Goal: Task Accomplishment & Management: Use online tool/utility

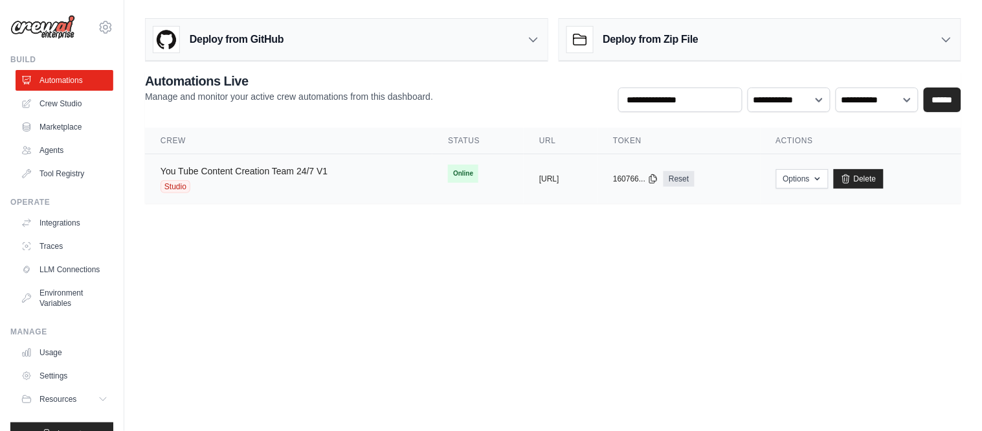
click at [256, 167] on link "You Tube Content Creation Team 24/7 V1" at bounding box center [244, 171] width 167 height 10
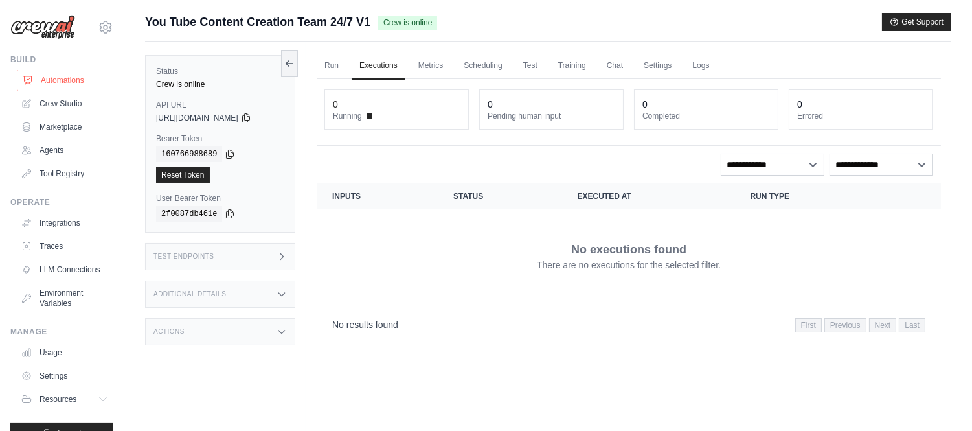
click at [70, 74] on link "Automations" at bounding box center [66, 80] width 98 height 21
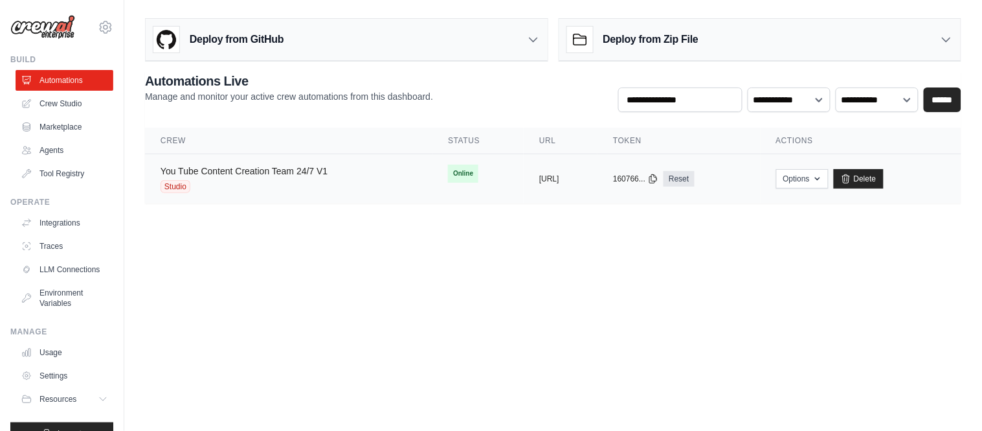
click at [267, 175] on link "You Tube Content Creation Team 24/7 V1" at bounding box center [244, 171] width 167 height 10
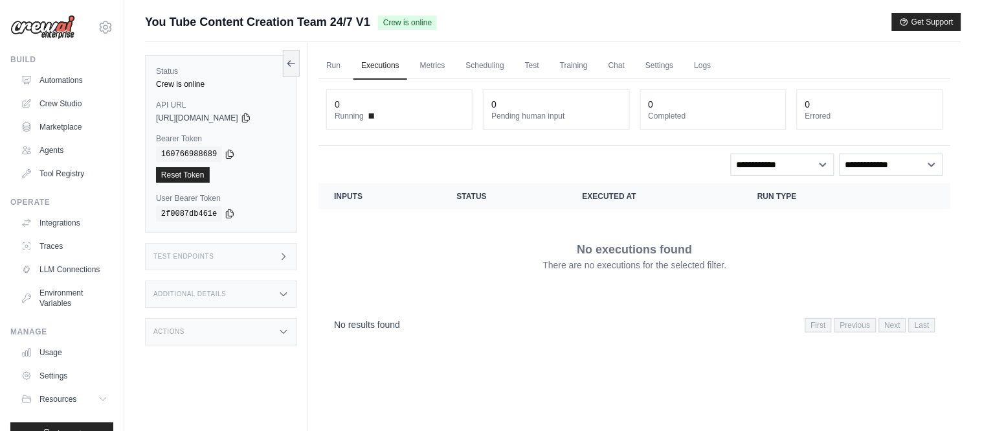
click at [267, 175] on div "Reset Token" at bounding box center [221, 175] width 130 height 16
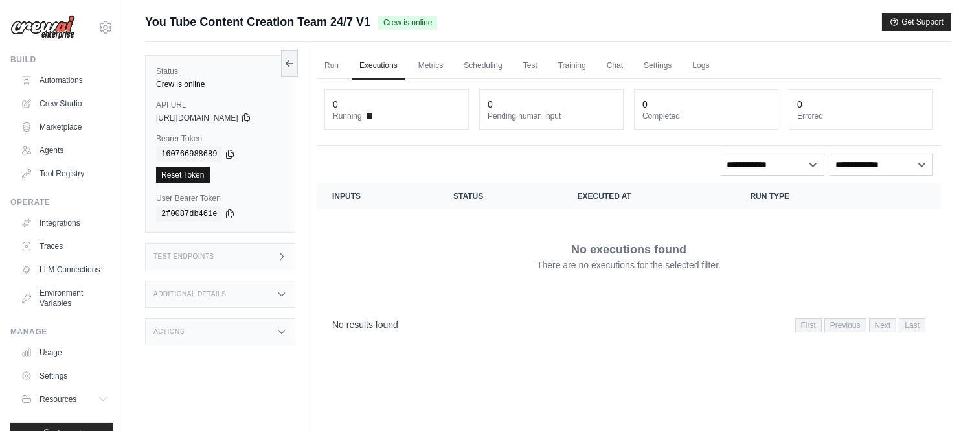
click at [190, 177] on link "Reset Token" at bounding box center [183, 175] width 54 height 16
click at [331, 68] on link "Run" at bounding box center [332, 65] width 30 height 27
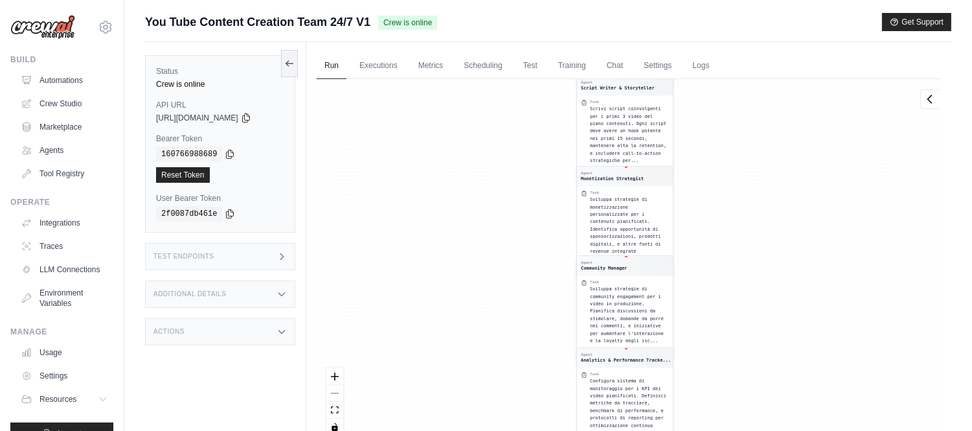
click at [639, 256] on div "Agent Community Manager" at bounding box center [625, 265] width 96 height 19
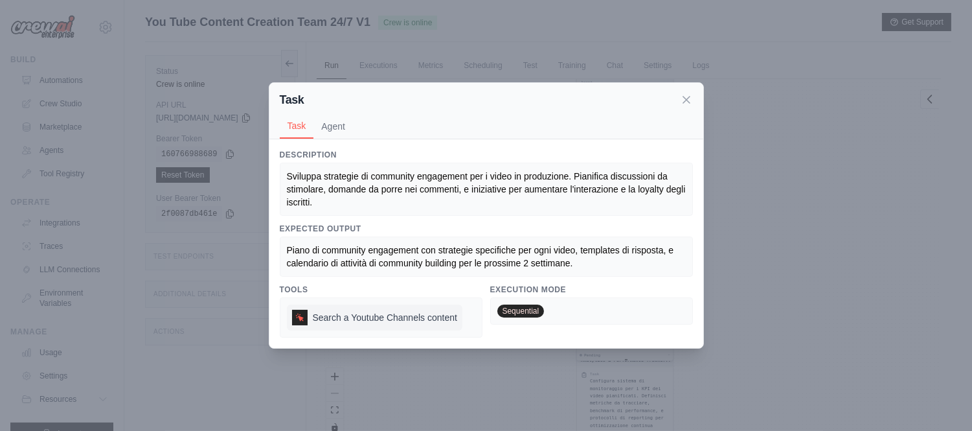
click at [329, 317] on span "Search a Youtube Channels content" at bounding box center [385, 317] width 144 height 13
click at [298, 314] on icon at bounding box center [299, 317] width 9 height 9
click at [303, 314] on icon at bounding box center [299, 317] width 9 height 9
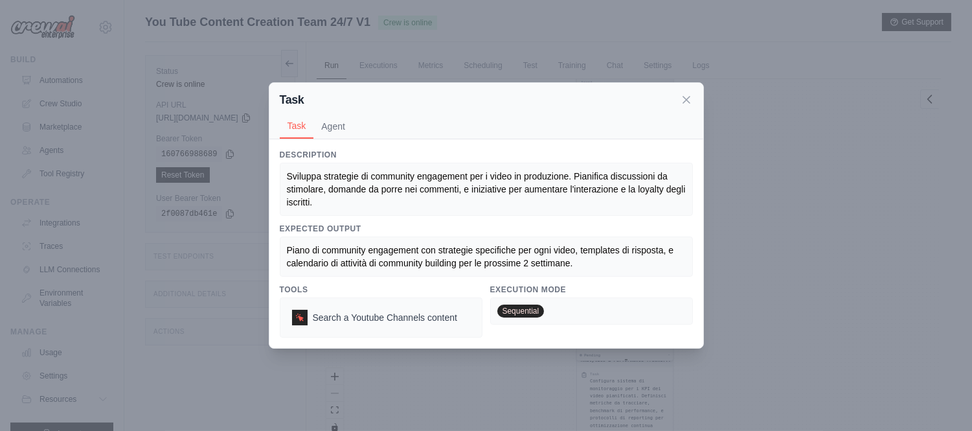
click at [518, 306] on span "Sequential" at bounding box center [520, 310] width 47 height 13
click at [517, 306] on span "Sequential" at bounding box center [520, 310] width 47 height 13
click at [333, 128] on button "Agent" at bounding box center [332, 125] width 39 height 25
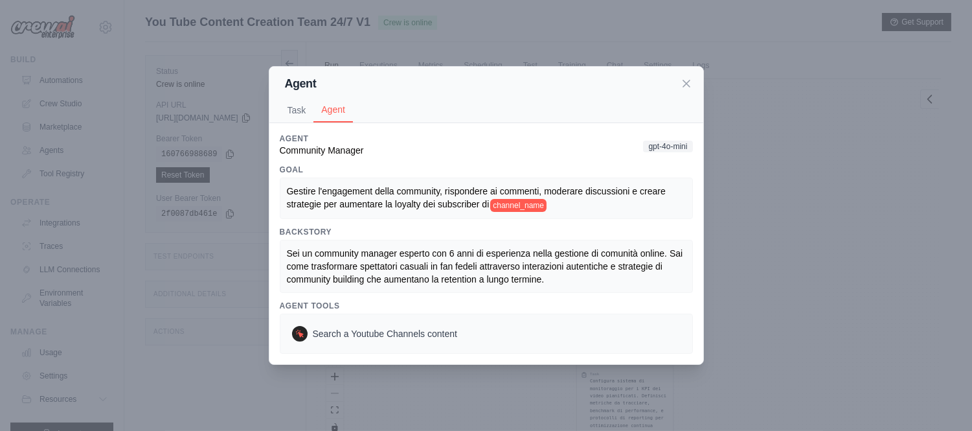
scroll to position [55, 0]
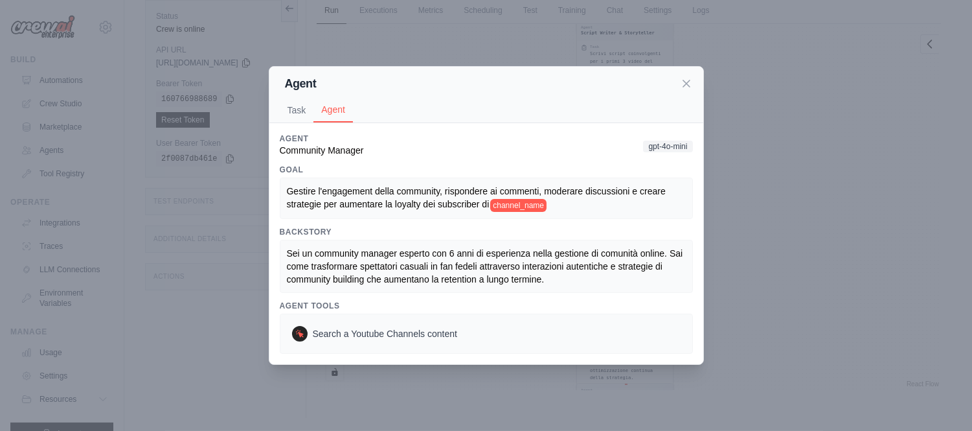
click at [685, 82] on icon at bounding box center [686, 83] width 13 height 13
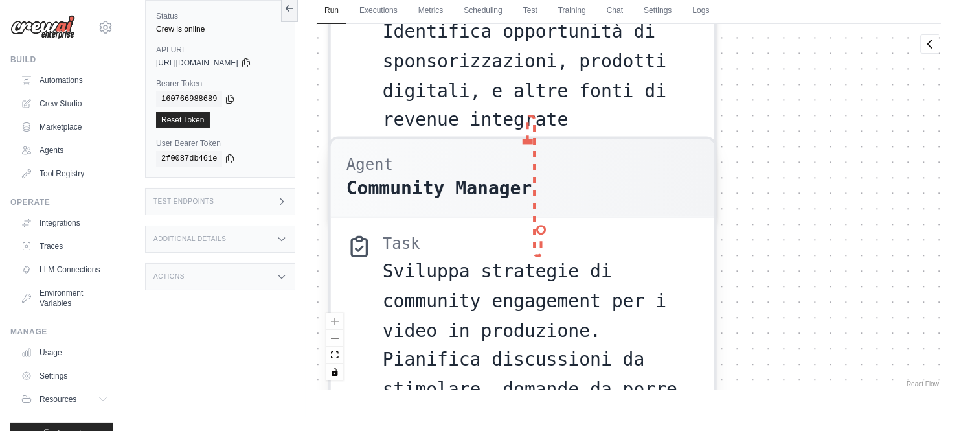
drag, startPoint x: 528, startPoint y: 139, endPoint x: 543, endPoint y: 235, distance: 97.0
click at [543, 235] on div "Agent Community Manager Task Sviluppa strategie di community engagement per i v…" at bounding box center [522, 344] width 388 height 417
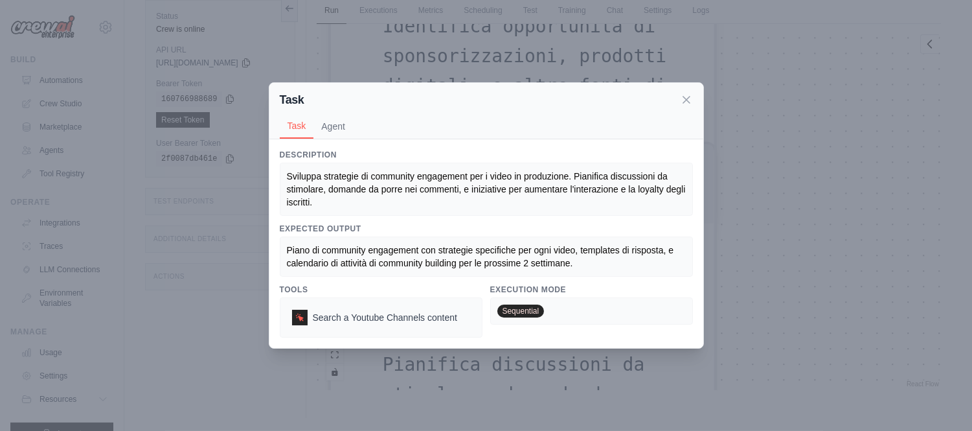
click at [688, 102] on icon at bounding box center [686, 99] width 13 height 13
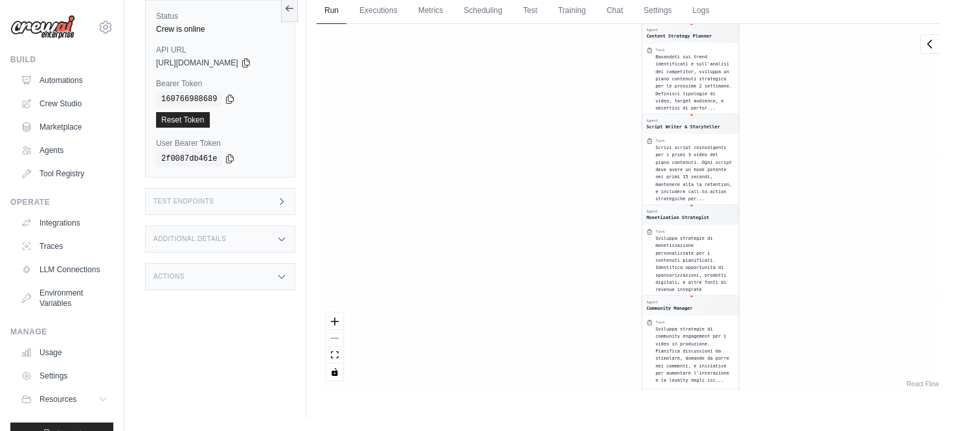
drag, startPoint x: 829, startPoint y: 182, endPoint x: 797, endPoint y: 343, distance: 164.3
click at [798, 344] on div "Agent YouTube Trend Researcher Task Effettua una ricerca approfondita delle ten…" at bounding box center [629, 207] width 624 height 366
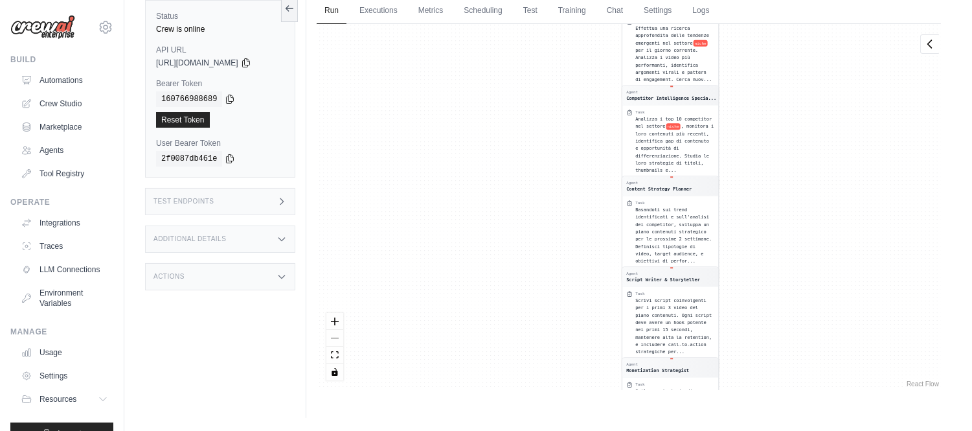
drag, startPoint x: 827, startPoint y: 214, endPoint x: 771, endPoint y: 394, distance: 188.4
click at [785, 413] on div "Run Executions Metrics Scheduling Test Training Chat Settings Logs 0 Running 0 …" at bounding box center [628, 202] width 645 height 431
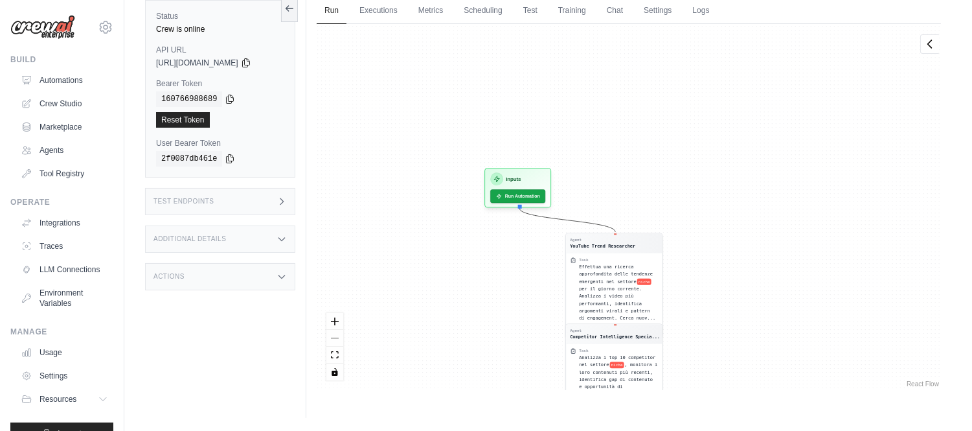
drag, startPoint x: 807, startPoint y: 133, endPoint x: 753, endPoint y: 275, distance: 151.6
click at [776, 292] on div "Agent YouTube Trend Researcher Task Effettua una ricerca approfondita delle ten…" at bounding box center [629, 207] width 624 height 366
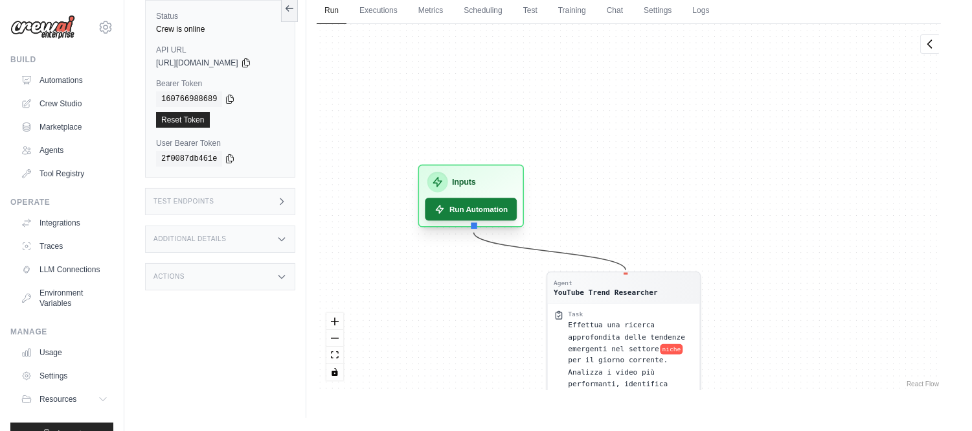
click at [473, 210] on button "Run Automation" at bounding box center [471, 208] width 92 height 23
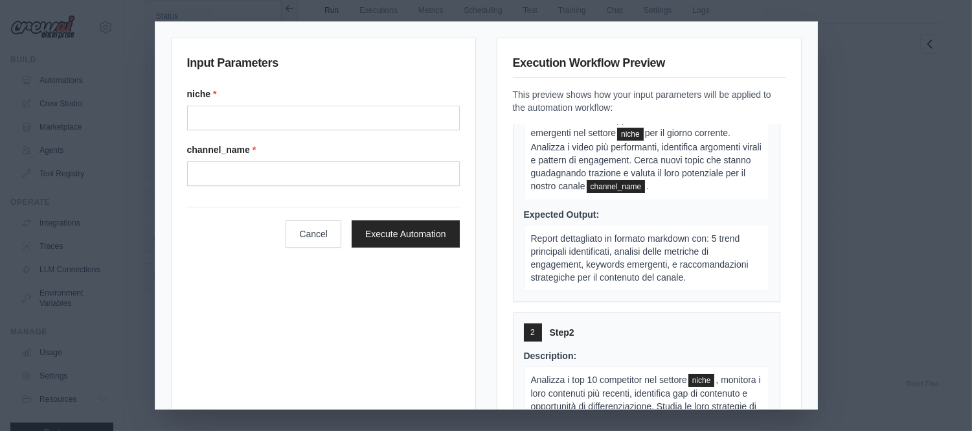
scroll to position [0, 0]
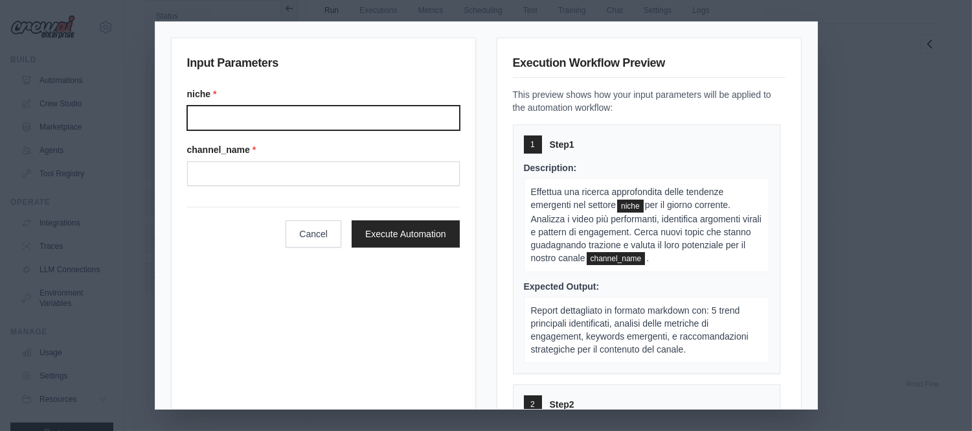
click at [333, 125] on input "Niche" at bounding box center [323, 118] width 273 height 25
type input "**********"
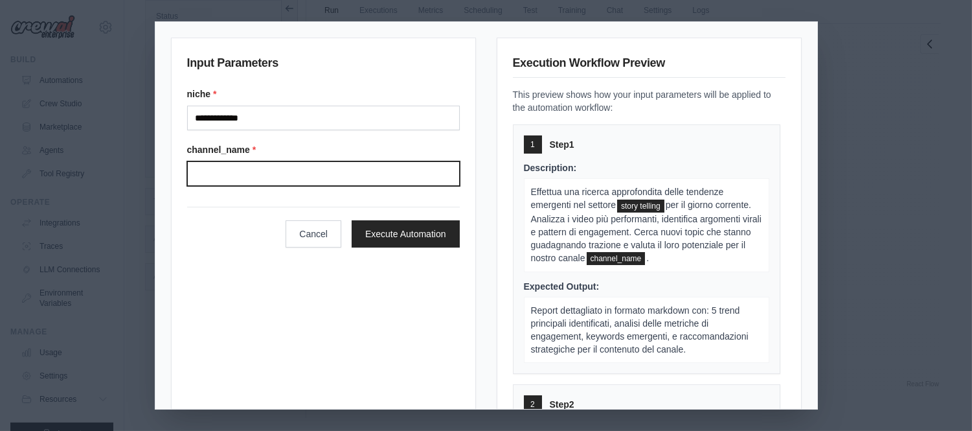
click at [250, 174] on input "Channel name" at bounding box center [323, 173] width 273 height 25
type input "**********"
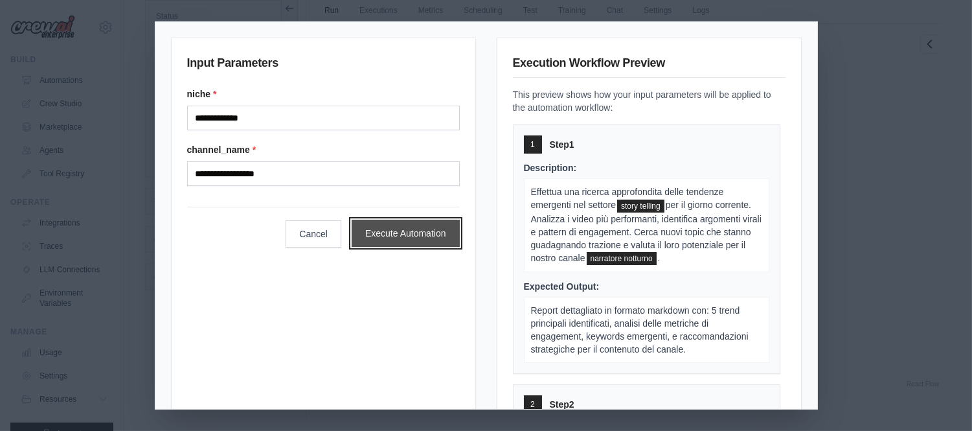
click at [414, 237] on button "Execute Automation" at bounding box center [406, 232] width 108 height 27
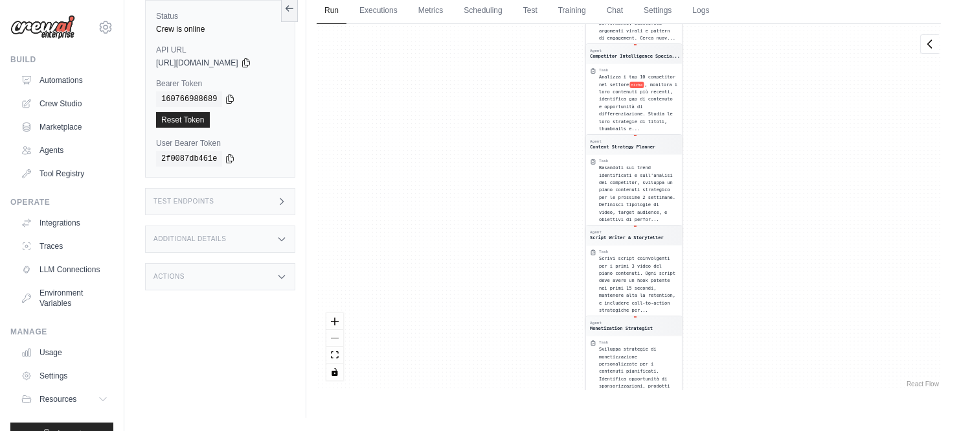
drag, startPoint x: 742, startPoint y: 115, endPoint x: 745, endPoint y: 348, distance: 233.1
click at [745, 348] on div "Agent YouTube Trend Researcher Task Effettua una ricerca approfondita delle ten…" at bounding box center [629, 207] width 624 height 366
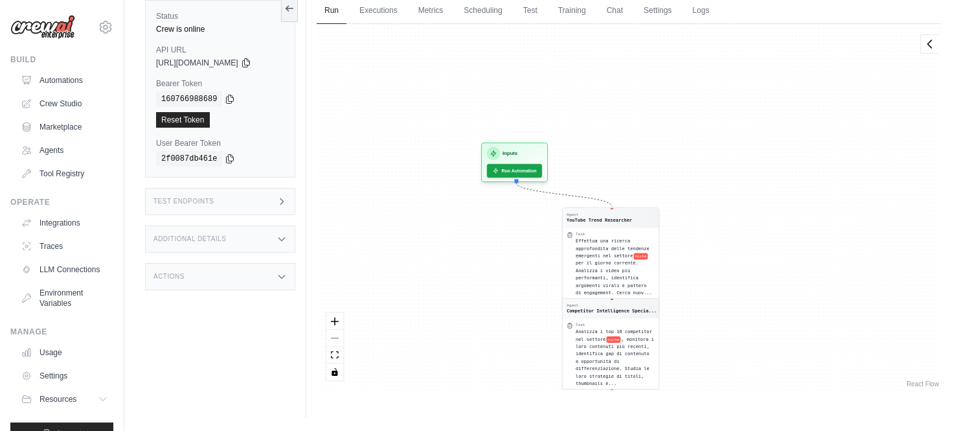
drag, startPoint x: 794, startPoint y: 137, endPoint x: 775, endPoint y: 361, distance: 224.2
click at [775, 361] on div "Agent YouTube Trend Researcher Task Effettua una ricerca approfondita delle ten…" at bounding box center [629, 207] width 624 height 366
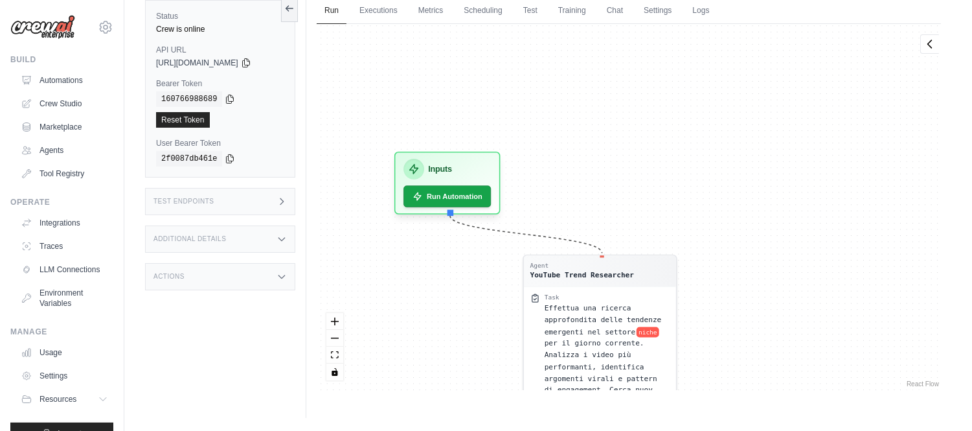
drag, startPoint x: 790, startPoint y: 271, endPoint x: 923, endPoint y: 374, distance: 168.4
click at [923, 374] on div "Agent YouTube Trend Researcher Task Effettua una ricerca approfondita delle ten…" at bounding box center [629, 207] width 624 height 366
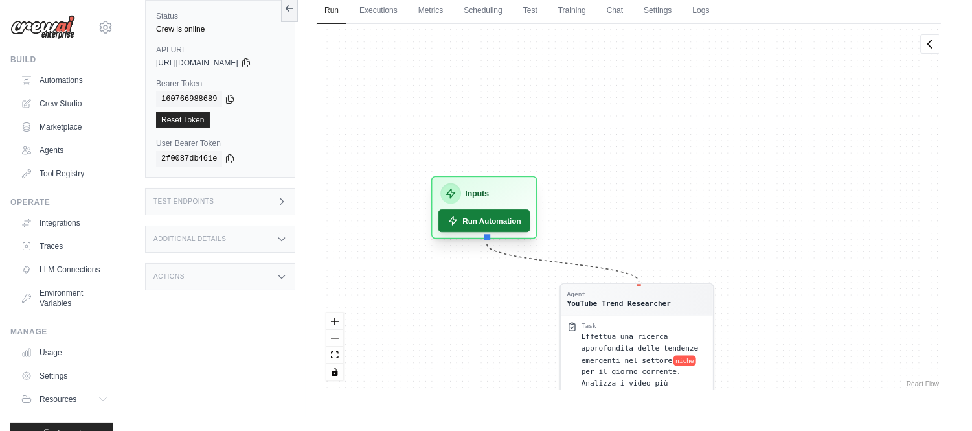
click at [501, 218] on button "Run Automation" at bounding box center [484, 220] width 92 height 23
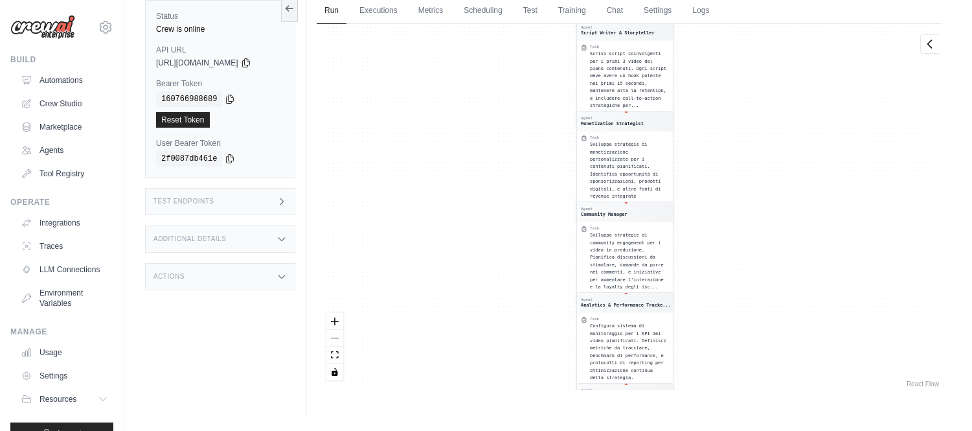
scroll to position [62, 0]
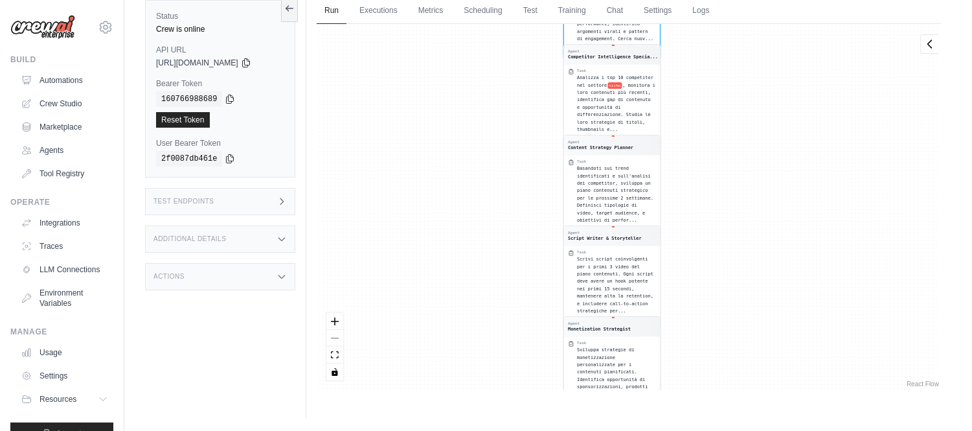
drag, startPoint x: 776, startPoint y: 160, endPoint x: 736, endPoint y: 429, distance: 271.6
click at [741, 430] on html "iannicelliamando@gmail.com Settings Build Automations Crew Studio Resources *" at bounding box center [486, 188] width 972 height 486
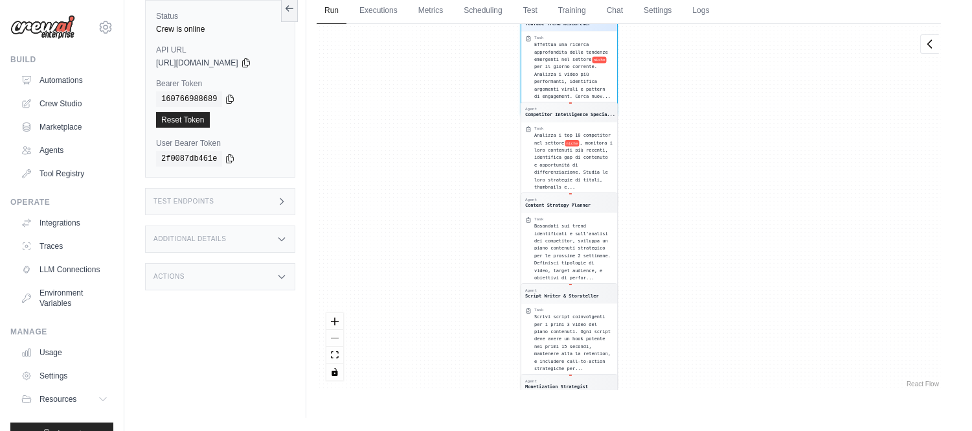
drag, startPoint x: 750, startPoint y: 188, endPoint x: 669, endPoint y: 428, distance: 253.5
click at [686, 430] on html "iannicelliamando@gmail.com Settings Build Automations Crew Studio Resources *" at bounding box center [486, 188] width 972 height 486
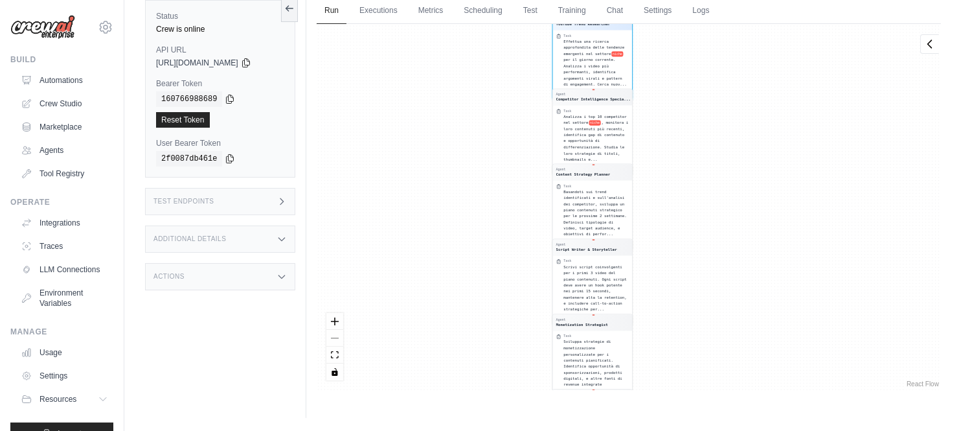
drag, startPoint x: 814, startPoint y: 139, endPoint x: 795, endPoint y: 330, distance: 192.6
click at [796, 330] on div "Agent YouTube Trend Researcher Task Effettua una ricerca approfondita delle ten…" at bounding box center [629, 207] width 624 height 366
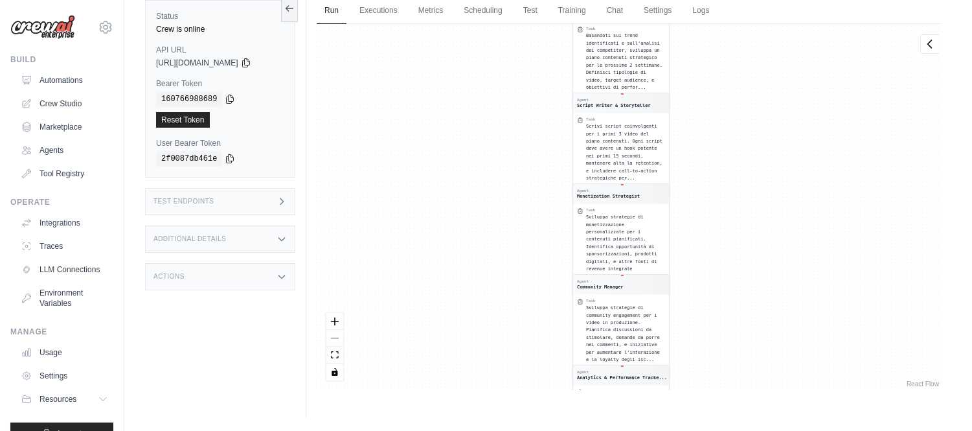
drag, startPoint x: 877, startPoint y: 150, endPoint x: 837, endPoint y: 400, distance: 253.0
click at [840, 399] on div "Run Executions Metrics Scheduling Test Training Chat Settings Logs 1 Running 0 …" at bounding box center [628, 202] width 645 height 431
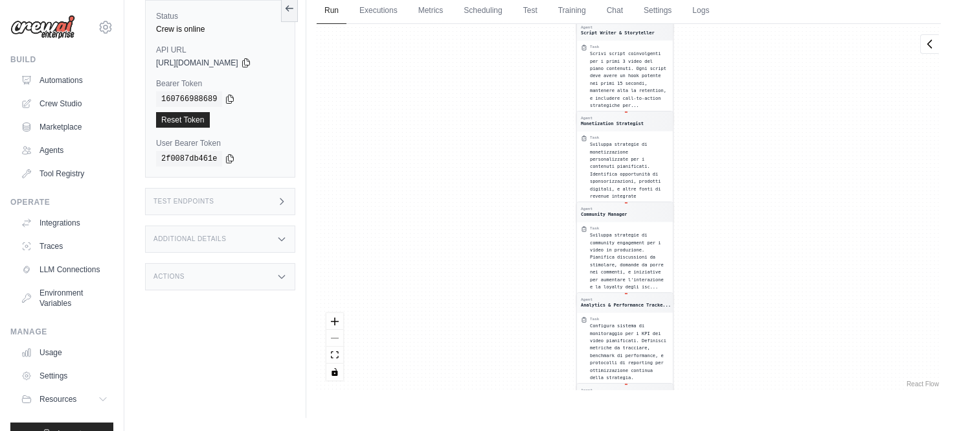
scroll to position [0, 0]
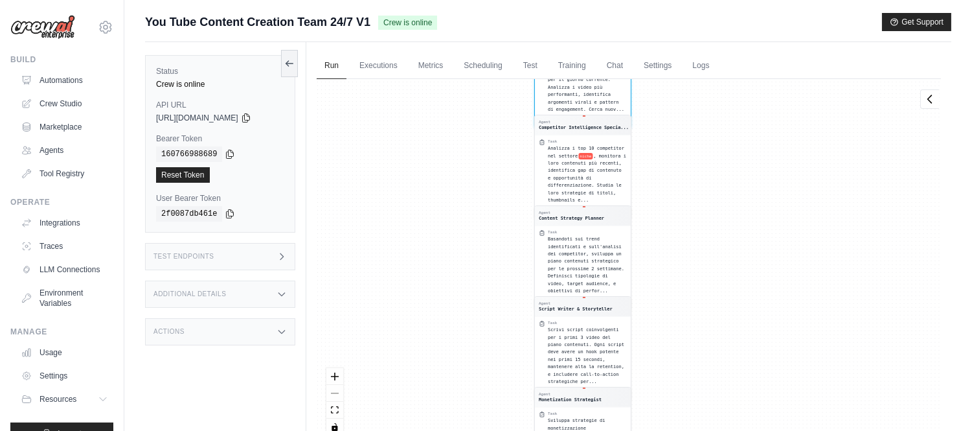
drag, startPoint x: 786, startPoint y: 182, endPoint x: 743, endPoint y: 361, distance: 183.9
click at [734, 396] on div "Agent YouTube Trend Researcher Task Effettua una ricerca approfondita delle ten…" at bounding box center [629, 262] width 624 height 366
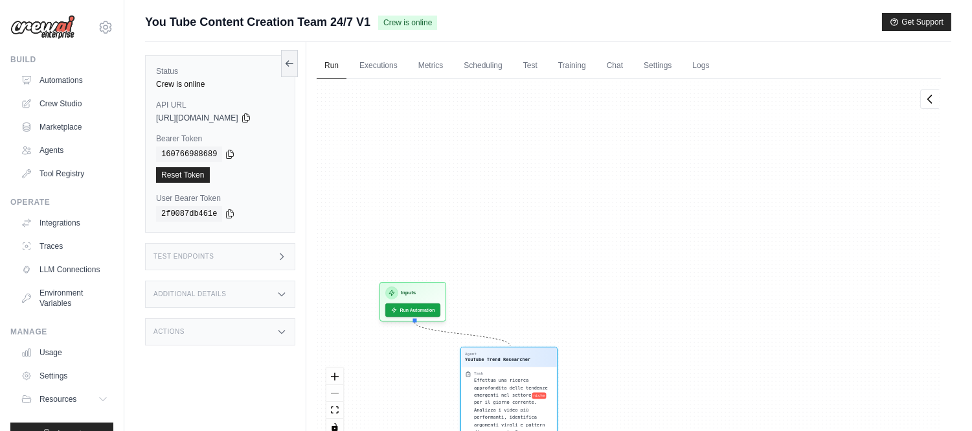
scroll to position [126, 0]
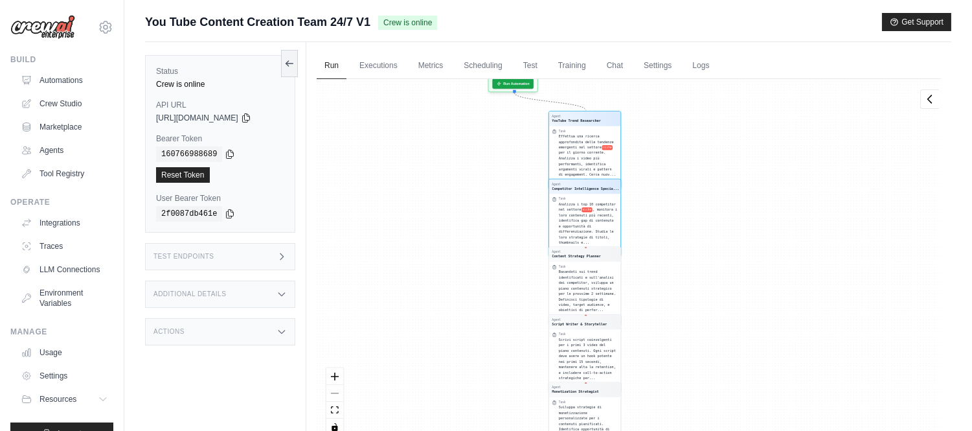
drag, startPoint x: 840, startPoint y: 184, endPoint x: 784, endPoint y: 400, distance: 223.5
click at [784, 400] on div "Agent YouTube Trend Researcher Task Effettua una ricerca approfondita delle ten…" at bounding box center [629, 262] width 624 height 366
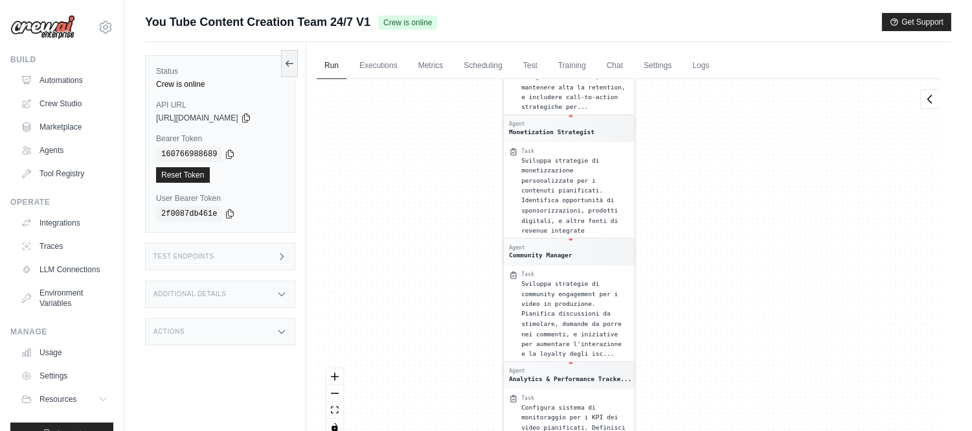
scroll to position [269, 0]
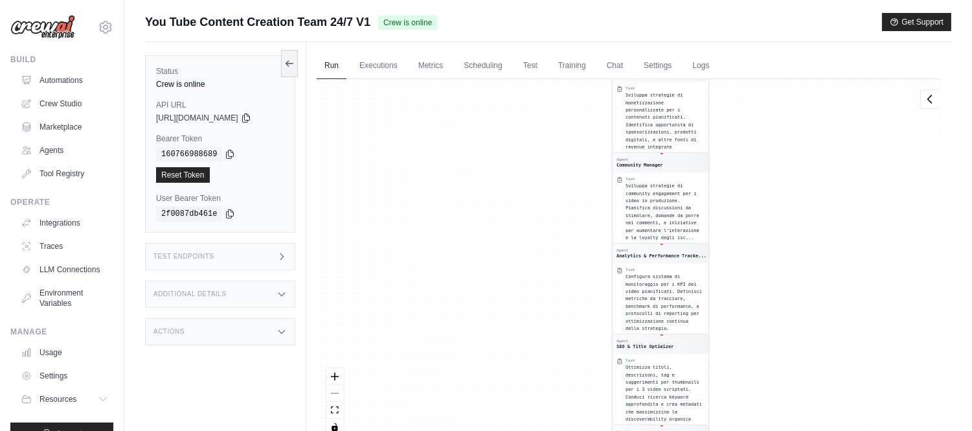
drag, startPoint x: 752, startPoint y: 422, endPoint x: 710, endPoint y: 39, distance: 385.0
click at [711, 42] on div "Run Executions Metrics Scheduling Test Training Chat Settings Logs 1 Running 0 …" at bounding box center [628, 257] width 645 height 431
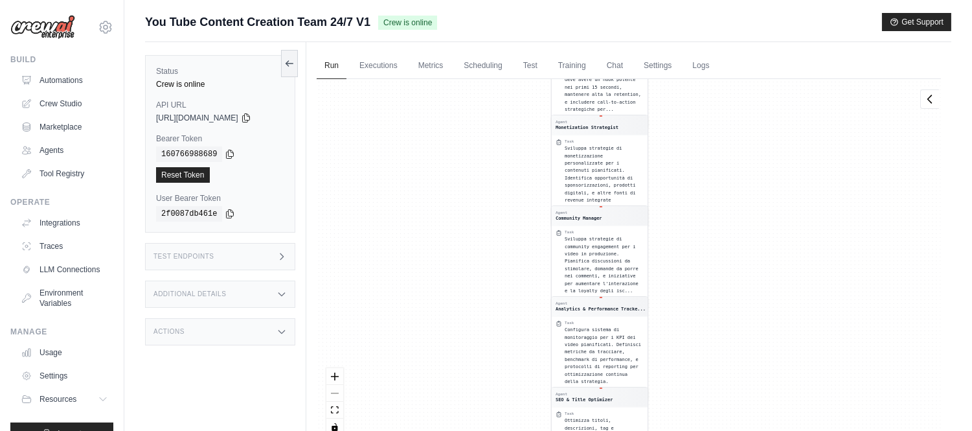
drag, startPoint x: 803, startPoint y: 350, endPoint x: 746, endPoint y: 248, distance: 116.2
click at [746, 248] on div "Agent YouTube Trend Researcher Task Effettua una ricerca approfondita delle ten…" at bounding box center [629, 262] width 624 height 366
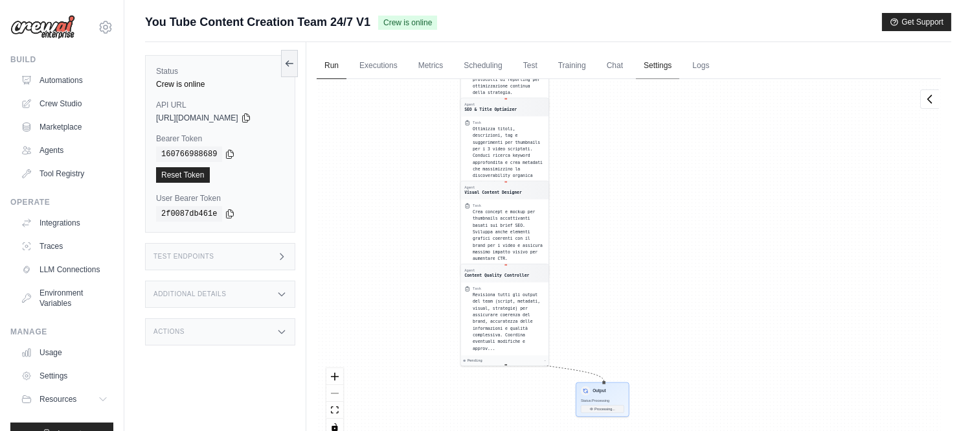
drag, startPoint x: 752, startPoint y: 322, endPoint x: 668, endPoint y: 71, distance: 264.9
click at [668, 71] on div "Run Executions Metrics Scheduling Test Training Chat Settings Logs 1 Running 0 …" at bounding box center [628, 257] width 645 height 431
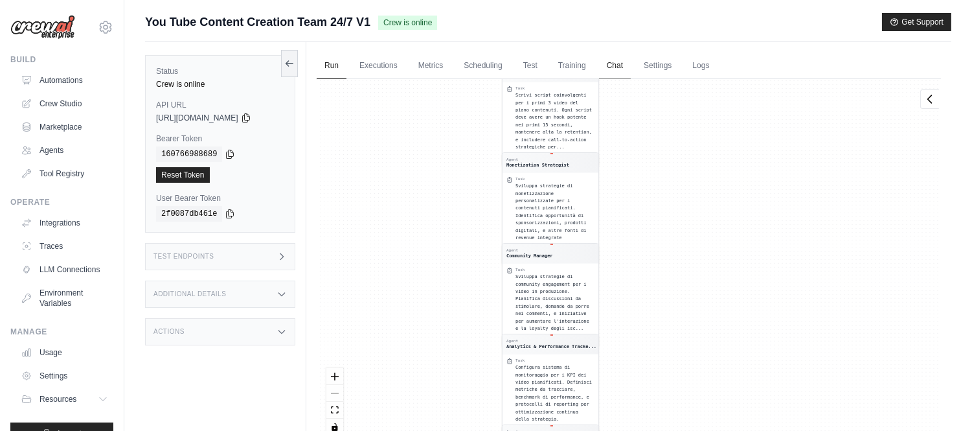
drag, startPoint x: 777, startPoint y: 338, endPoint x: 610, endPoint y: 52, distance: 331.3
click at [610, 52] on div "Run Executions Metrics Scheduling Test Training Chat Settings Logs 1 Running 0 …" at bounding box center [628, 257] width 645 height 431
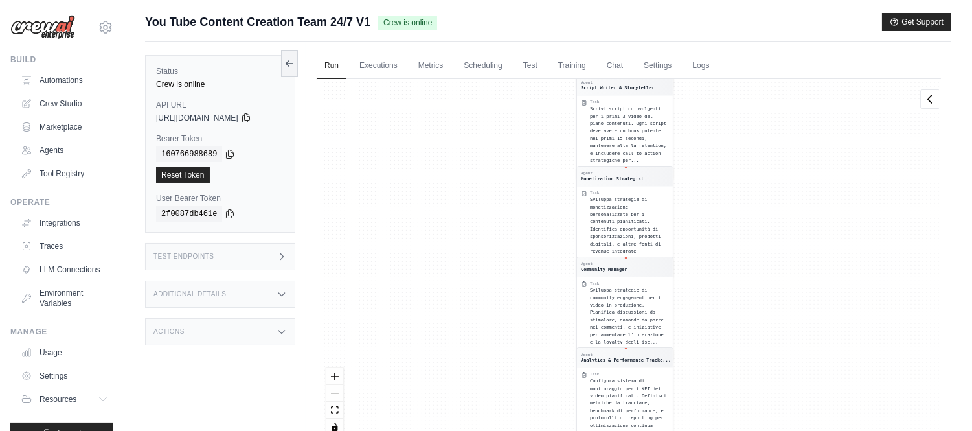
drag, startPoint x: 735, startPoint y: 385, endPoint x: 768, endPoint y: 72, distance: 315.0
click at [768, 72] on div "Run Executions Metrics Scheduling Test Training Chat Settings Logs 1 Running 0 …" at bounding box center [628, 257] width 645 height 431
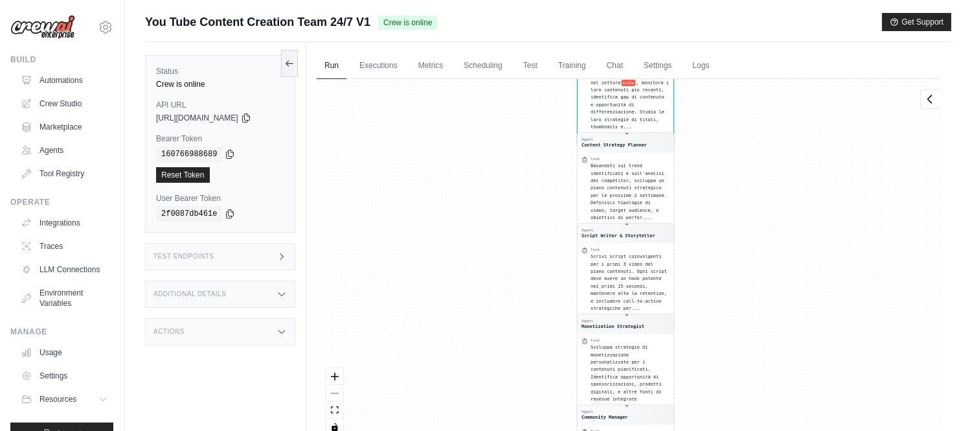
drag, startPoint x: 774, startPoint y: 124, endPoint x: 760, endPoint y: 397, distance: 272.9
click at [761, 390] on div "Agent YouTube Trend Researcher Task Effettua una ricerca approfondita delle ten…" at bounding box center [629, 262] width 624 height 366
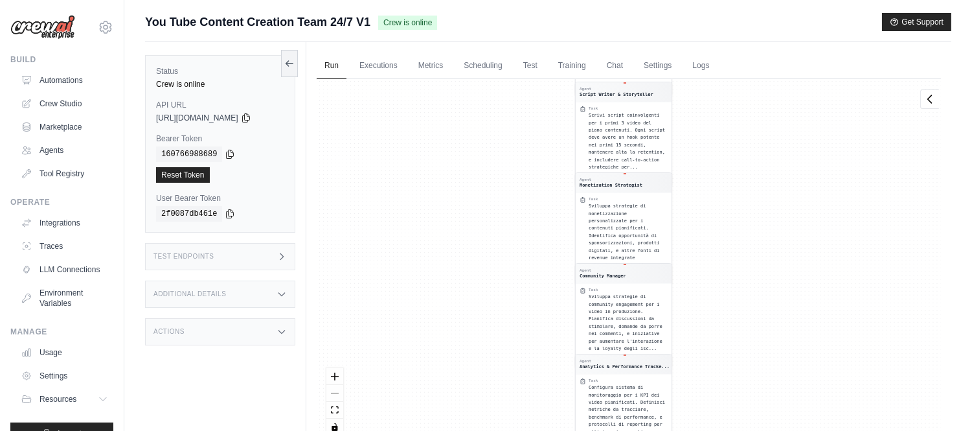
drag, startPoint x: 818, startPoint y: 124, endPoint x: 794, endPoint y: 238, distance: 115.8
click at [794, 238] on div "Agent YouTube Trend Researcher Task Effettua una ricerca approfondita delle ten…" at bounding box center [629, 262] width 624 height 366
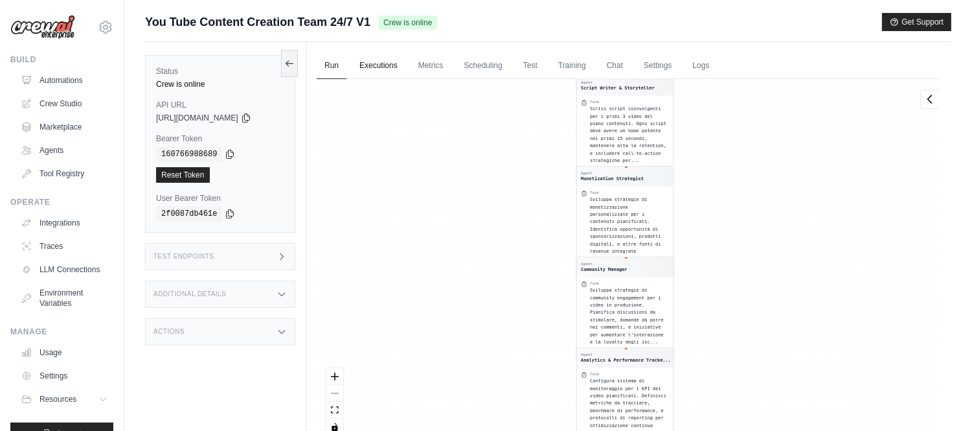
click at [380, 63] on link "Executions" at bounding box center [379, 65] width 54 height 27
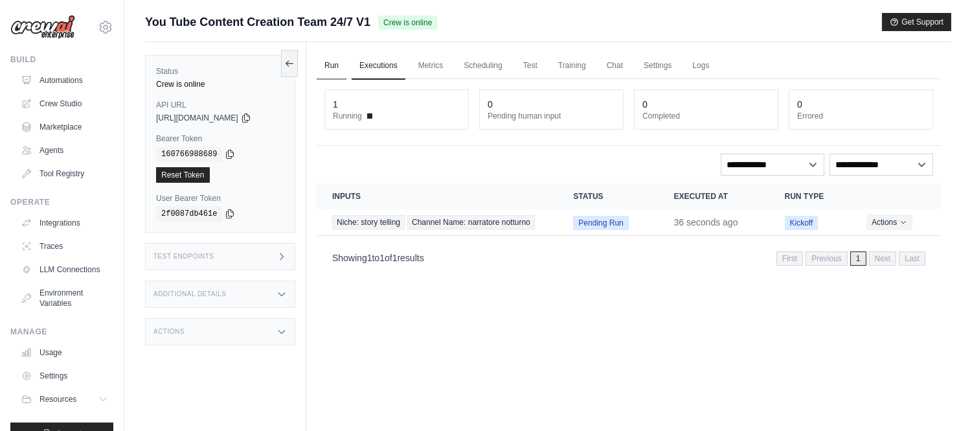
click at [331, 65] on link "Run" at bounding box center [332, 65] width 30 height 27
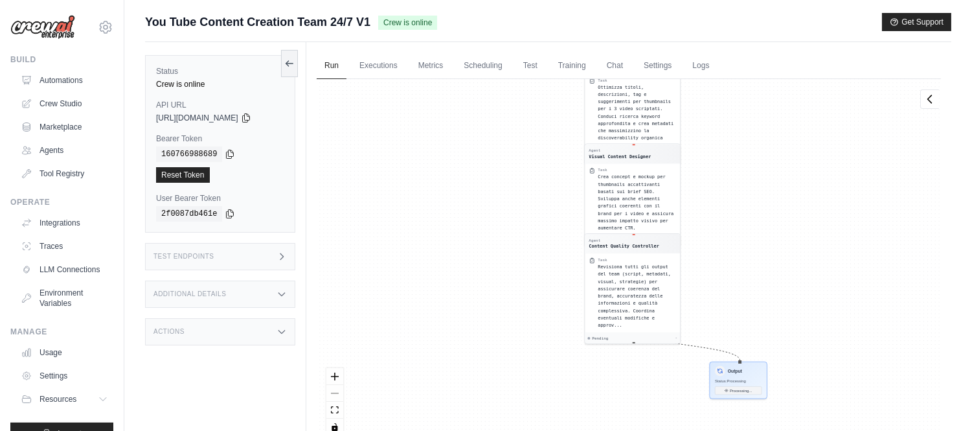
drag, startPoint x: 774, startPoint y: 324, endPoint x: 787, endPoint y: -83, distance: 407.4
click at [787, 0] on html "iannicelliamando@gmail.com Settings Build Automations Crew Studio Resources *" at bounding box center [486, 243] width 972 height 486
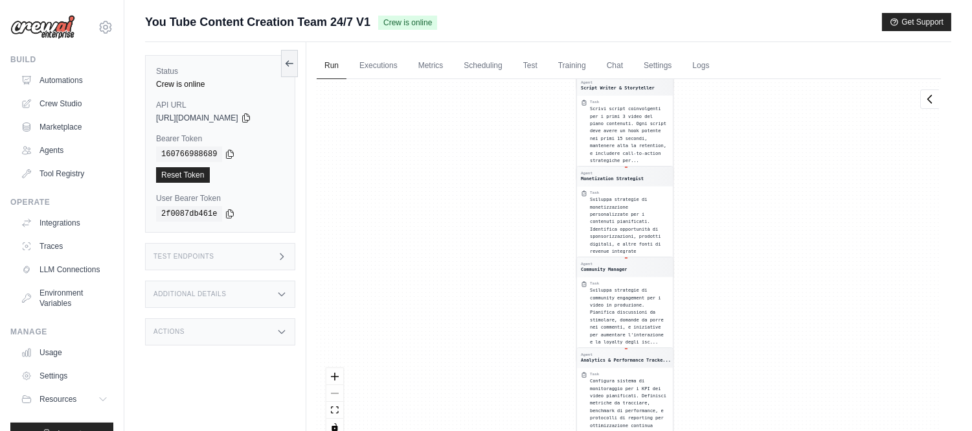
drag, startPoint x: 824, startPoint y: 394, endPoint x: 802, endPoint y: 16, distance: 378.1
click at [802, 16] on div "Submit a support request Describe your issue or question * Please be specific a…" at bounding box center [548, 243] width 806 height 460
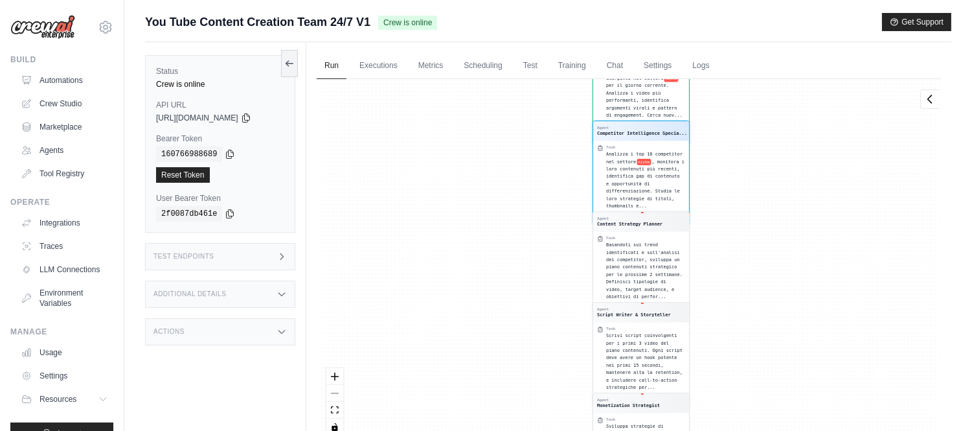
drag, startPoint x: 809, startPoint y: 104, endPoint x: 812, endPoint y: 295, distance: 191.0
click at [816, 370] on div "Agent YouTube Trend Researcher Task Effettua una ricerca approfondita delle ten…" at bounding box center [629, 262] width 624 height 366
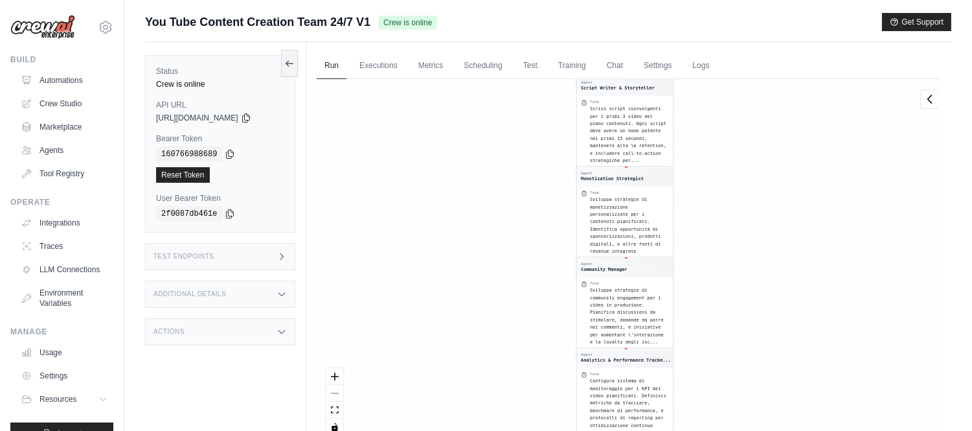
drag, startPoint x: 836, startPoint y: 159, endPoint x: 830, endPoint y: 151, distance: 9.7
click at [829, 328] on div "Agent YouTube Trend Researcher Task Effettua una ricerca approfondita delle ten…" at bounding box center [629, 262] width 624 height 366
drag, startPoint x: 839, startPoint y: 197, endPoint x: 811, endPoint y: 396, distance: 201.4
click at [813, 425] on div "Agent YouTube Trend Researcher Task Effettua una ricerca approfondita delle ten…" at bounding box center [629, 262] width 624 height 366
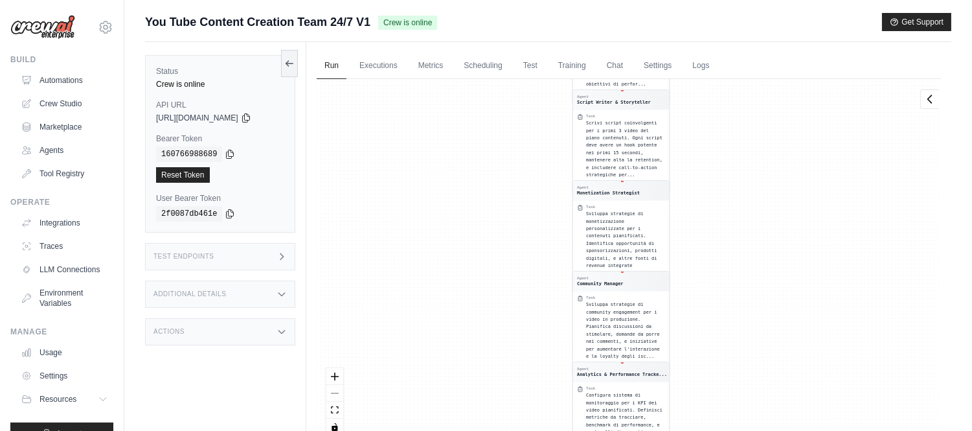
drag, startPoint x: 794, startPoint y: 95, endPoint x: 805, endPoint y: 260, distance: 164.9
click at [805, 379] on div "Agent YouTube Trend Researcher Task Effettua una ricerca approfondita delle ten…" at bounding box center [629, 262] width 624 height 366
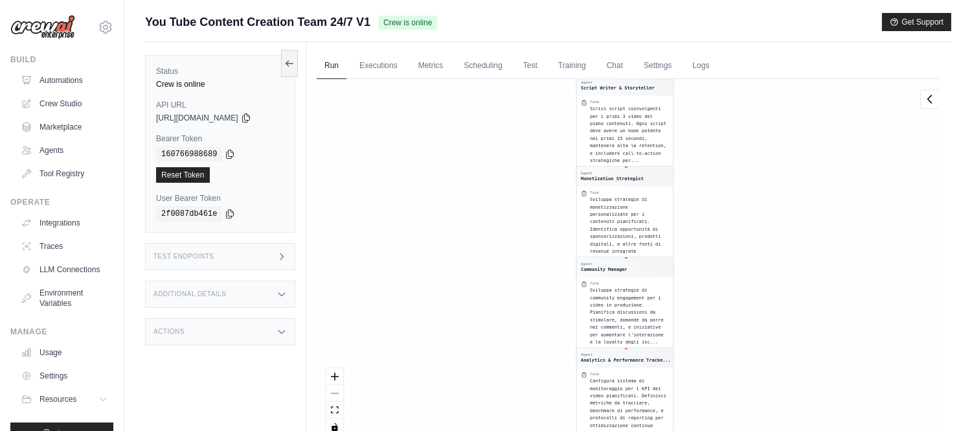
drag, startPoint x: 762, startPoint y: 205, endPoint x: 725, endPoint y: 438, distance: 235.3
click at [725, 430] on html "iannicelliamando@gmail.com Settings Build Automations Crew Studio Resources *" at bounding box center [486, 243] width 972 height 486
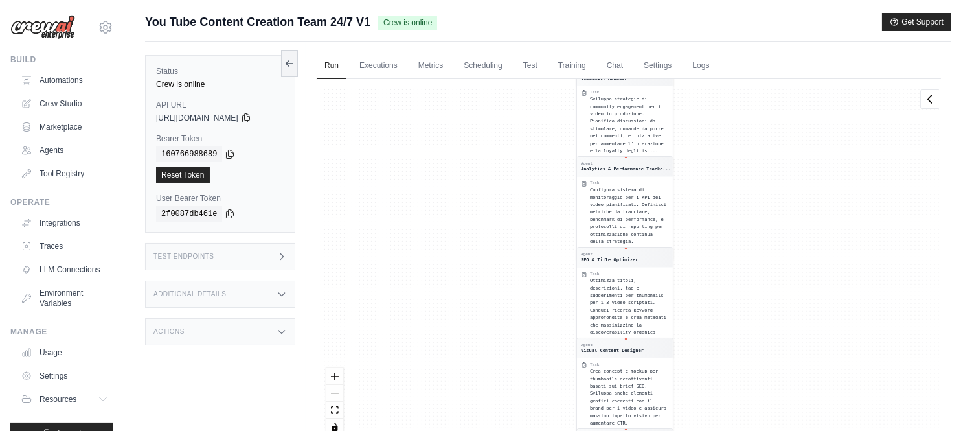
drag, startPoint x: 811, startPoint y: 155, endPoint x: 809, endPoint y: 115, distance: 40.2
click at [812, 133] on div "Agent YouTube Trend Researcher Task Effettua una ricerca approfondita delle ten…" at bounding box center [629, 262] width 624 height 366
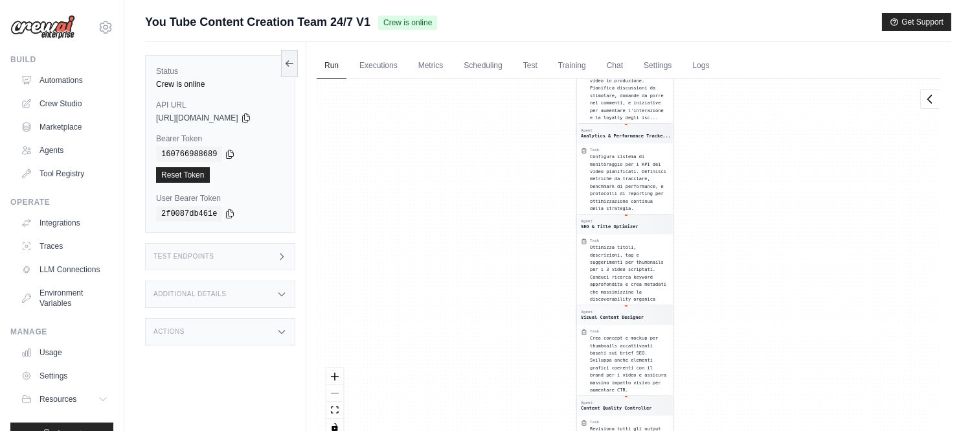
drag, startPoint x: 823, startPoint y: 316, endPoint x: 823, endPoint y: 80, distance: 235.7
click at [823, 84] on div "Agent YouTube Trend Researcher Task Effettua una ricerca approfondita delle ten…" at bounding box center [629, 262] width 624 height 366
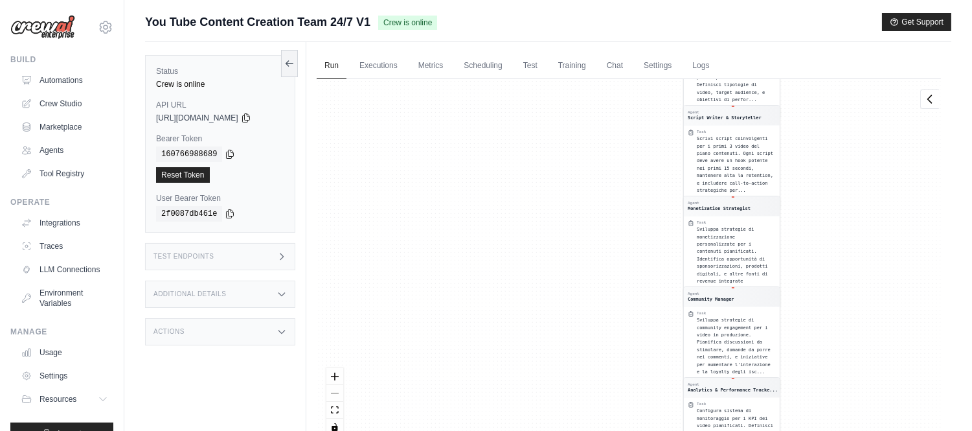
drag, startPoint x: 821, startPoint y: 298, endPoint x: 871, endPoint y: 430, distance: 140.6
click at [883, 430] on html "iannicelliamando@gmail.com Settings Build Automations Crew Studio Resources *" at bounding box center [486, 243] width 972 height 486
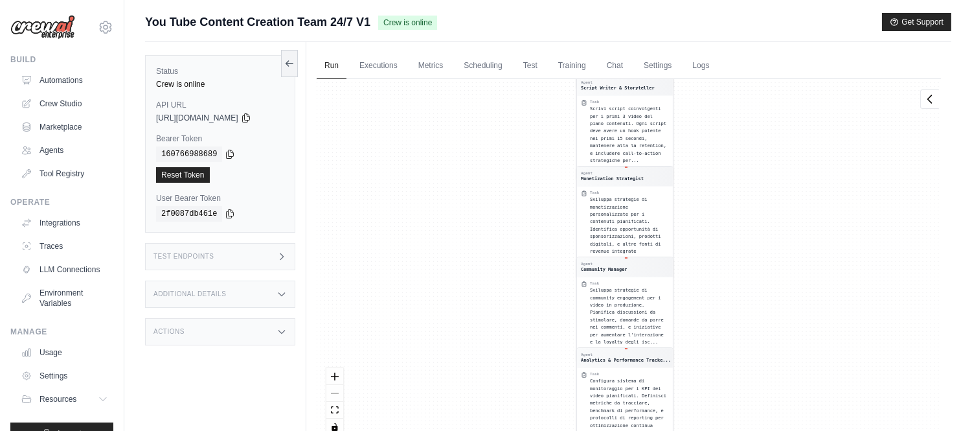
drag, startPoint x: 855, startPoint y: 127, endPoint x: 768, endPoint y: 357, distance: 245.4
click at [799, 425] on div "Agent YouTube Trend Researcher Task Effettua una ricerca approfondita delle ten…" at bounding box center [629, 262] width 624 height 366
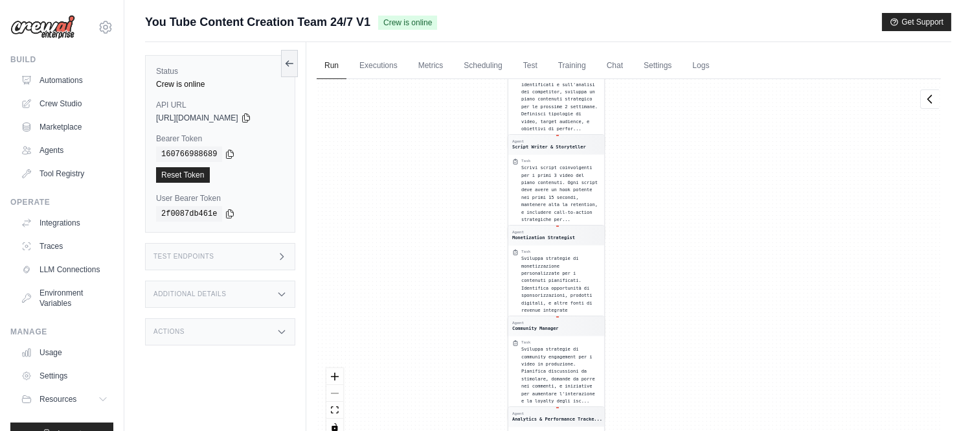
drag, startPoint x: 784, startPoint y: 121, endPoint x: 365, endPoint y: 10, distance: 433.4
click at [602, 430] on html "iannicelliamando@gmail.com Settings Build Automations Crew Studio Resources *" at bounding box center [486, 243] width 972 height 486
click at [386, 69] on link "Executions" at bounding box center [379, 65] width 54 height 27
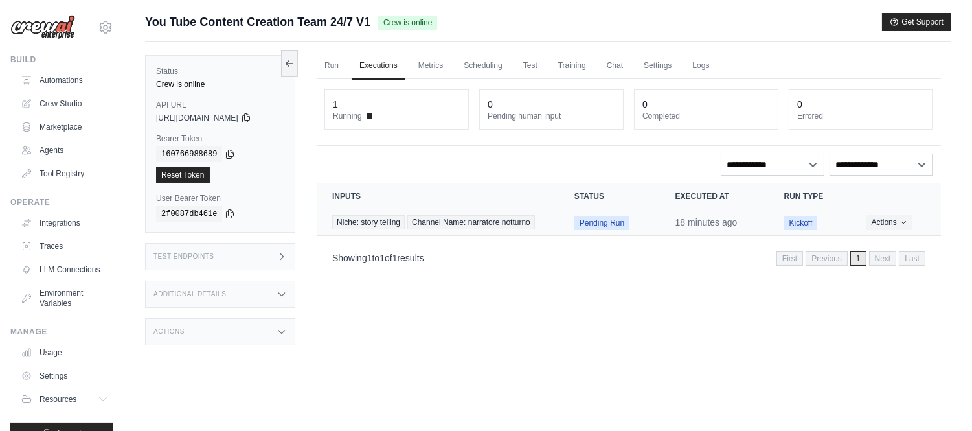
click at [609, 221] on span "Pending Run" at bounding box center [601, 223] width 55 height 14
click at [338, 65] on link "Run" at bounding box center [332, 65] width 30 height 27
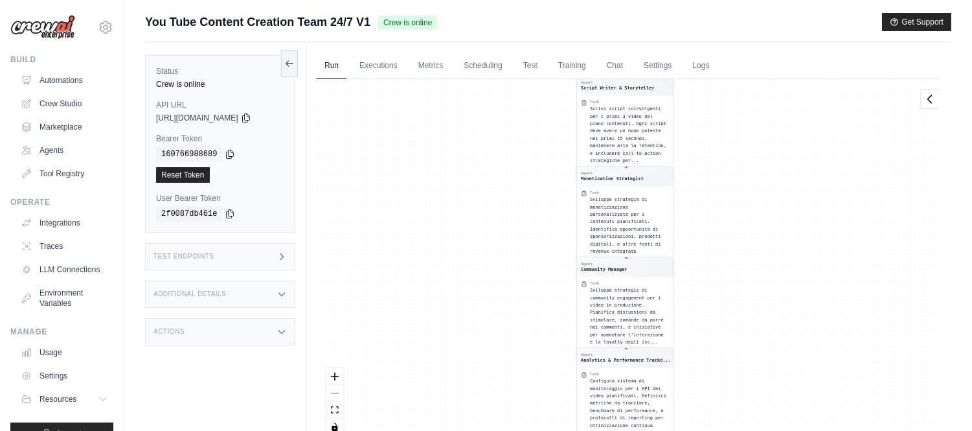
drag, startPoint x: 469, startPoint y: 137, endPoint x: 522, endPoint y: 418, distance: 286.0
click at [522, 418] on div "Agent YouTube Trend Researcher Task Effettua una ricerca approfondita delle ten…" at bounding box center [629, 262] width 624 height 366
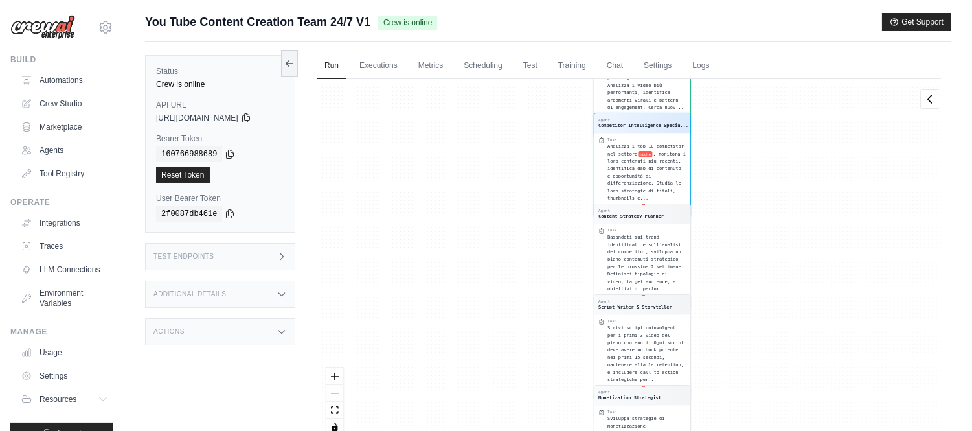
drag, startPoint x: 798, startPoint y: 166, endPoint x: 814, endPoint y: 397, distance: 231.0
click at [816, 398] on div "Agent YouTube Trend Researcher Task Effettua una ricerca approfondita delle ten…" at bounding box center [629, 262] width 624 height 366
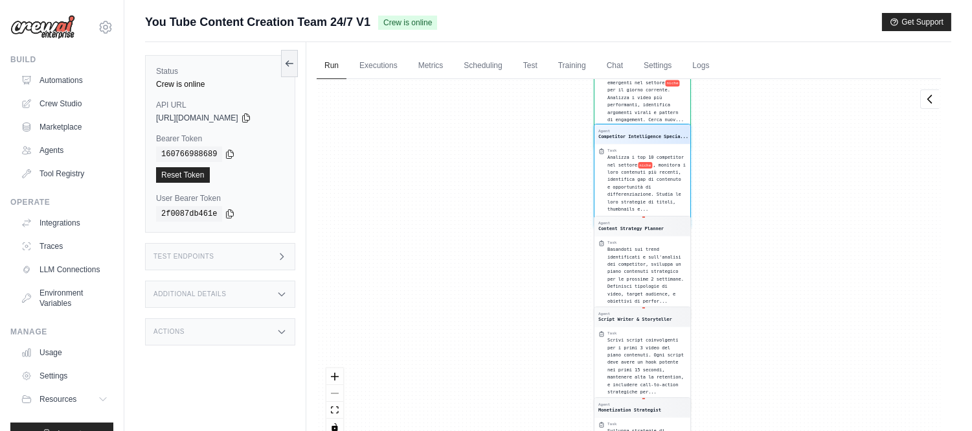
click at [670, 150] on div "Task" at bounding box center [646, 150] width 79 height 5
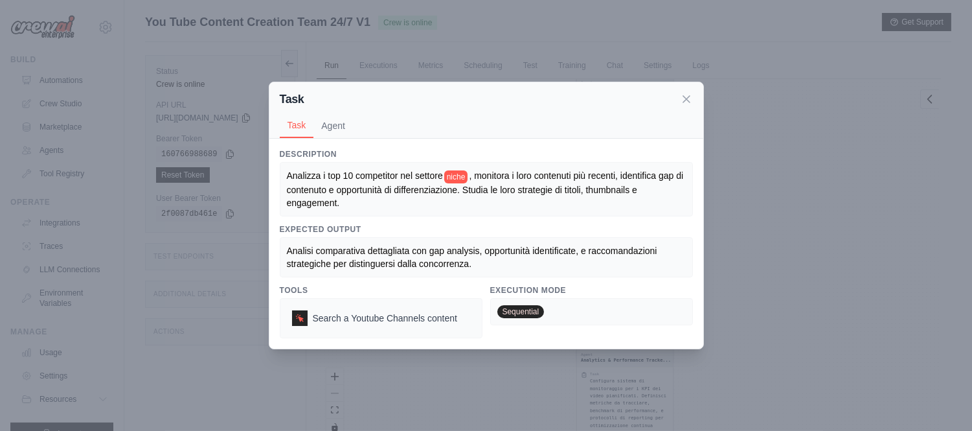
scroll to position [55, 0]
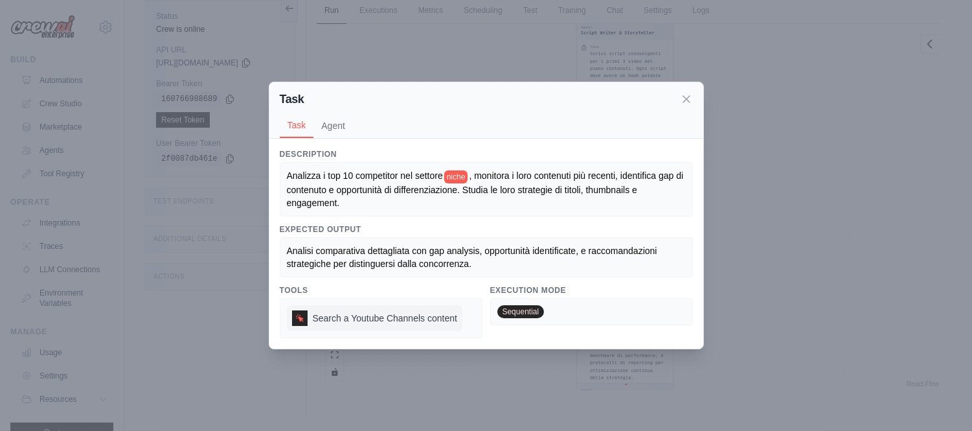
click at [298, 316] on icon at bounding box center [299, 317] width 9 height 9
click at [690, 98] on icon at bounding box center [686, 98] width 13 height 13
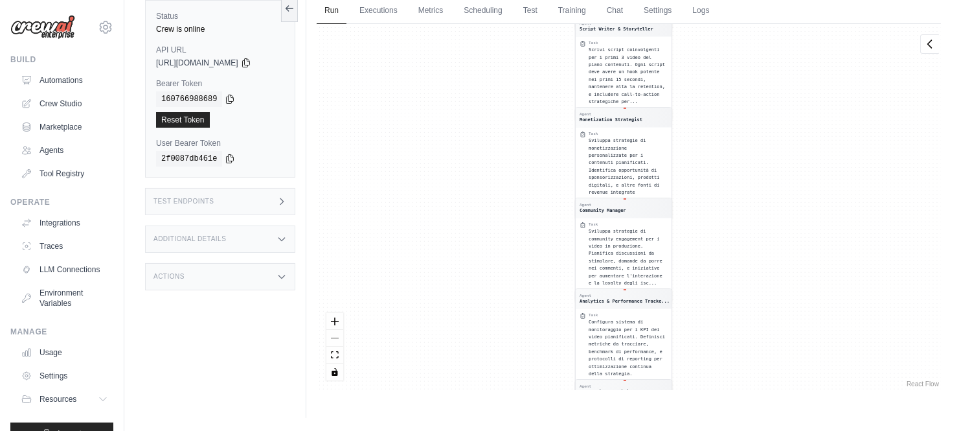
drag, startPoint x: 816, startPoint y: 286, endPoint x: 786, endPoint y: 126, distance: 163.3
click at [790, 141] on div "Agent YouTube Trend Researcher Task Effettua una ricerca approfondita delle ten…" at bounding box center [629, 207] width 624 height 366
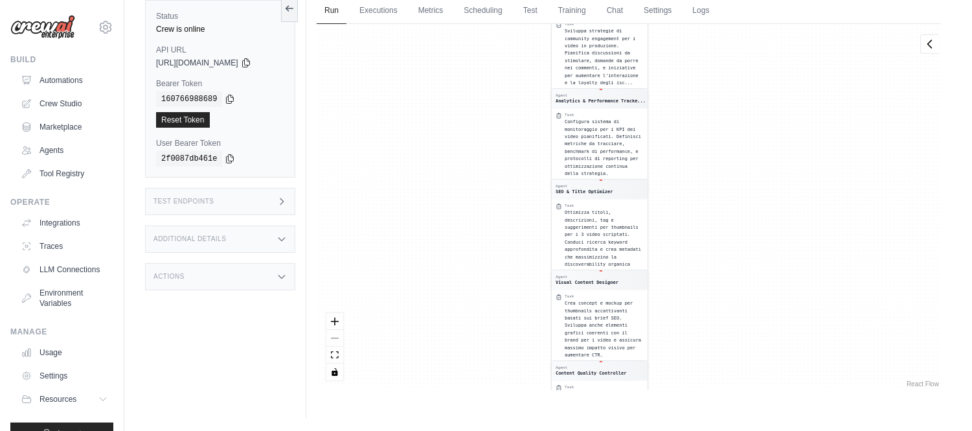
drag, startPoint x: 778, startPoint y: 342, endPoint x: 770, endPoint y: 147, distance: 195.0
click at [773, 151] on div "Agent YouTube Trend Researcher Task Effettua una ricerca approfondita delle ten…" at bounding box center [629, 207] width 624 height 366
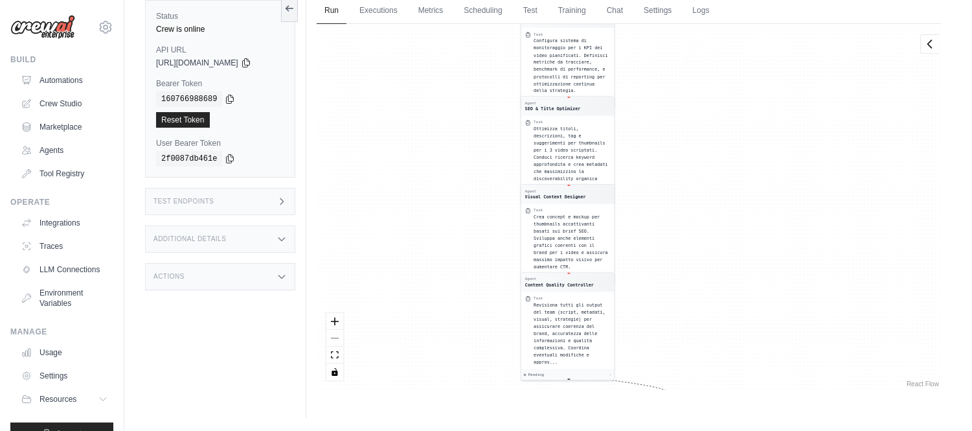
drag, startPoint x: 772, startPoint y: 243, endPoint x: 732, endPoint y: 41, distance: 206.1
click at [732, 41] on div "Agent YouTube Trend Researcher Task Effettua una ricerca approfondita delle ten…" at bounding box center [629, 207] width 624 height 366
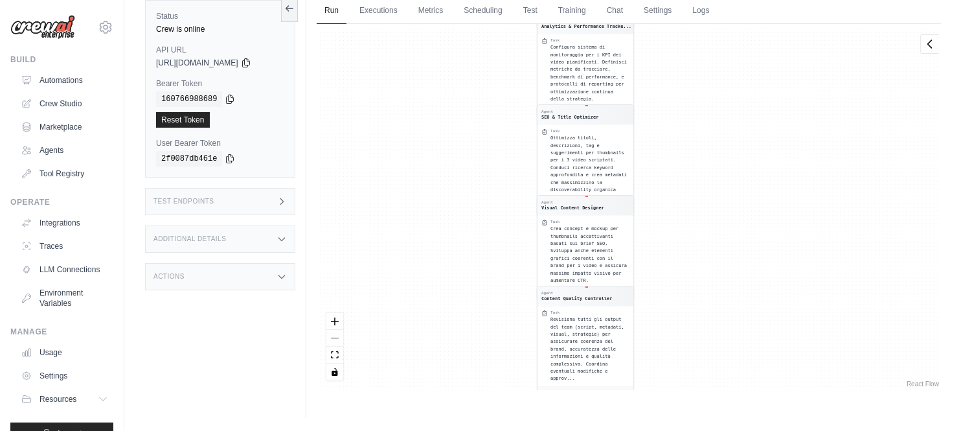
drag, startPoint x: 803, startPoint y: 324, endPoint x: 764, endPoint y: 35, distance: 292.1
click at [764, 39] on div "Agent YouTube Trend Researcher Task Effettua una ricerca approfondita delle ten…" at bounding box center [629, 207] width 624 height 366
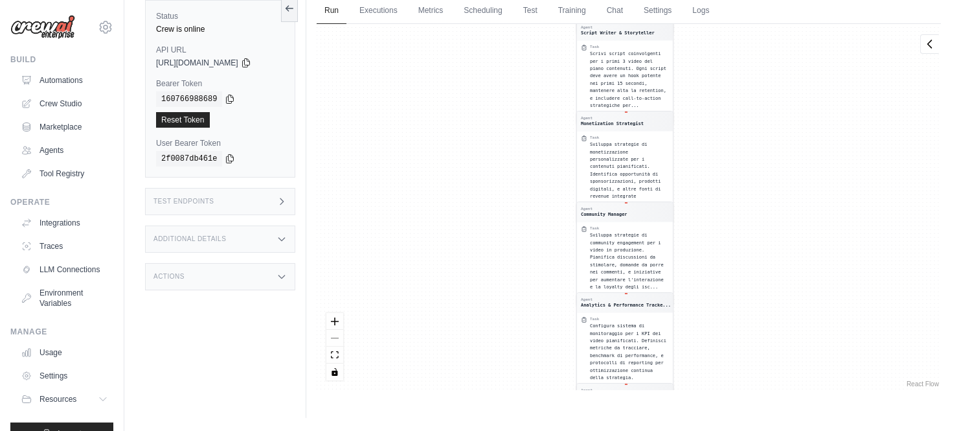
click at [339, 334] on div "React Flow controls" at bounding box center [334, 346] width 17 height 67
click at [339, 335] on div "React Flow controls" at bounding box center [334, 346] width 17 height 67
click at [47, 75] on link "Automations" at bounding box center [66, 80] width 98 height 21
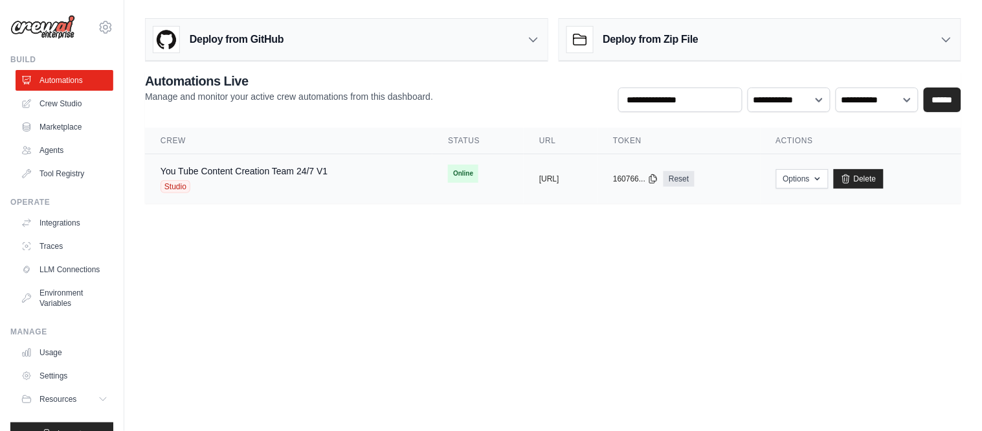
click at [432, 177] on td "Online" at bounding box center [477, 173] width 91 height 39
click at [385, 189] on td "You Tube Content Creation Team 24/7 V1 Studio" at bounding box center [288, 179] width 287 height 50
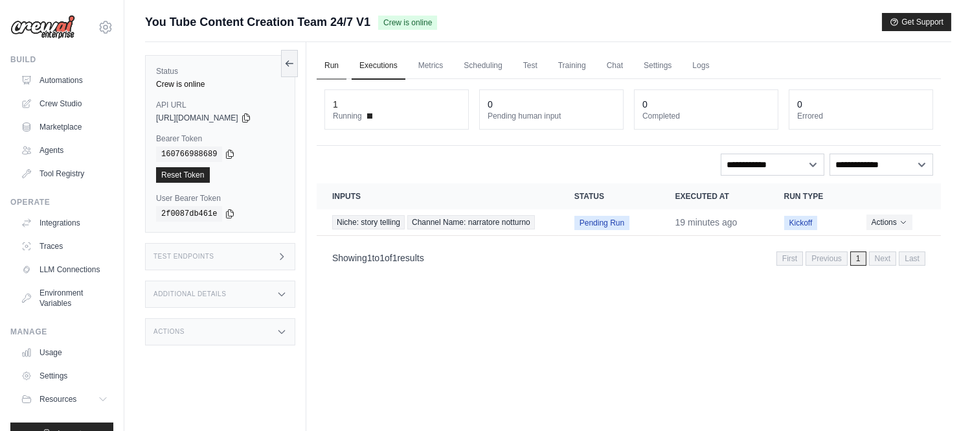
click at [337, 63] on link "Run" at bounding box center [332, 65] width 30 height 27
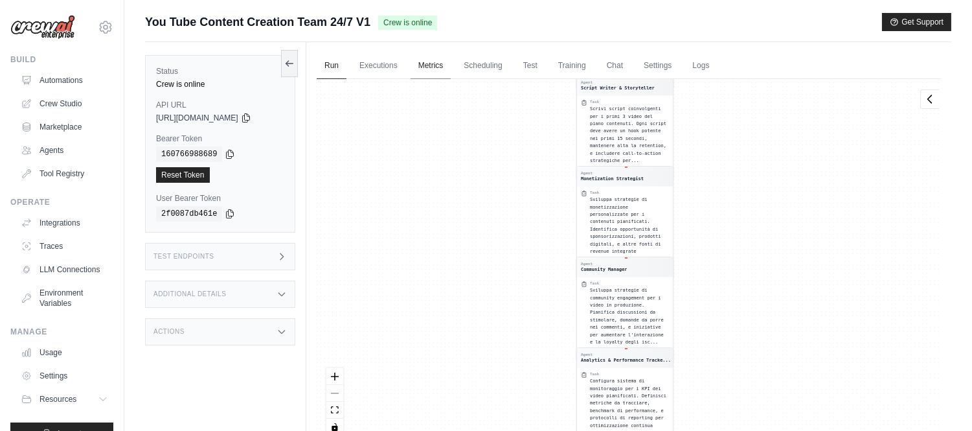
click at [418, 63] on link "Metrics" at bounding box center [430, 65] width 41 height 27
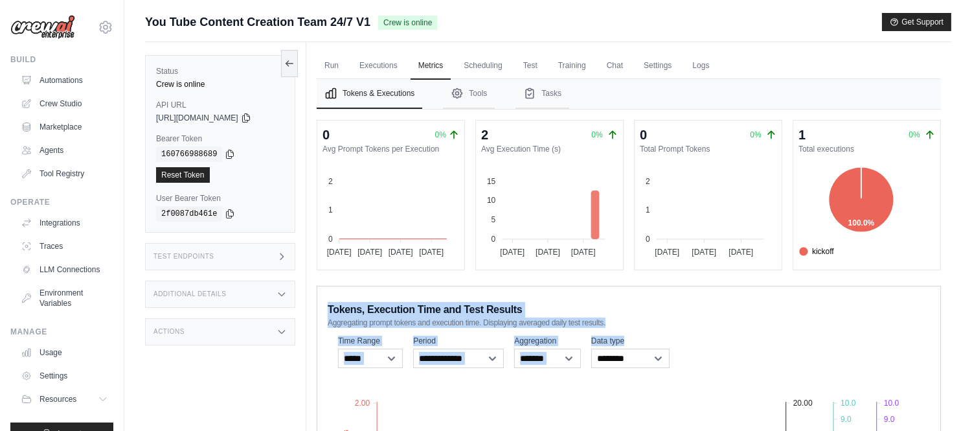
drag, startPoint x: 811, startPoint y: 339, endPoint x: 793, endPoint y: 240, distance: 99.9
click at [793, 240] on div "0 0% Avg Prompt Tokens per Execution 2 2 1 1 0 0 15 Aug 15 Aug 17 Aug 17 Aug 19…" at bounding box center [629, 375] width 624 height 511
click at [838, 320] on div "Tokens, Execution Time and Test Results Aggregating prompt tokens and execution…" at bounding box center [629, 313] width 602 height 28
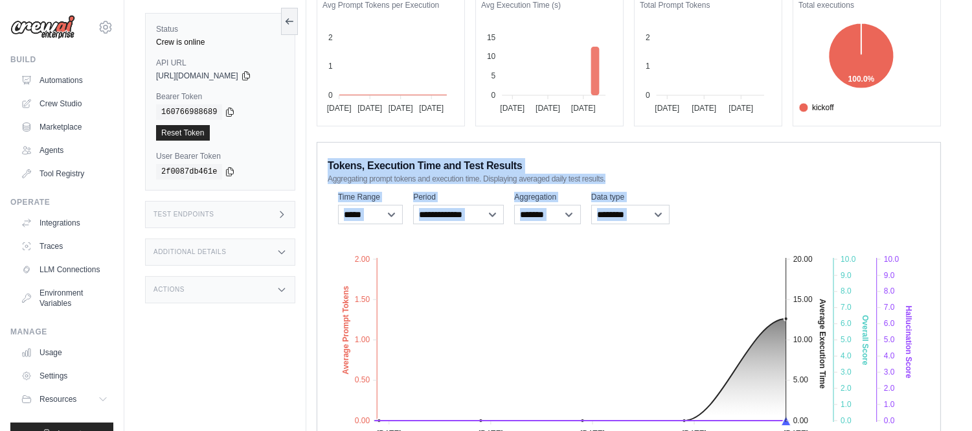
drag, startPoint x: 954, startPoint y: 128, endPoint x: 947, endPoint y: 210, distance: 82.6
click at [962, 246] on div "Submit a support request Describe your issue or question * Please be specific a…" at bounding box center [547, 183] width 847 height 628
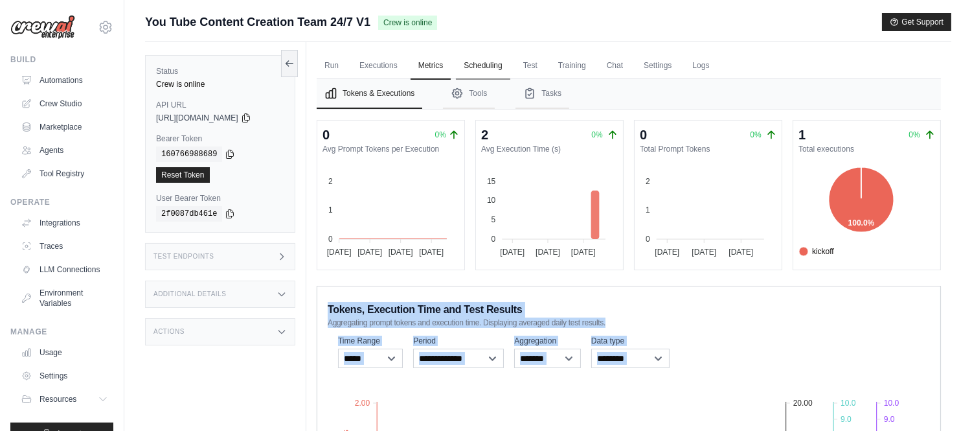
click at [480, 72] on link "Scheduling" at bounding box center [483, 65] width 54 height 27
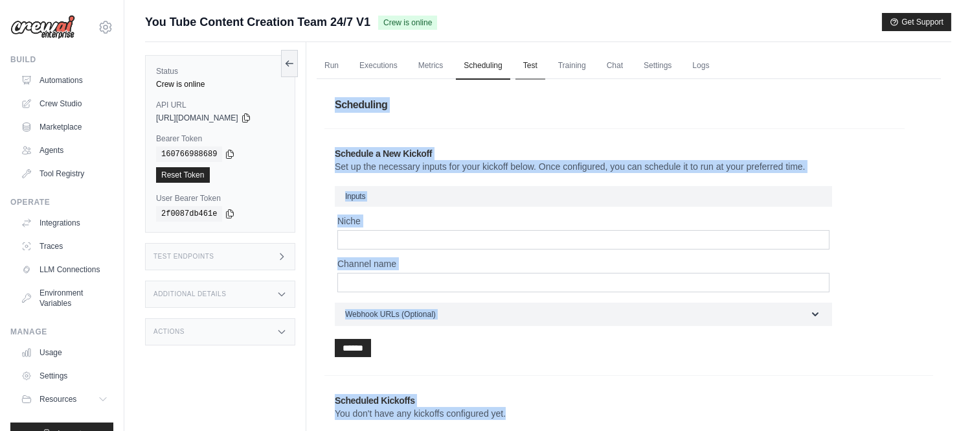
click at [528, 69] on link "Test" at bounding box center [530, 65] width 30 height 27
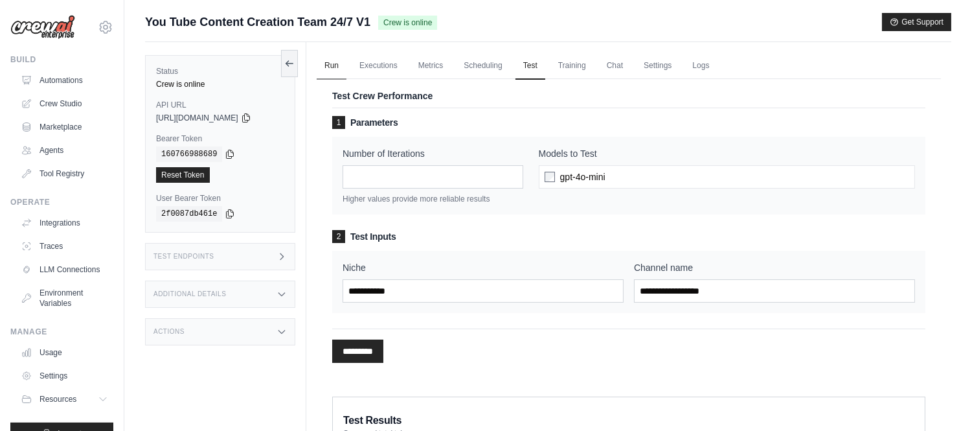
click at [344, 63] on link "Run" at bounding box center [332, 65] width 30 height 27
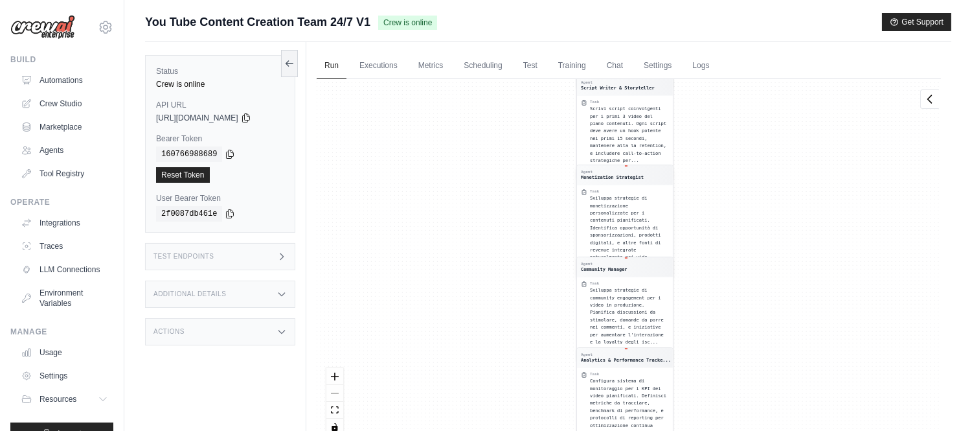
scroll to position [55, 0]
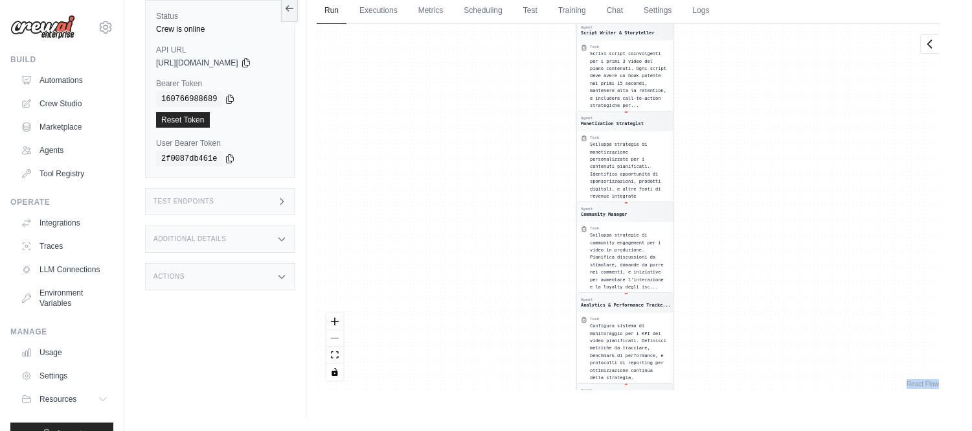
drag, startPoint x: 625, startPoint y: 164, endPoint x: 533, endPoint y: 175, distance: 93.2
click at [624, 164] on span "Sviluppa strategie di monetizzazione personalizzate per i contenuti pianificati…" at bounding box center [625, 174] width 71 height 64
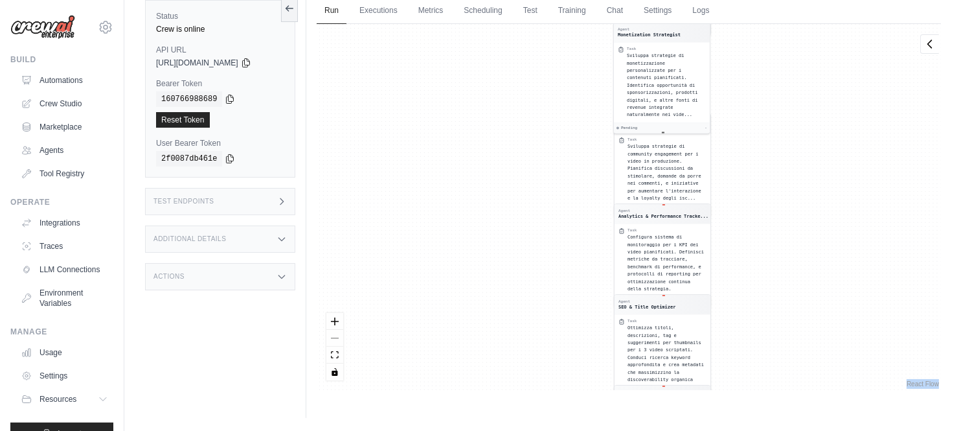
scroll to position [0, 0]
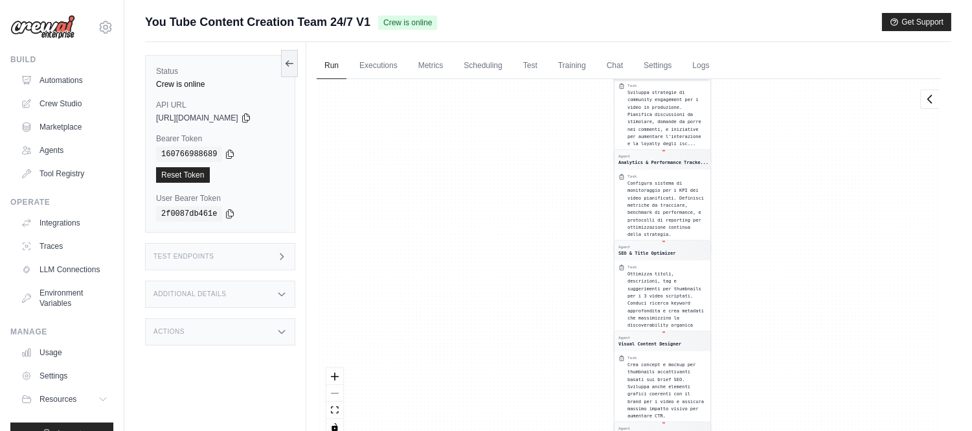
drag, startPoint x: 490, startPoint y: 124, endPoint x: 528, endPoint y: -37, distance: 165.5
click at [528, 0] on html "[EMAIL_ADDRESS][DOMAIN_NAME] Settings Build Automations Crew Studio Resources *" at bounding box center [486, 243] width 972 height 486
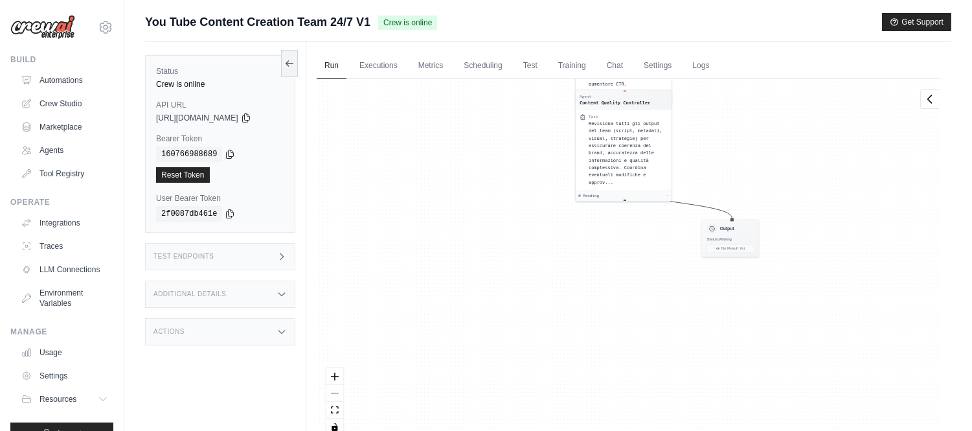
drag, startPoint x: 572, startPoint y: 315, endPoint x: 533, endPoint y: 3, distance: 315.1
click at [533, 3] on main "Submit a support request Describe your issue or question * Please be specific a…" at bounding box center [547, 243] width 847 height 486
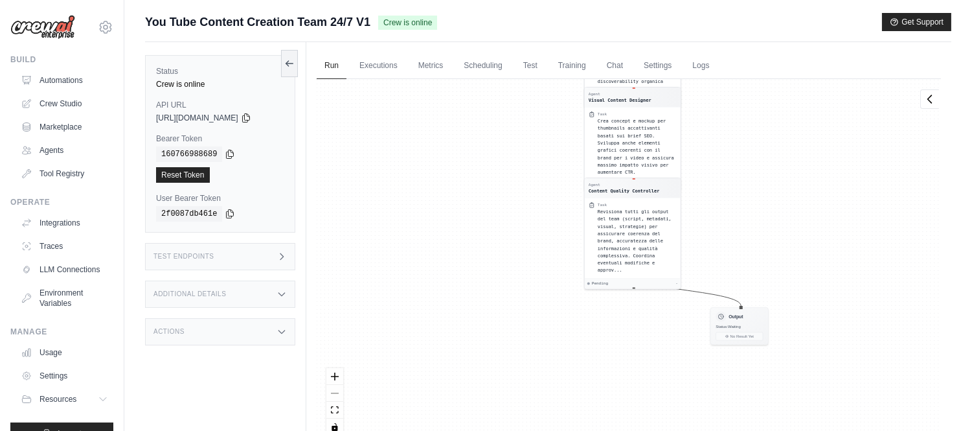
drag, startPoint x: 489, startPoint y: 157, endPoint x: 473, endPoint y: 414, distance: 257.5
click at [477, 416] on div "Agent YouTube Trend Researcher Task Effettua una ricerca approfondita delle ten…" at bounding box center [629, 262] width 624 height 366
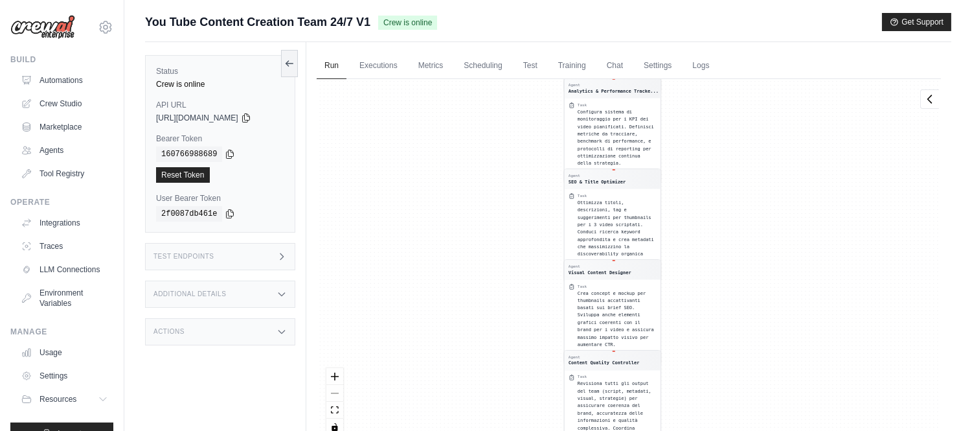
drag, startPoint x: 495, startPoint y: 328, endPoint x: 481, endPoint y: 384, distance: 57.5
click at [482, 381] on div "Agent YouTube Trend Researcher Task Effettua una ricerca approfondita delle ten…" at bounding box center [629, 262] width 624 height 366
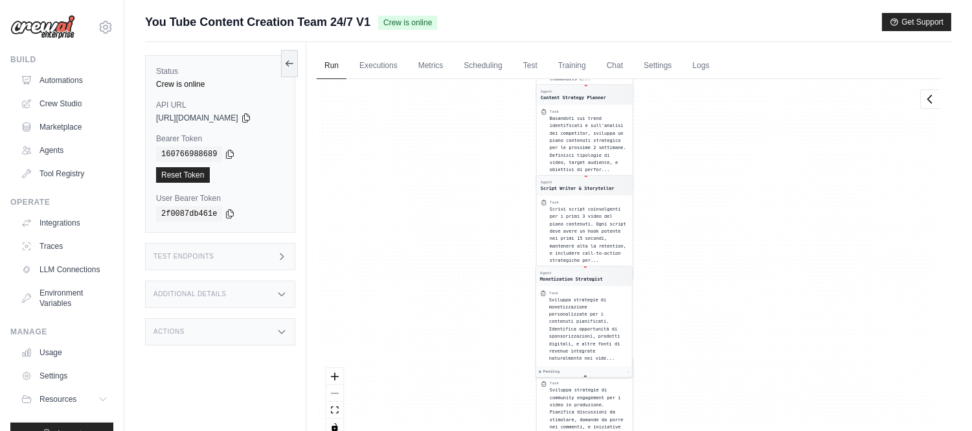
drag, startPoint x: 474, startPoint y: 211, endPoint x: 458, endPoint y: 361, distance: 151.0
click at [458, 361] on div "Agent YouTube Trend Researcher Task Effettua una ricerca approfondita delle ten…" at bounding box center [629, 262] width 624 height 366
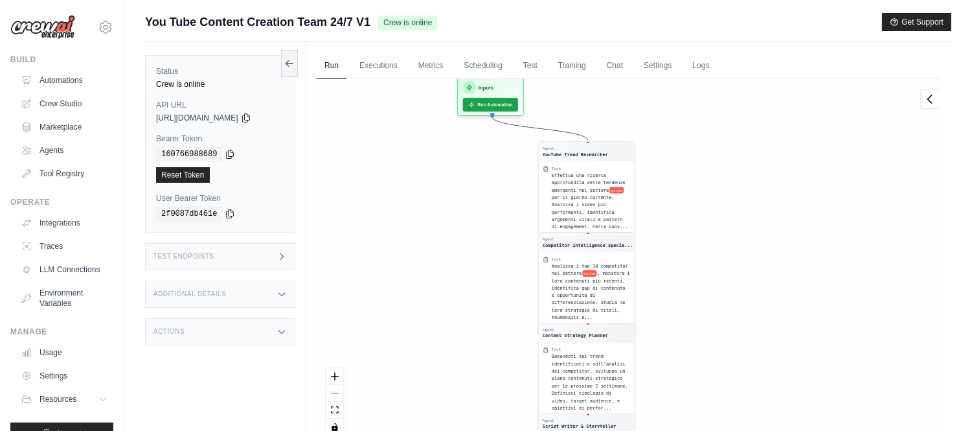
drag, startPoint x: 469, startPoint y: 163, endPoint x: 467, endPoint y: 382, distance: 218.8
click at [467, 383] on div "Agent YouTube Trend Researcher Task Effettua una ricerca approfondita delle ten…" at bounding box center [629, 262] width 624 height 366
click at [393, 70] on link "Executions" at bounding box center [379, 65] width 54 height 27
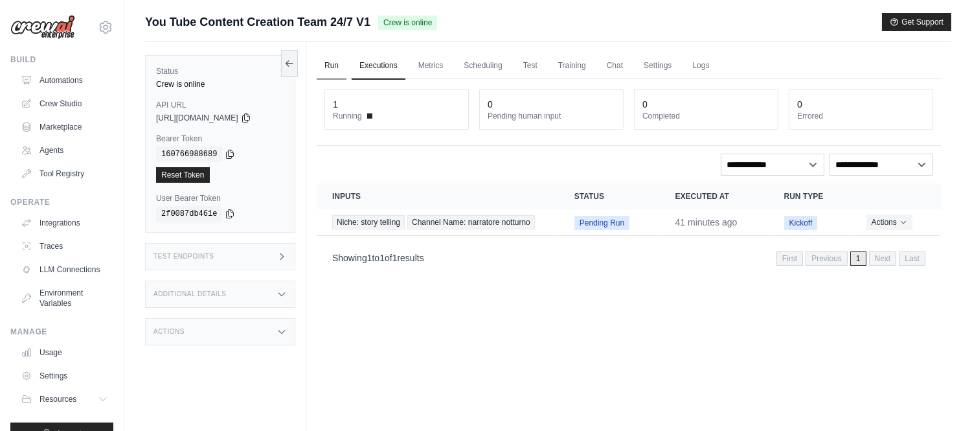
click at [328, 62] on link "Run" at bounding box center [332, 65] width 30 height 27
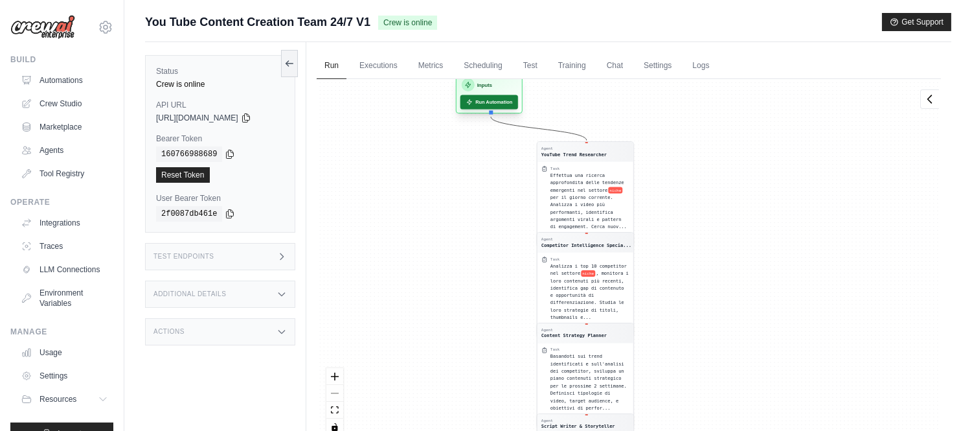
click at [502, 102] on button "Run Automation" at bounding box center [489, 102] width 58 height 14
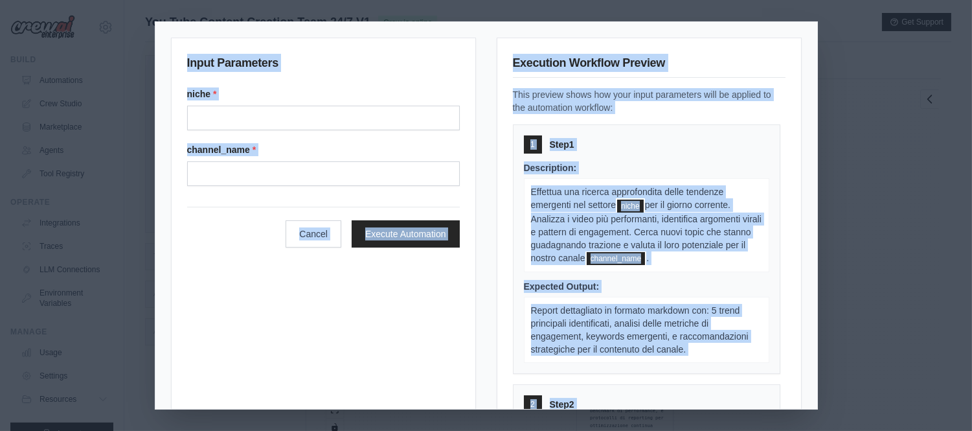
click at [761, 63] on h3 "Execution Workflow Preview" at bounding box center [649, 66] width 273 height 24
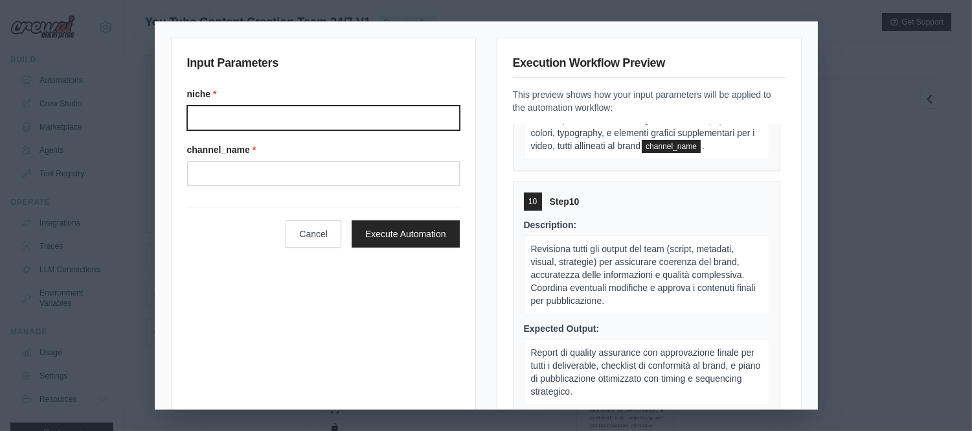
click at [270, 111] on input "Niche" at bounding box center [323, 118] width 273 height 25
click at [287, 124] on input "Niche" at bounding box center [323, 118] width 273 height 25
paste input "**********"
type input "**********"
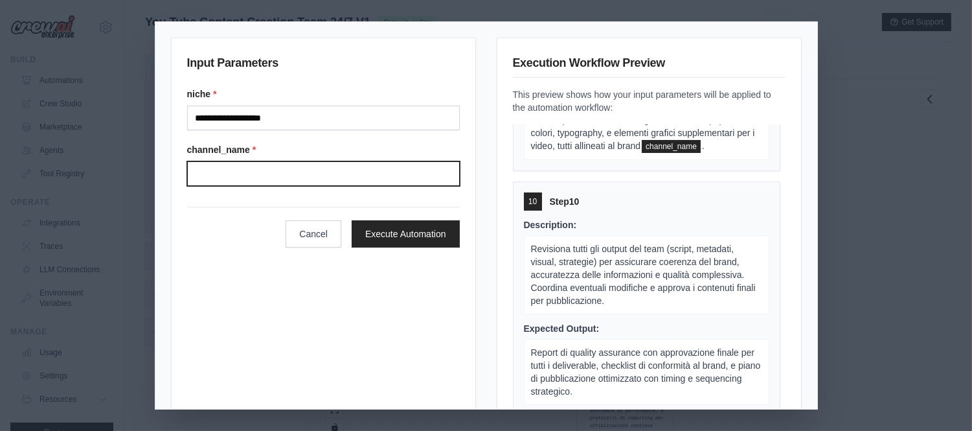
click at [274, 169] on input "Channel name" at bounding box center [323, 173] width 273 height 25
type input "**********"
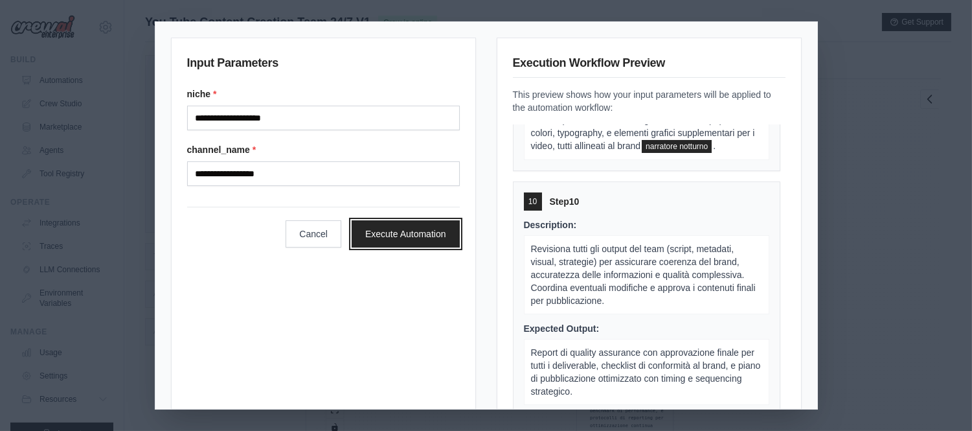
click at [410, 236] on button "Execute Automation" at bounding box center [406, 233] width 108 height 27
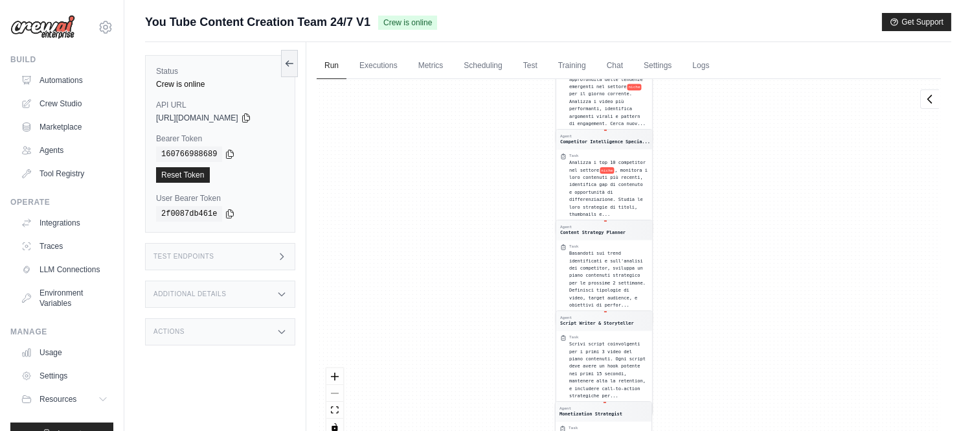
drag, startPoint x: 774, startPoint y: 139, endPoint x: 753, endPoint y: 374, distance: 235.9
click at [753, 374] on div "Agent YouTube Trend Researcher Task Effettua una ricerca approfondita delle ten…" at bounding box center [629, 262] width 624 height 366
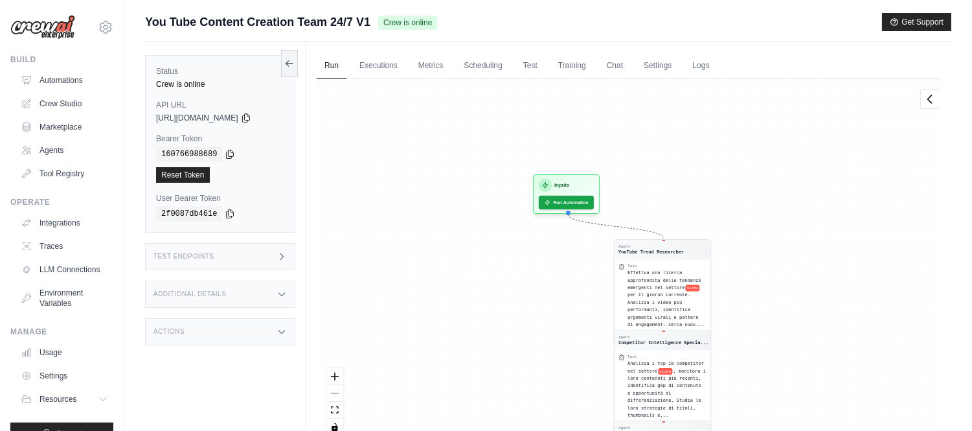
drag, startPoint x: 761, startPoint y: 171, endPoint x: 819, endPoint y: 354, distance: 192.1
click at [819, 354] on div "Agent YouTube Trend Researcher Task Effettua una ricerca approfondita delle ten…" at bounding box center [629, 262] width 624 height 366
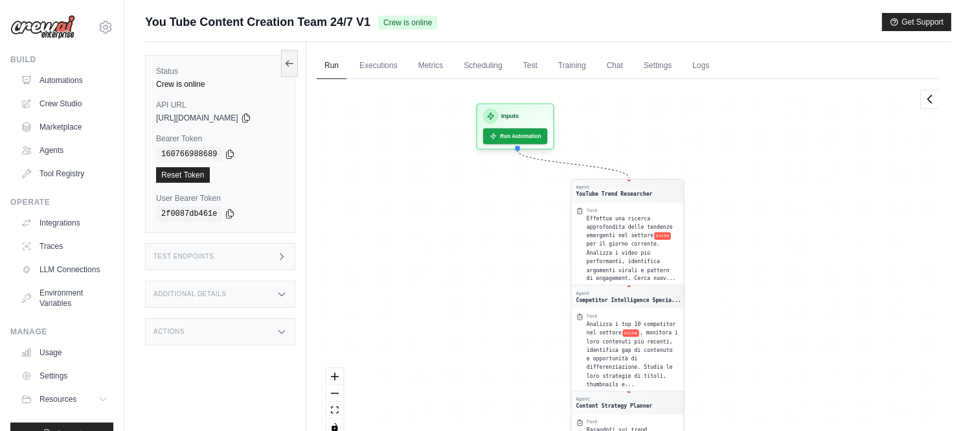
drag, startPoint x: 756, startPoint y: 286, endPoint x: 710, endPoint y: 47, distance: 243.8
click at [713, 54] on div "Run Executions Metrics Scheduling Test Training Chat Settings Logs 1 Running 0 …" at bounding box center [628, 257] width 645 height 431
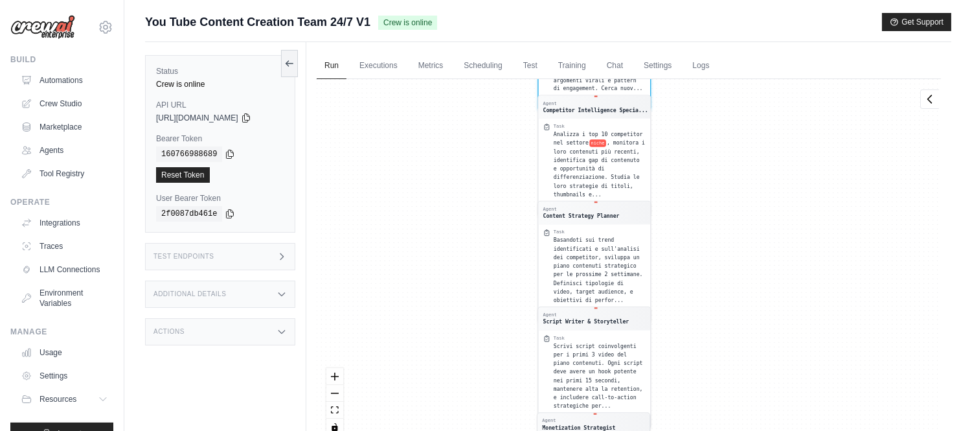
scroll to position [62, 0]
drag, startPoint x: 730, startPoint y: 328, endPoint x: 732, endPoint y: 124, distance: 204.6
click at [732, 125] on div "Agent YouTube Trend Researcher Task Effettua una ricerca approfondita delle ten…" at bounding box center [629, 262] width 624 height 366
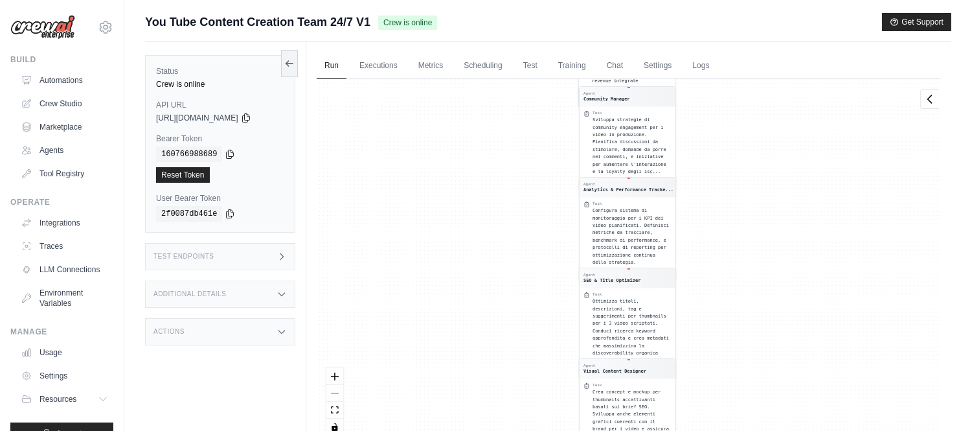
drag, startPoint x: 756, startPoint y: 300, endPoint x: 753, endPoint y: 144, distance: 155.4
click at [756, 166] on div "Agent YouTube Trend Researcher Task Effettua una ricerca approfondita delle ten…" at bounding box center [629, 262] width 624 height 366
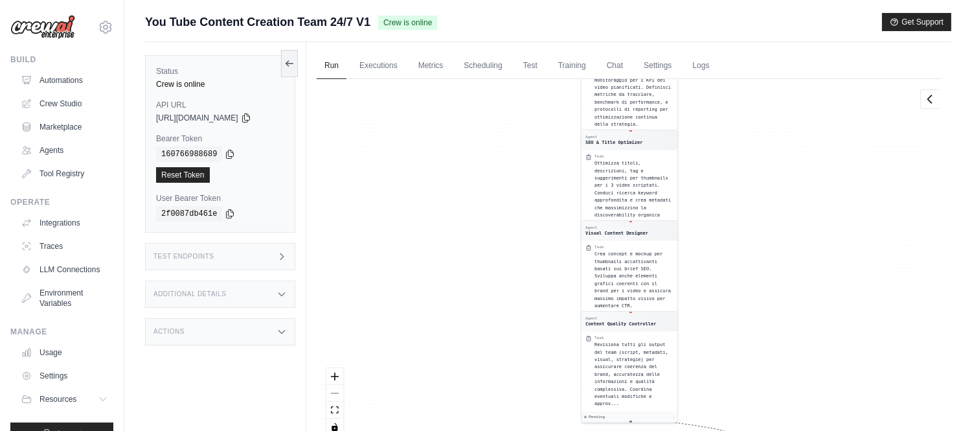
drag, startPoint x: 763, startPoint y: 346, endPoint x: 756, endPoint y: 190, distance: 155.5
click at [758, 212] on div "Agent YouTube Trend Researcher Task Effettua una ricerca approfondita delle ten…" at bounding box center [629, 262] width 624 height 366
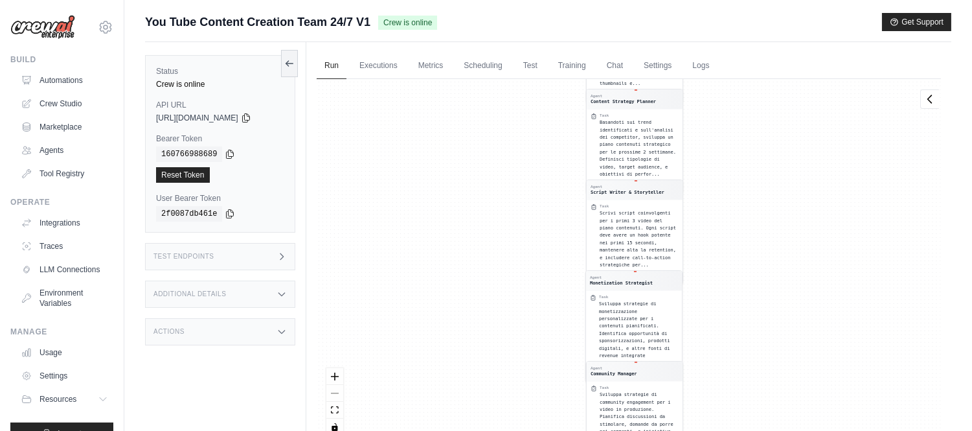
drag, startPoint x: 778, startPoint y: 202, endPoint x: 785, endPoint y: 381, distance: 178.9
click at [787, 383] on div "Agent YouTube Trend Researcher Task Effettua una ricerca approfondita delle ten…" at bounding box center [629, 262] width 624 height 366
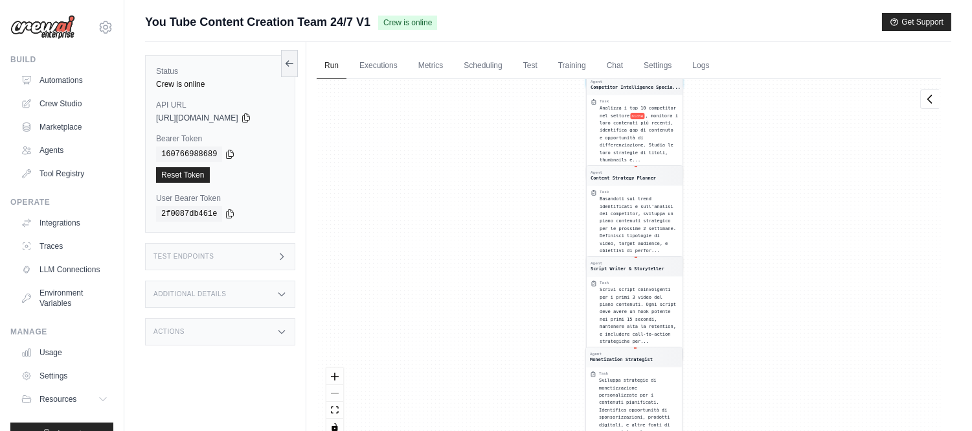
drag, startPoint x: 778, startPoint y: 144, endPoint x: 778, endPoint y: 358, distance: 213.6
click at [778, 357] on div "Agent YouTube Trend Researcher Task Effettua una ricerca approfondita delle ten…" at bounding box center [629, 262] width 624 height 366
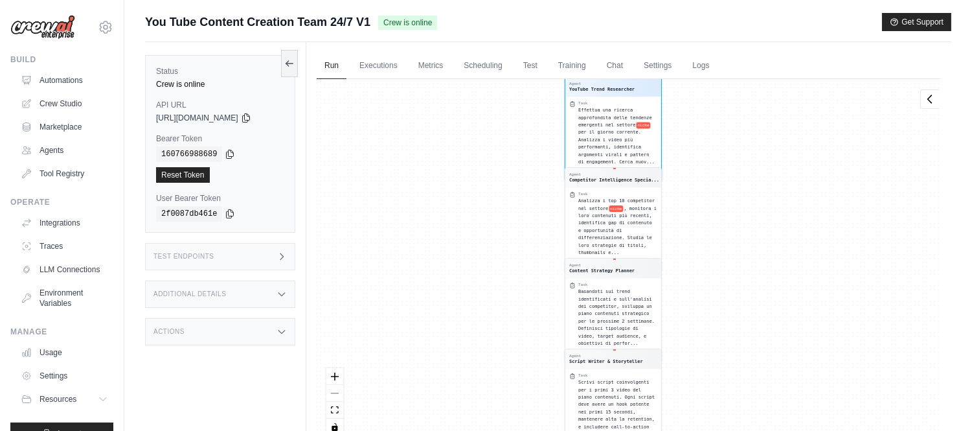
drag, startPoint x: 781, startPoint y: 205, endPoint x: 768, endPoint y: 464, distance: 259.9
click at [768, 430] on html "iannicelliamando@gmail.com Settings Build Automations Crew Studio Resources *" at bounding box center [486, 243] width 972 height 486
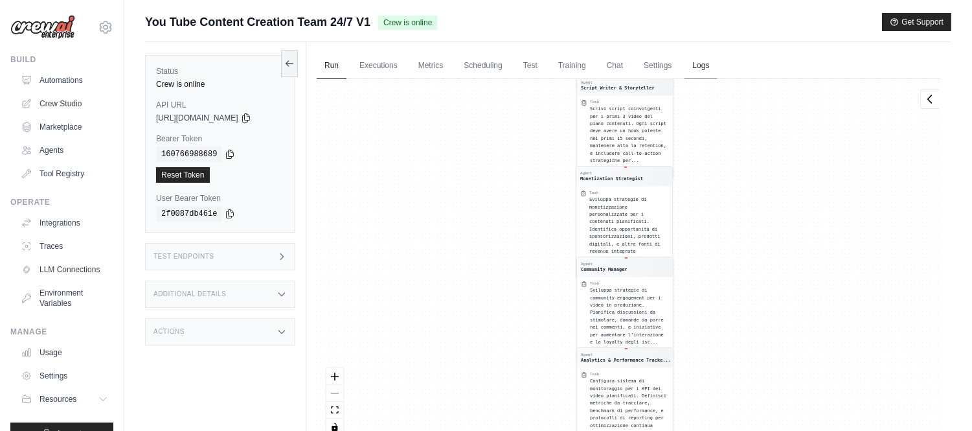
click at [704, 62] on link "Logs" at bounding box center [700, 65] width 32 height 27
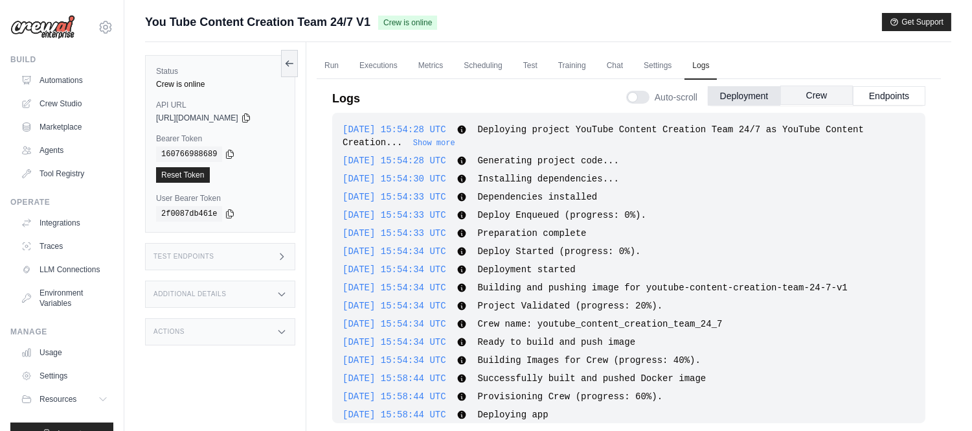
click at [822, 94] on button "Crew" at bounding box center [816, 94] width 73 height 19
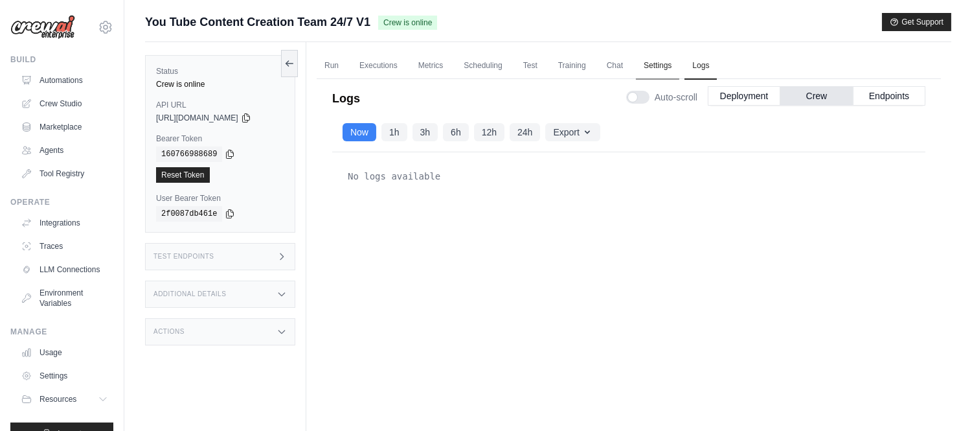
click at [649, 63] on link "Settings" at bounding box center [657, 65] width 43 height 27
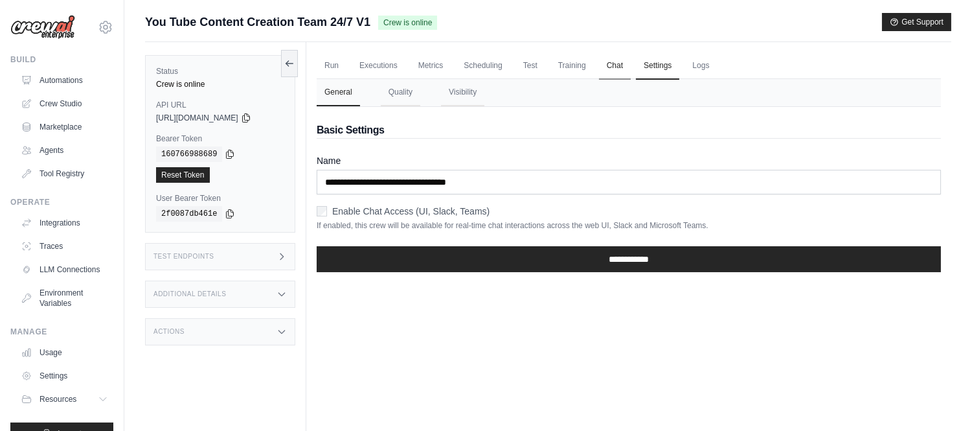
click at [620, 62] on link "Chat" at bounding box center [615, 65] width 32 height 27
click at [581, 60] on link "Training" at bounding box center [571, 65] width 43 height 27
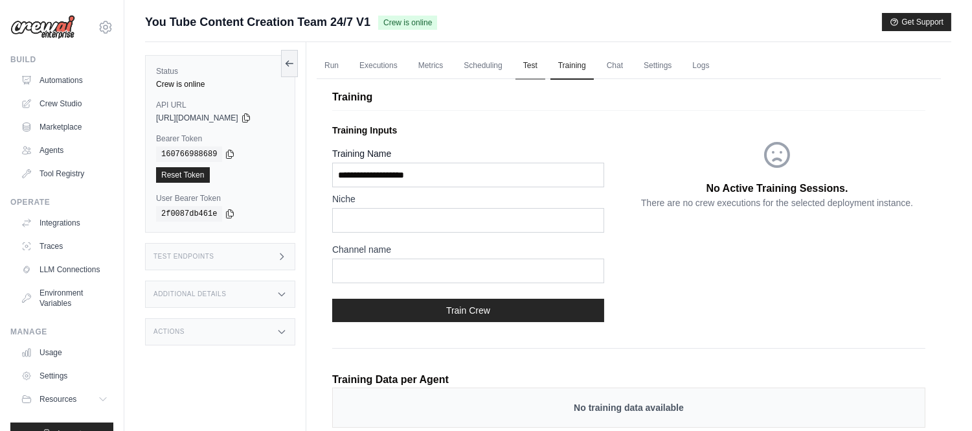
click at [531, 62] on link "Test" at bounding box center [530, 65] width 30 height 27
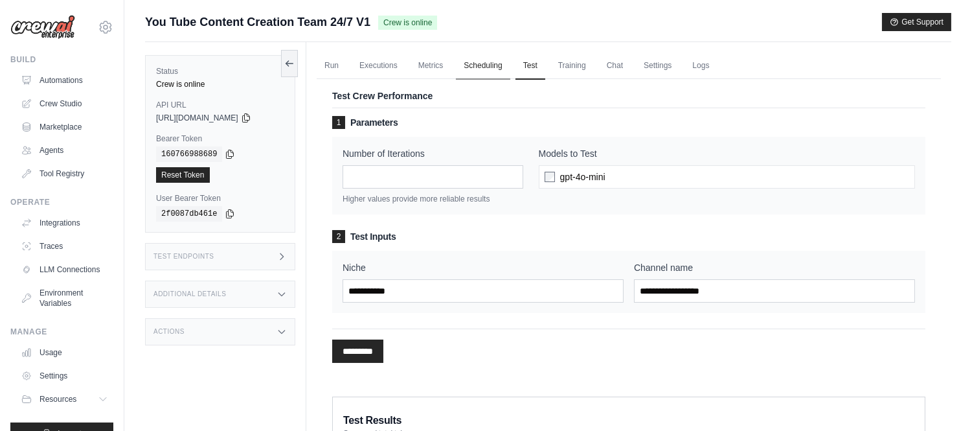
click at [490, 70] on link "Scheduling" at bounding box center [483, 65] width 54 height 27
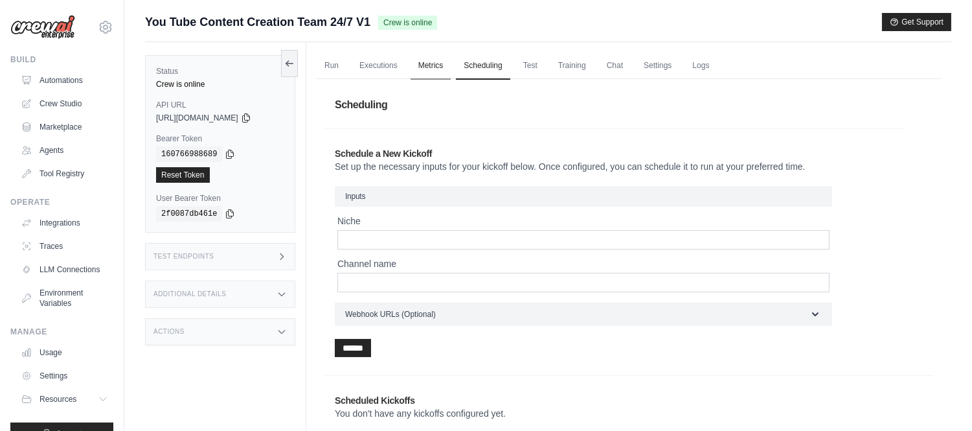
click at [432, 66] on link "Metrics" at bounding box center [430, 65] width 41 height 27
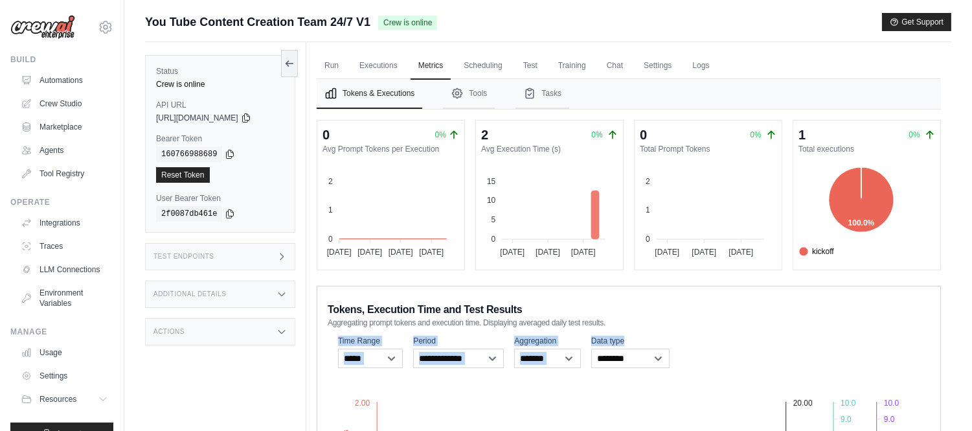
drag, startPoint x: 693, startPoint y: 363, endPoint x: 687, endPoint y: 305, distance: 58.6
click at [779, 333] on div "**********" at bounding box center [629, 352] width 602 height 38
click at [462, 95] on icon "Tabs" at bounding box center [457, 93] width 13 height 13
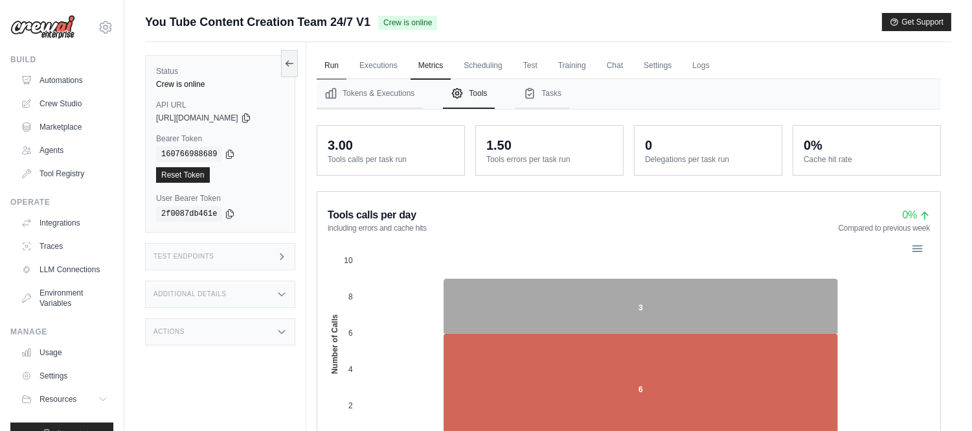
click at [326, 67] on link "Run" at bounding box center [332, 65] width 30 height 27
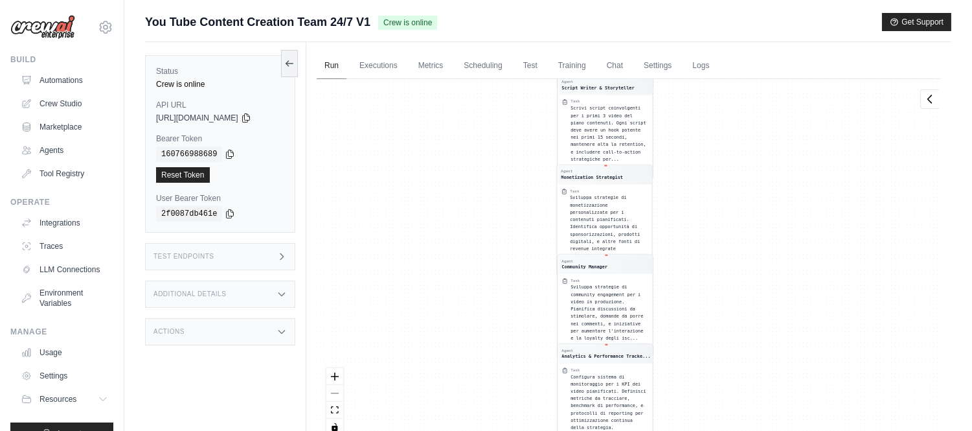
scroll to position [269, 0]
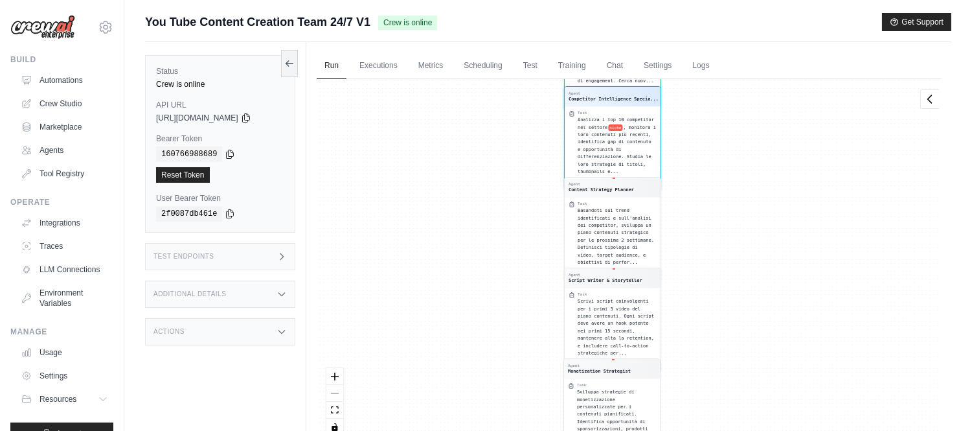
drag, startPoint x: 814, startPoint y: 154, endPoint x: 809, endPoint y: 265, distance: 111.4
click at [800, 347] on div "Agent YouTube Trend Researcher Task Effettua una ricerca approfondita delle ten…" at bounding box center [629, 262] width 624 height 366
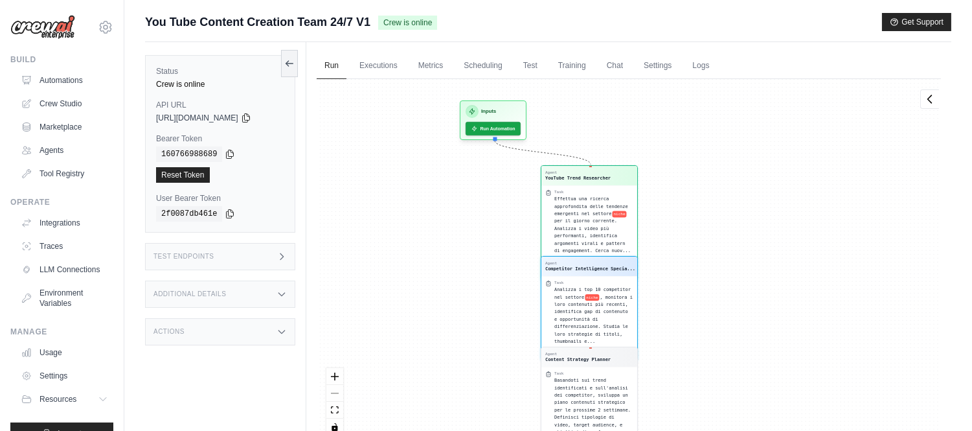
drag, startPoint x: 817, startPoint y: 194, endPoint x: 790, endPoint y: 376, distance: 183.3
click at [791, 380] on div "Agent YouTube Trend Researcher Task Effettua una ricerca approfondita delle ten…" at bounding box center [629, 262] width 624 height 366
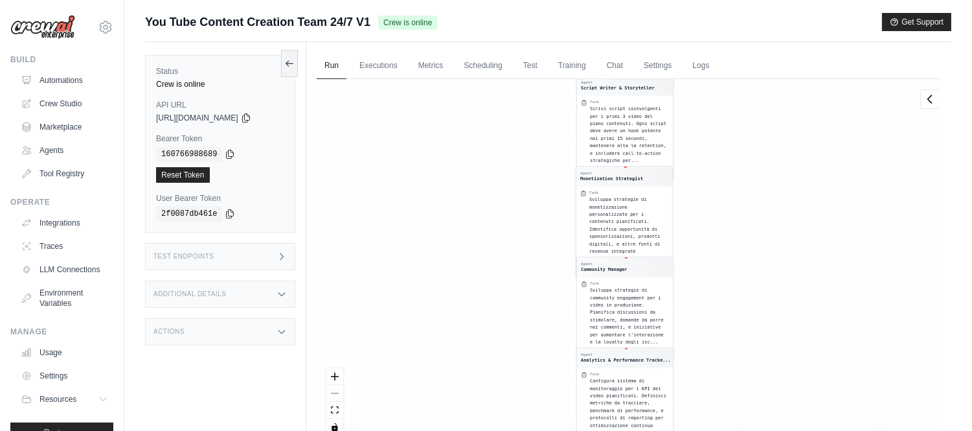
drag, startPoint x: 792, startPoint y: 135, endPoint x: 763, endPoint y: 418, distance: 285.1
click at [763, 418] on div "Agent YouTube Trend Researcher Task Effettua una ricerca approfondita delle ten…" at bounding box center [629, 262] width 624 height 366
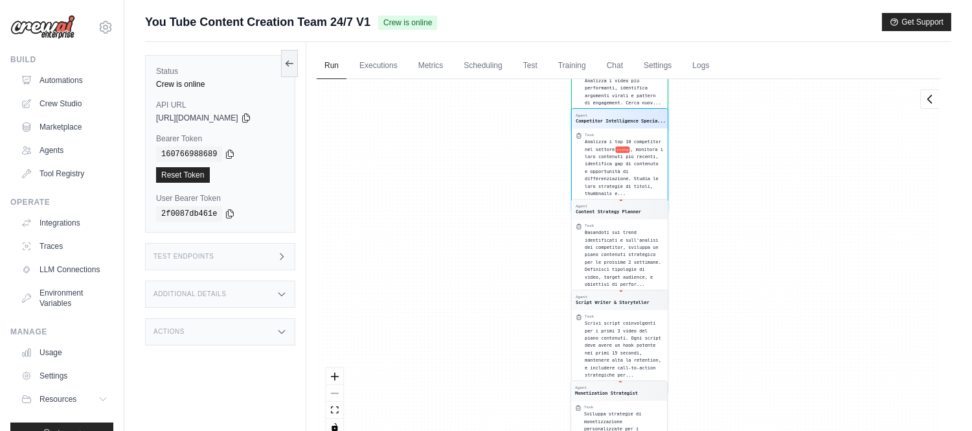
drag, startPoint x: 765, startPoint y: 157, endPoint x: 751, endPoint y: 365, distance: 209.0
click at [751, 364] on div "Agent YouTube Trend Researcher Task Effettua una ricerca approfondita delle ten…" at bounding box center [629, 262] width 624 height 366
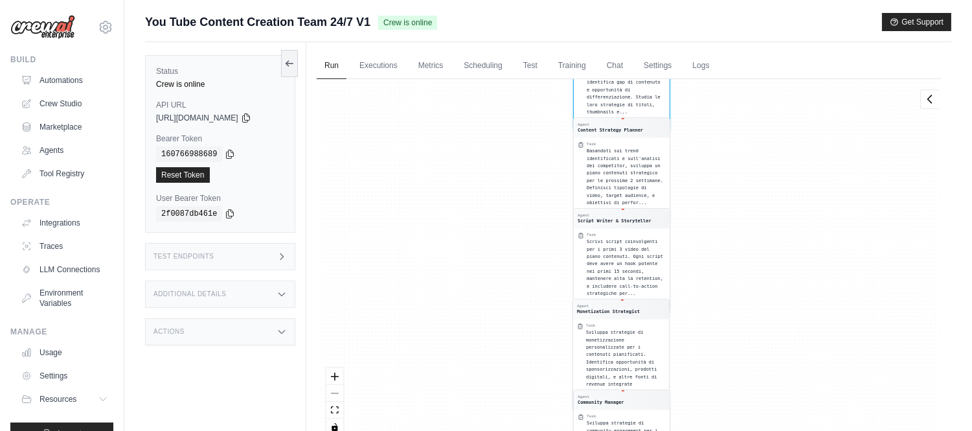
drag, startPoint x: 738, startPoint y: 111, endPoint x: 733, endPoint y: 424, distance: 312.7
click at [735, 427] on div "Agent YouTube Trend Researcher Task Effettua una ricerca approfondita delle ten…" at bounding box center [629, 262] width 624 height 366
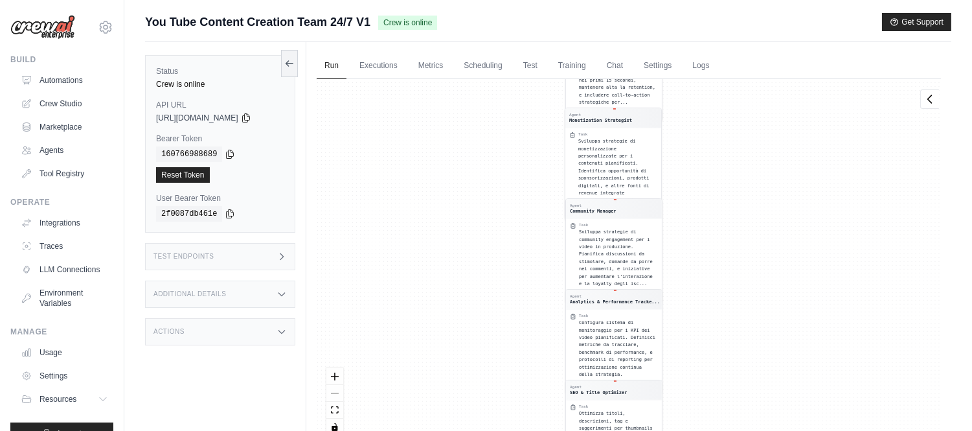
drag, startPoint x: 761, startPoint y: 384, endPoint x: 752, endPoint y: 144, distance: 240.4
click at [754, 162] on div "Agent YouTube Trend Researcher Task Effettua una ricerca approfondita delle ten…" at bounding box center [629, 262] width 624 height 366
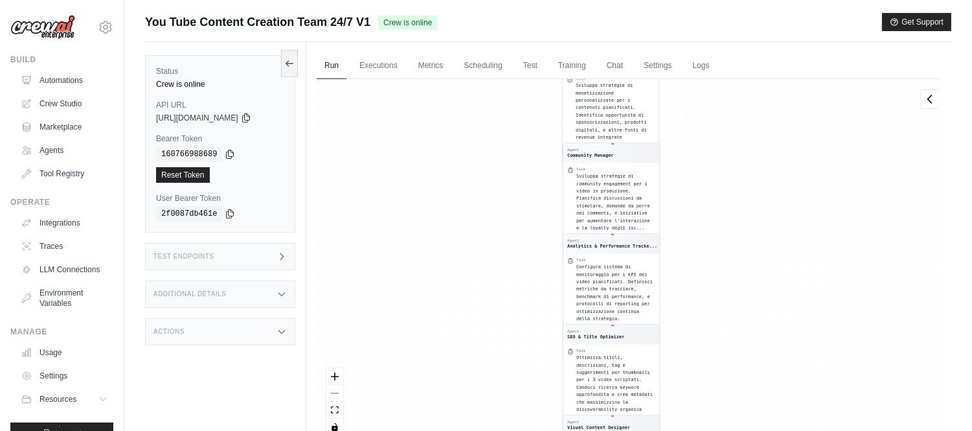
drag, startPoint x: 774, startPoint y: 379, endPoint x: 772, endPoint y: 197, distance: 181.9
click at [772, 199] on div "Agent YouTube Trend Researcher Task Effettua una ricerca approfondita delle ten…" at bounding box center [629, 262] width 624 height 366
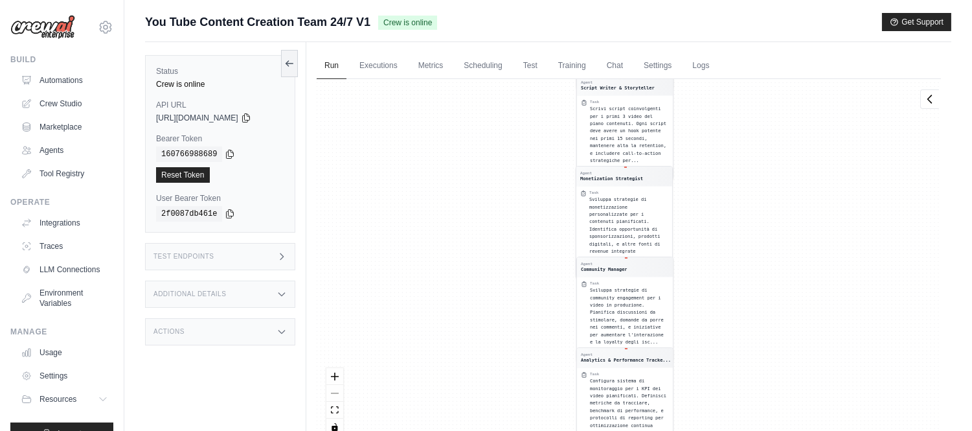
drag, startPoint x: 758, startPoint y: 403, endPoint x: 758, endPoint y: 5, distance: 398.2
click at [758, 5] on main "Submit a support request Describe your issue or question * Please be specific a…" at bounding box center [547, 243] width 847 height 486
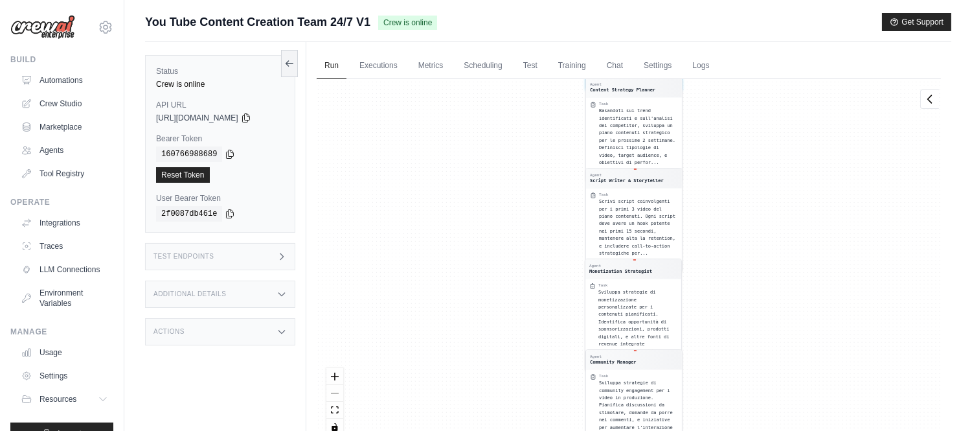
drag, startPoint x: 795, startPoint y: 169, endPoint x: 774, endPoint y: 464, distance: 296.0
click at [774, 430] on html "iannicelliamando@gmail.com Settings Build Automations Crew Studio Resources *" at bounding box center [486, 243] width 972 height 486
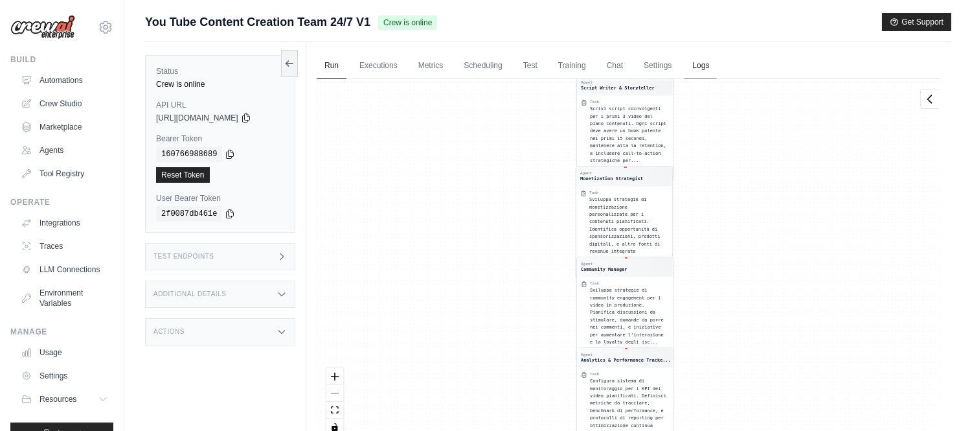
click at [706, 69] on link "Logs" at bounding box center [700, 65] width 32 height 27
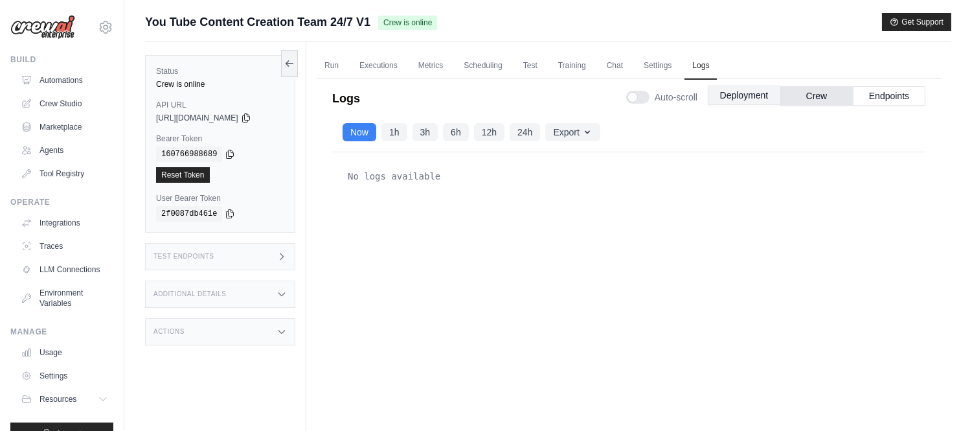
click at [739, 89] on button "Deployment" at bounding box center [744, 94] width 73 height 19
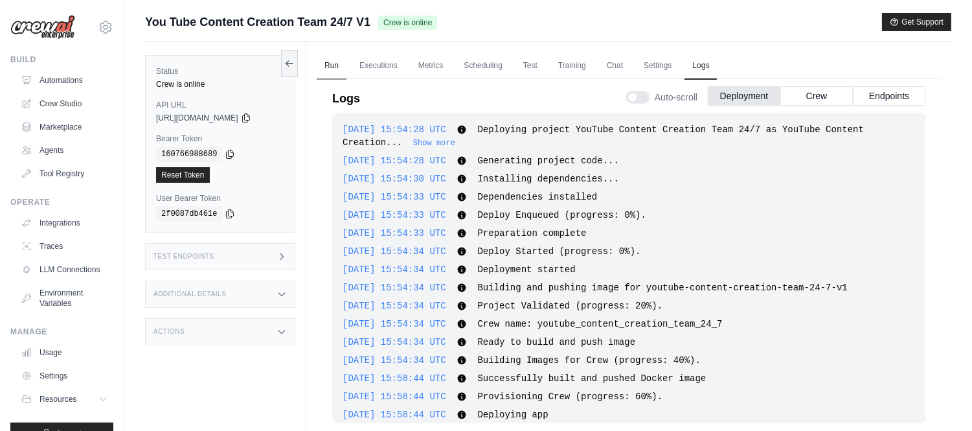
click at [337, 60] on link "Run" at bounding box center [332, 65] width 30 height 27
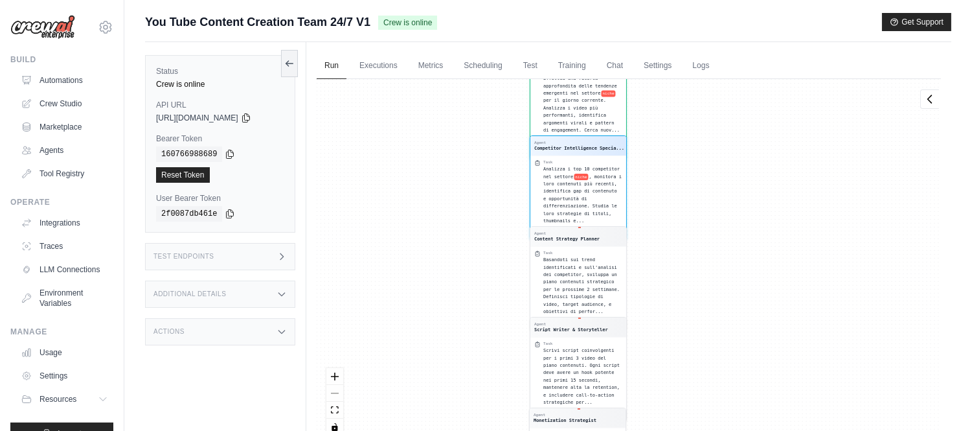
drag, startPoint x: 786, startPoint y: 130, endPoint x: 726, endPoint y: 416, distance: 291.7
click at [727, 415] on div "Agent YouTube Trend Researcher Task Effettua una ricerca approfondita delle ten…" at bounding box center [629, 262] width 624 height 366
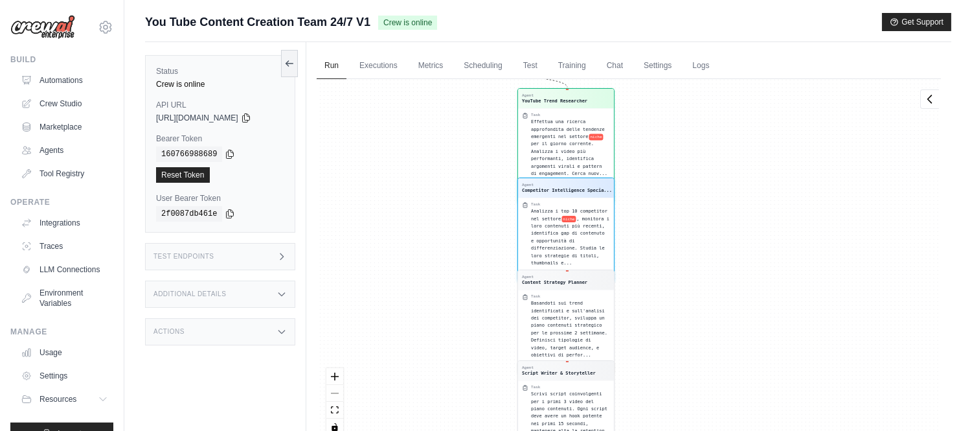
click at [566, 234] on div "Agent YouTube Trend Researcher Task Effettua una ricerca approfondita delle ten…" at bounding box center [629, 262] width 624 height 366
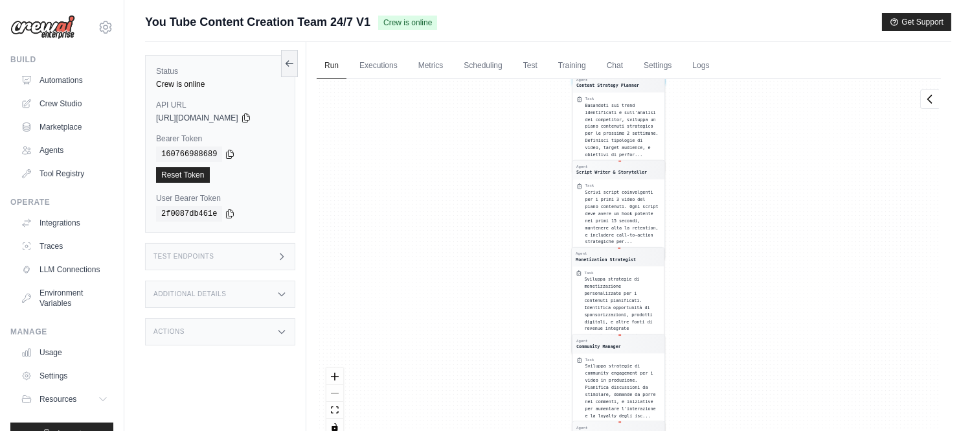
drag, startPoint x: 752, startPoint y: 137, endPoint x: 714, endPoint y: 445, distance: 311.2
click at [714, 430] on html "iannicelliamando@gmail.com Settings Build Automations Crew Studio Resources *" at bounding box center [486, 243] width 972 height 486
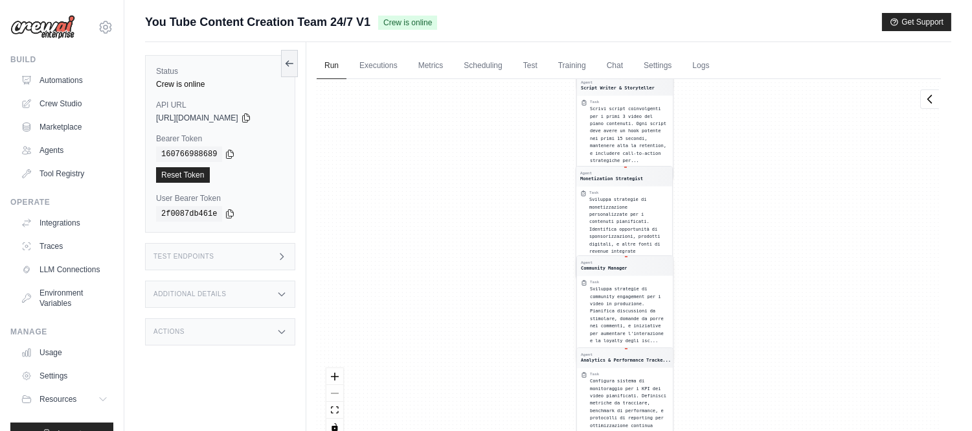
click at [583, 306] on div "Task Sviluppa strategie di community engagement per i video in produzione. Pian…" at bounding box center [625, 312] width 88 height 65
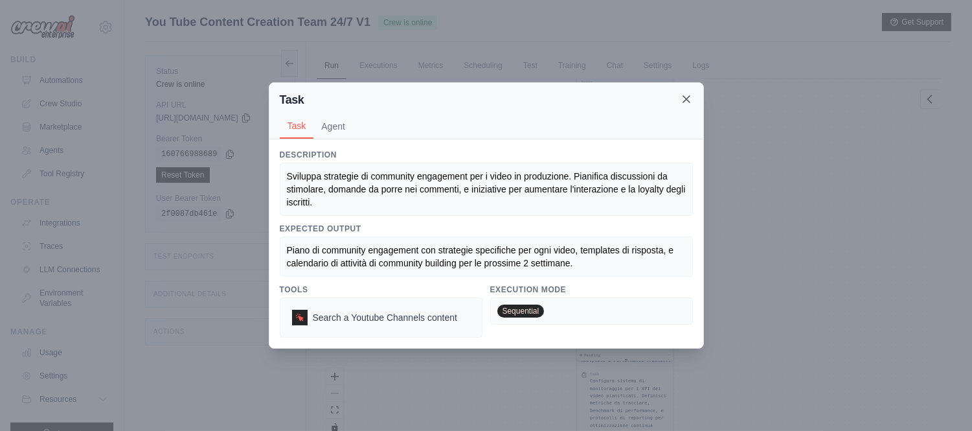
click at [691, 102] on icon at bounding box center [686, 99] width 13 height 13
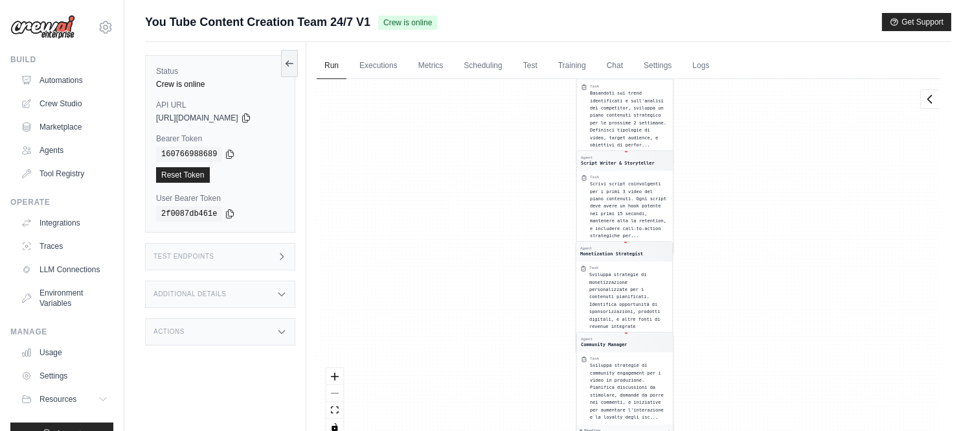
drag, startPoint x: 771, startPoint y: 157, endPoint x: 768, endPoint y: 411, distance: 254.4
click at [771, 372] on div "Agent YouTube Trend Researcher Task Effettua una ricerca approfondita delle ten…" at bounding box center [629, 262] width 624 height 366
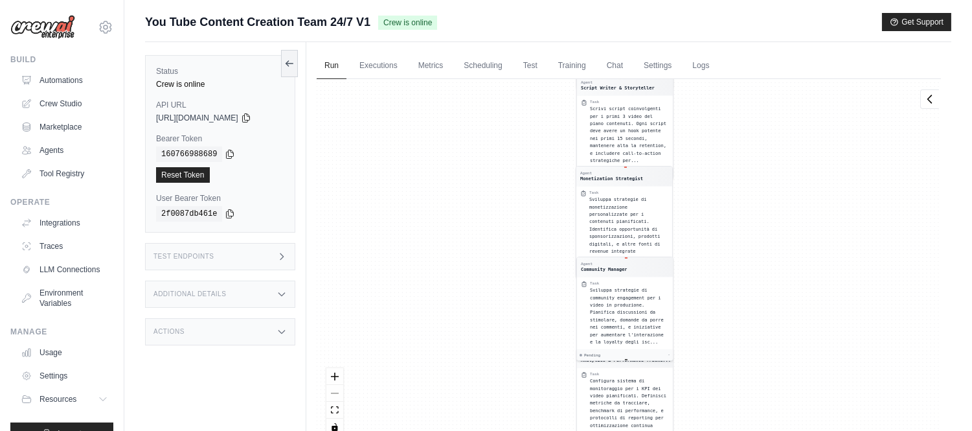
drag, startPoint x: 764, startPoint y: 126, endPoint x: 743, endPoint y: 419, distance: 294.0
click at [743, 414] on div "Agent YouTube Trend Researcher Task Effettua una ricerca approfondita delle ten…" at bounding box center [629, 262] width 624 height 366
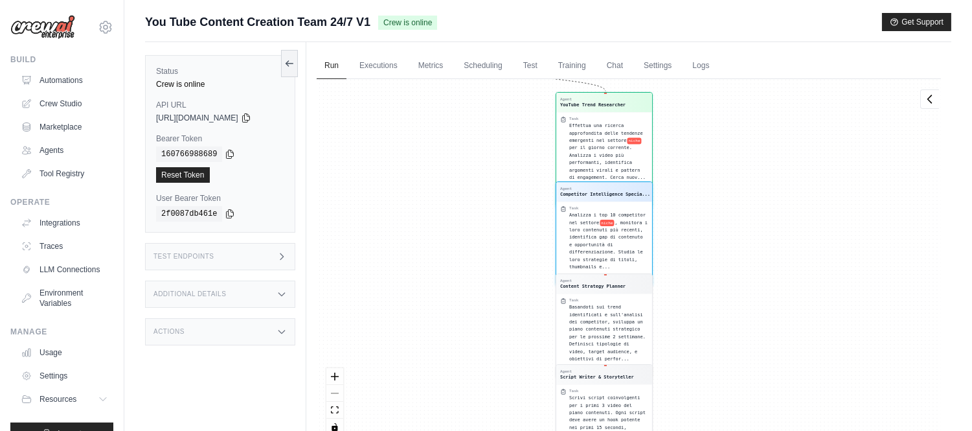
click at [631, 225] on div "Analizza i top 10 competitor nel settore niche , monitora i loro contenuti più …" at bounding box center [608, 241] width 79 height 59
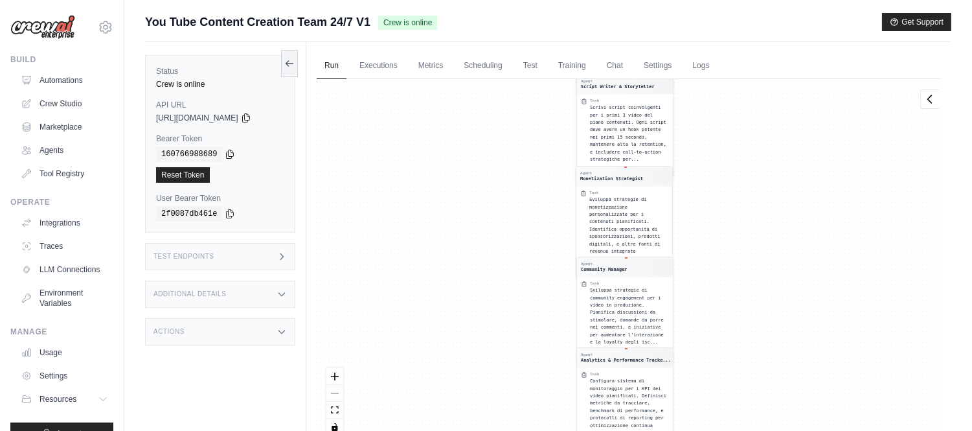
click at [639, 115] on span "Scrivi script coinvolgenti per i primi 3 video del piano contenuti. Ogni script…" at bounding box center [628, 133] width 76 height 57
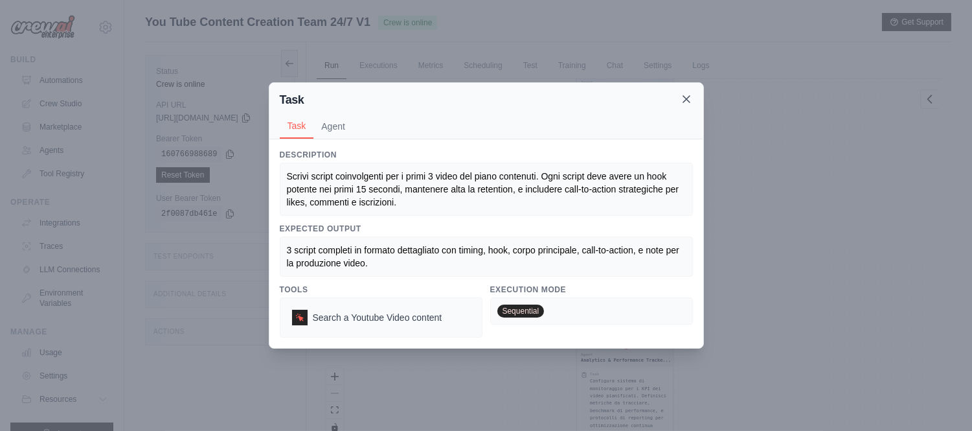
click at [685, 105] on icon at bounding box center [686, 99] width 13 height 13
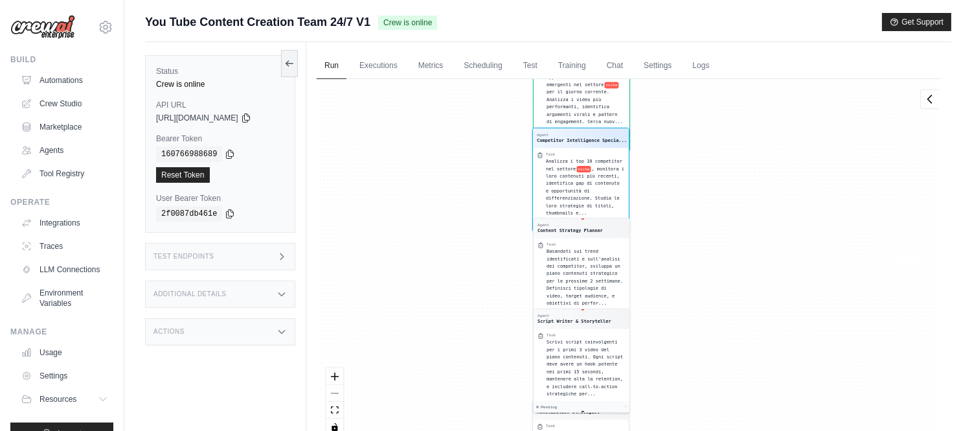
drag, startPoint x: 868, startPoint y: 184, endPoint x: 818, endPoint y: 440, distance: 261.2
click at [818, 430] on html "iannicelliamando@gmail.com Settings Build Automations Crew Studio Resources *" at bounding box center [486, 243] width 972 height 486
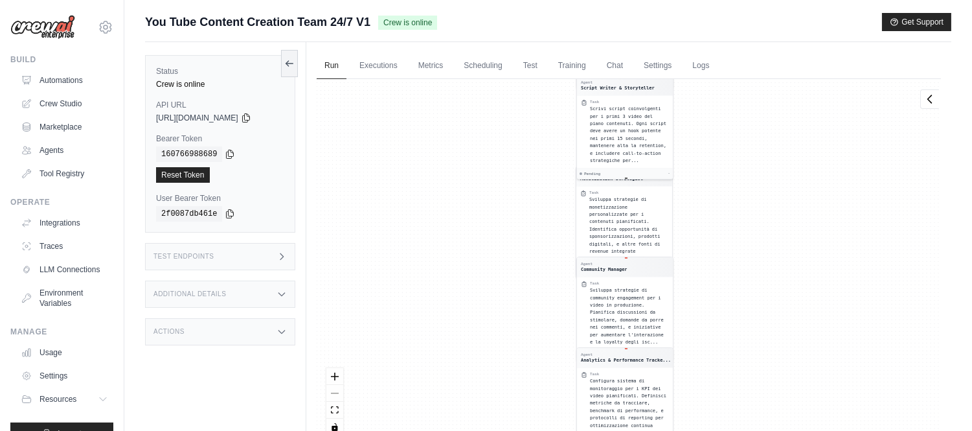
drag, startPoint x: 774, startPoint y: 165, endPoint x: 767, endPoint y: 318, distance: 153.0
click at [767, 318] on div "Agent YouTube Trend Researcher Task Effettua una ricerca approfondita delle ten…" at bounding box center [629, 262] width 624 height 366
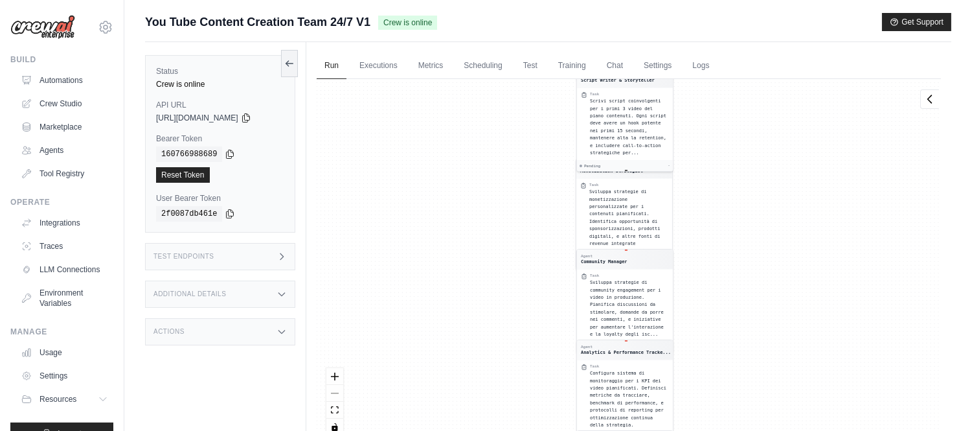
drag, startPoint x: 764, startPoint y: 325, endPoint x: 771, endPoint y: 107, distance: 217.6
click at [771, 107] on div "Agent YouTube Trend Researcher Task Effettua una ricerca approfondita delle ten…" at bounding box center [629, 262] width 624 height 366
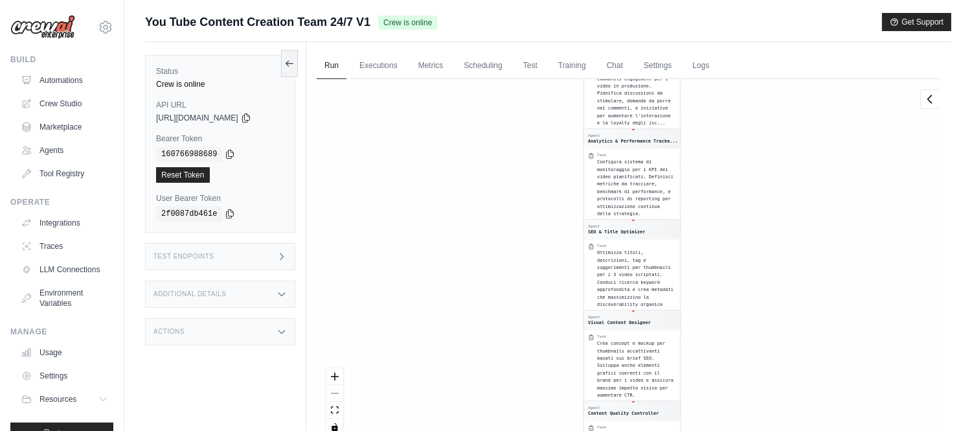
drag, startPoint x: 772, startPoint y: 304, endPoint x: 774, endPoint y: 65, distance: 238.9
click at [773, 95] on div "Agent YouTube Trend Researcher Task Effettua una ricerca approfondita delle ten…" at bounding box center [629, 262] width 624 height 366
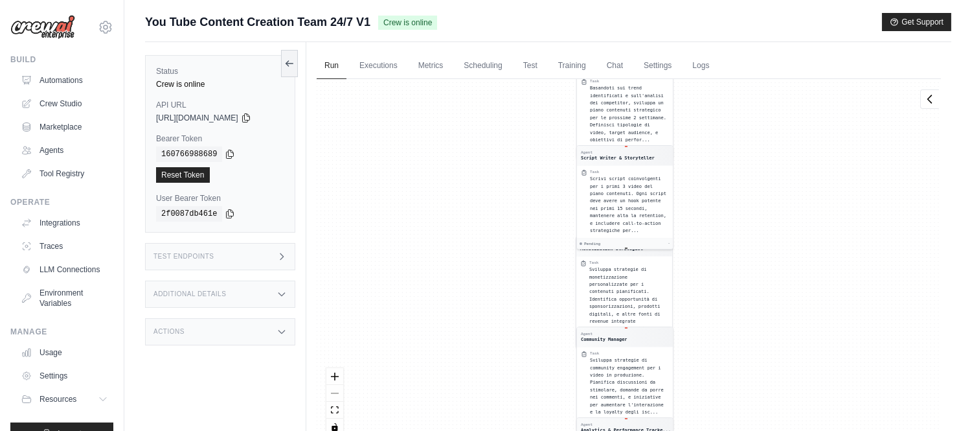
drag, startPoint x: 765, startPoint y: 401, endPoint x: 780, endPoint y: 74, distance: 328.0
click at [780, 74] on div "Run Executions Metrics Scheduling Test Training Chat Settings Logs 1 Running 0 …" at bounding box center [628, 257] width 645 height 431
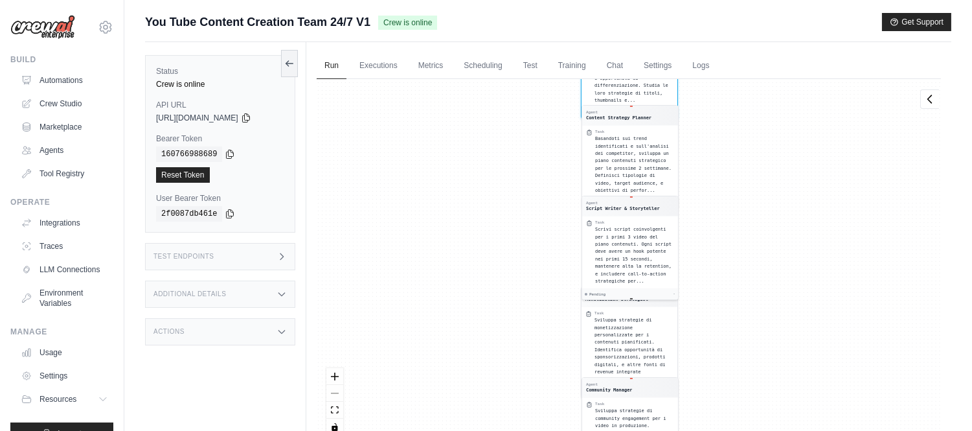
drag, startPoint x: 781, startPoint y: 95, endPoint x: 793, endPoint y: 380, distance: 285.1
click at [793, 380] on div "Agent YouTube Trend Researcher Task Effettua una ricerca approfondita delle ten…" at bounding box center [629, 262] width 624 height 366
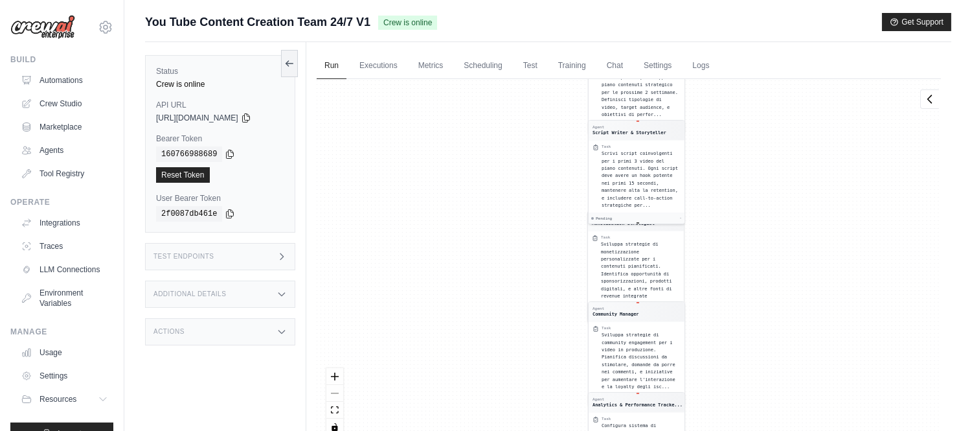
drag, startPoint x: 748, startPoint y: 111, endPoint x: 769, endPoint y: 280, distance: 169.7
click at [762, 311] on div "Agent YouTube Trend Researcher Task Effettua una ricerca approfondita delle ten…" at bounding box center [629, 262] width 624 height 366
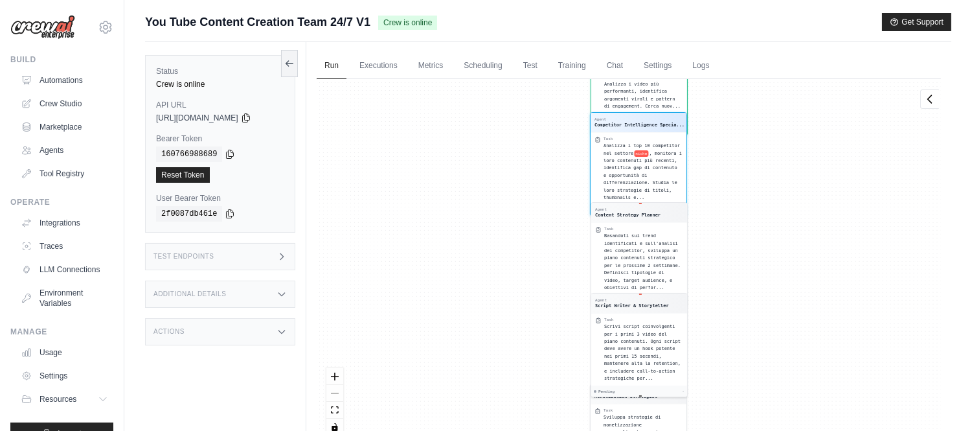
drag, startPoint x: 483, startPoint y: 164, endPoint x: 505, endPoint y: 380, distance: 216.7
click at [505, 380] on div "Agent YouTube Trend Researcher Task Effettua una ricerca approfondita delle ten…" at bounding box center [629, 262] width 624 height 366
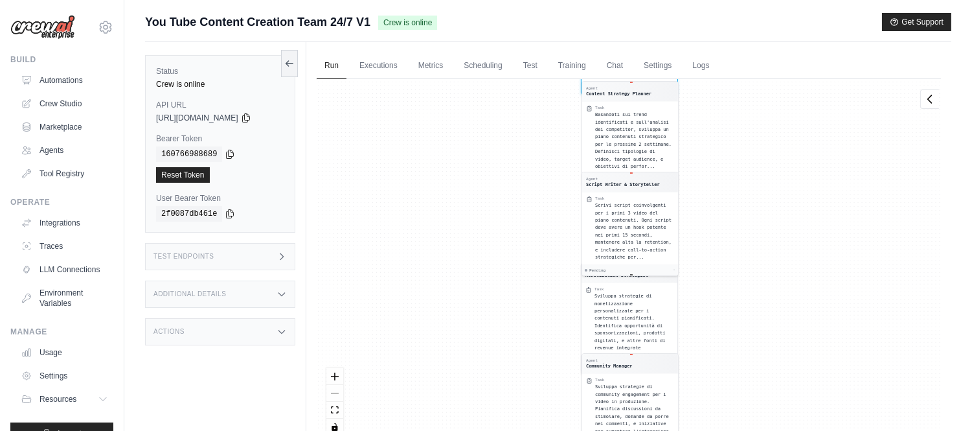
drag, startPoint x: 563, startPoint y: 141, endPoint x: 543, endPoint y: 377, distance: 237.2
click at [547, 387] on div "Agent YouTube Trend Researcher Task Effettua una ricerca approfondita delle ten…" at bounding box center [629, 262] width 624 height 366
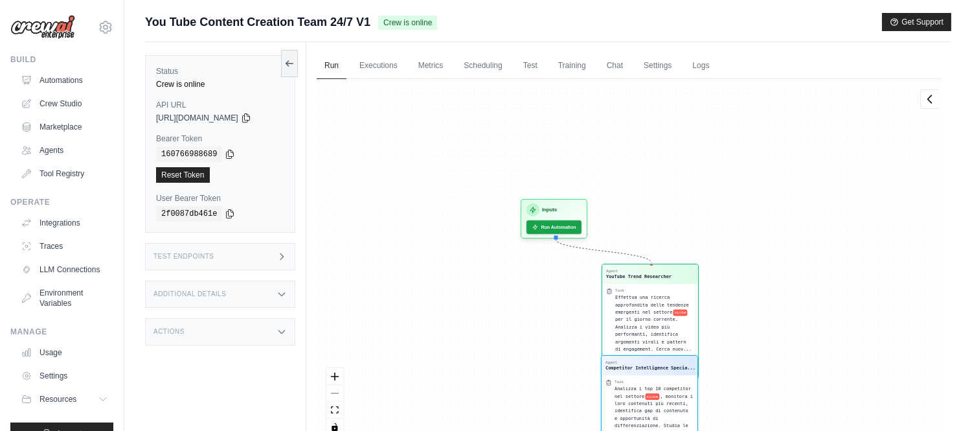
drag, startPoint x: 497, startPoint y: 153, endPoint x: 533, endPoint y: 396, distance: 245.6
click at [538, 399] on div "Agent YouTube Trend Researcher Task Effettua una ricerca approfondita delle ten…" at bounding box center [629, 262] width 624 height 366
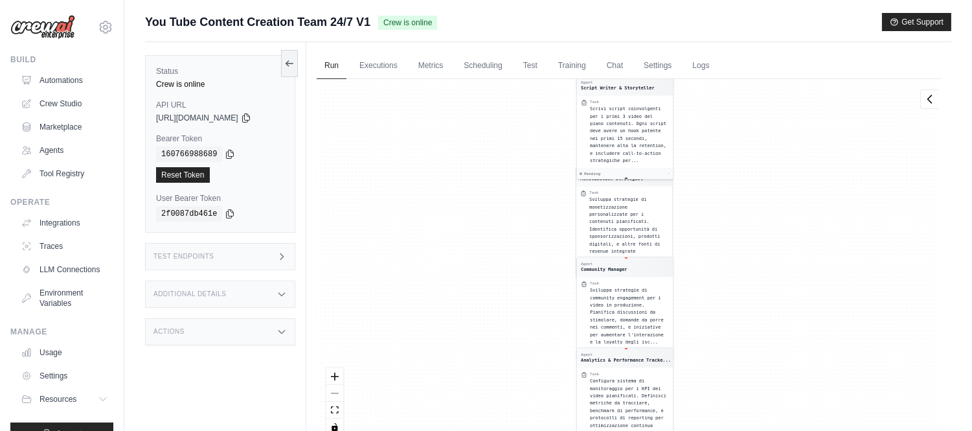
click at [539, 163] on div "Agent YouTube Trend Researcher Task Effettua una ricerca approfondita delle ten…" at bounding box center [629, 262] width 624 height 366
click at [337, 424] on icon "toggle interactivity" at bounding box center [335, 426] width 8 height 8
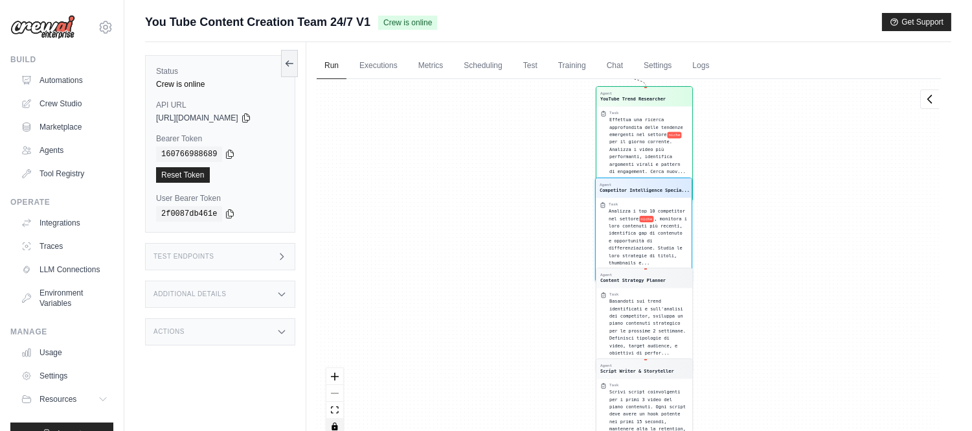
drag, startPoint x: 529, startPoint y: 140, endPoint x: 547, endPoint y: 423, distance: 283.5
click at [548, 423] on div "Agent YouTube Trend Researcher Task Effettua una ricerca approfondita delle ten…" at bounding box center [629, 262] width 624 height 366
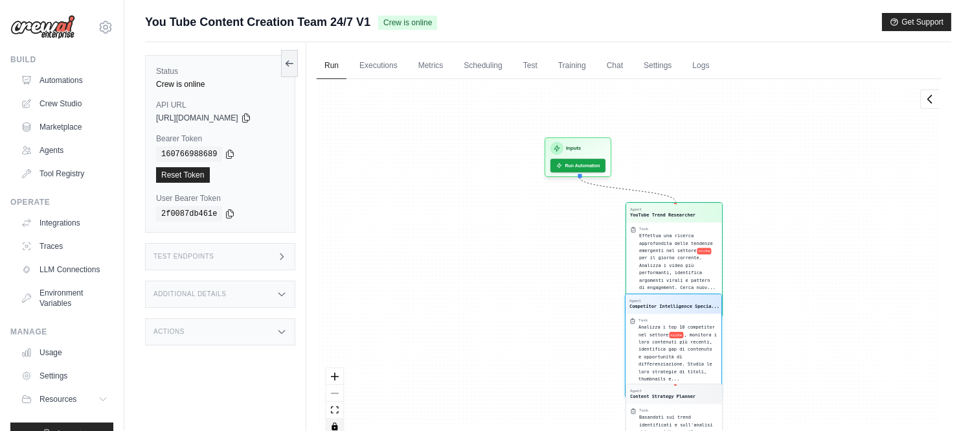
drag, startPoint x: 514, startPoint y: 186, endPoint x: 536, endPoint y: 340, distance: 155.0
click at [544, 346] on div "Agent YouTube Trend Researcher Task Effettua una ricerca approfondita delle ten…" at bounding box center [629, 262] width 624 height 366
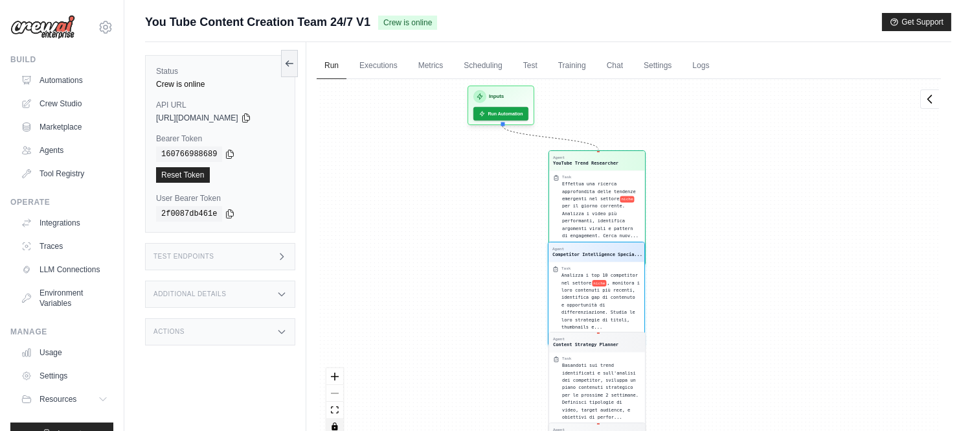
drag, startPoint x: 530, startPoint y: 117, endPoint x: 502, endPoint y: 464, distance: 348.1
click at [502, 430] on html "iannicelliamando@gmail.com Settings Build Automations Crew Studio Resources *" at bounding box center [486, 243] width 972 height 486
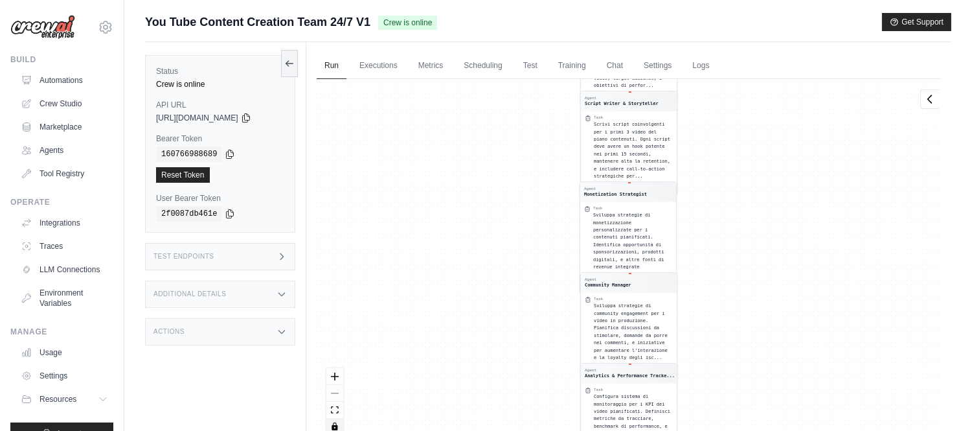
drag, startPoint x: 520, startPoint y: 128, endPoint x: 614, endPoint y: 464, distance: 348.9
click at [614, 430] on html "iannicelliamando@gmail.com Settings Build Automations Crew Studio Resources *" at bounding box center [486, 243] width 972 height 486
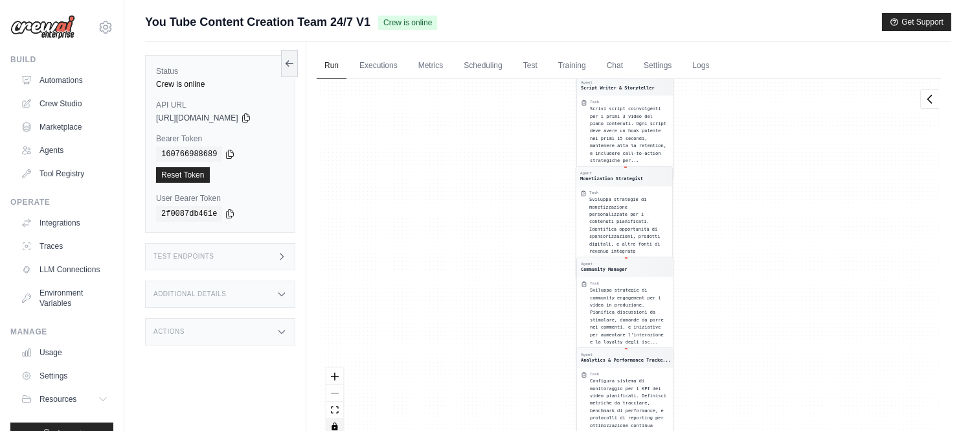
click at [616, 117] on div "Agent YouTube Trend Researcher Task Effettua una ricerca approfondita delle ten…" at bounding box center [629, 262] width 624 height 366
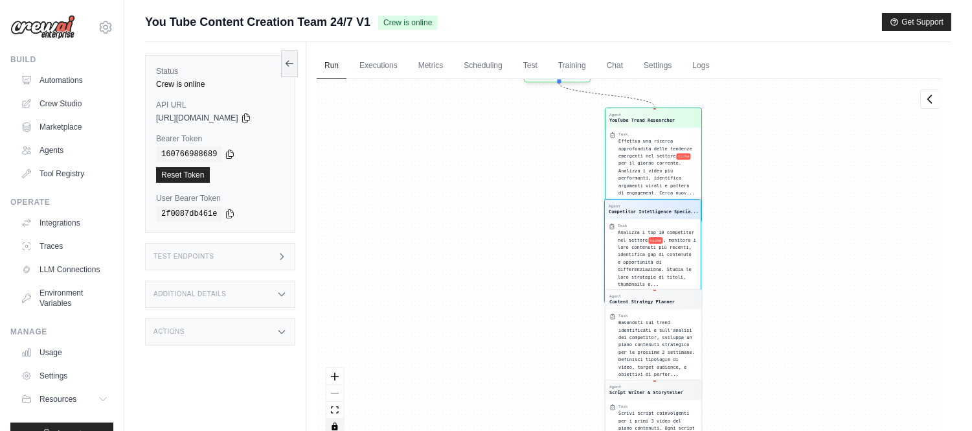
drag, startPoint x: 549, startPoint y: 313, endPoint x: 576, endPoint y: 464, distance: 153.3
click at [576, 430] on html "iannicelliamando@gmail.com Settings Build Automations Crew Studio Resources *" at bounding box center [486, 243] width 972 height 486
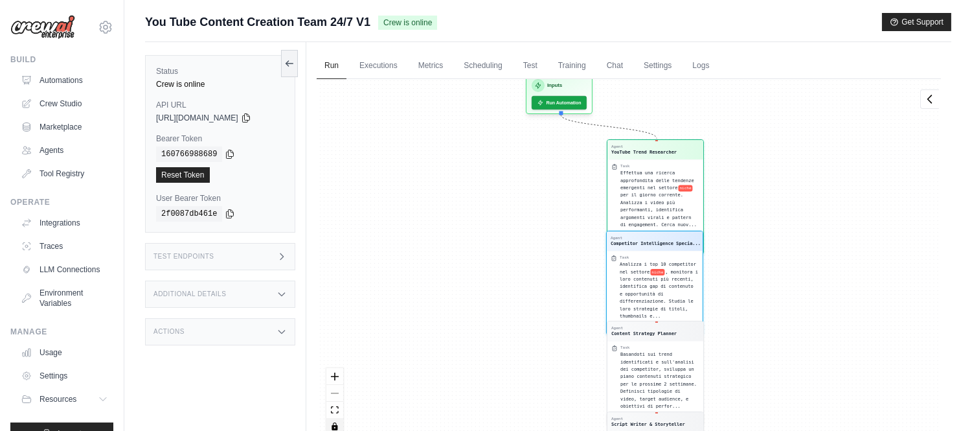
click at [573, 105] on div "Agent YouTube Trend Researcher Task Effettua una ricerca approfondita delle ten…" at bounding box center [629, 262] width 624 height 366
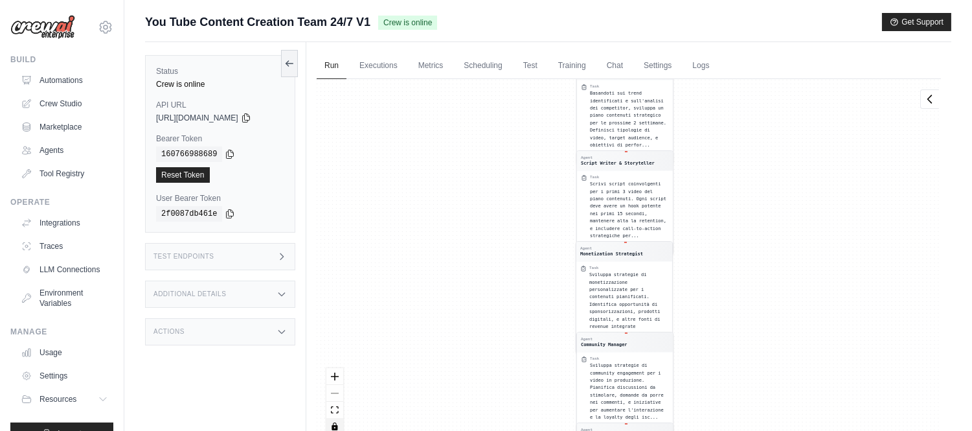
drag, startPoint x: 497, startPoint y: 122, endPoint x: 591, endPoint y: 464, distance: 355.1
click at [591, 430] on html "iannicelliamando@gmail.com Settings Build Automations Crew Studio Resources *" at bounding box center [486, 243] width 972 height 486
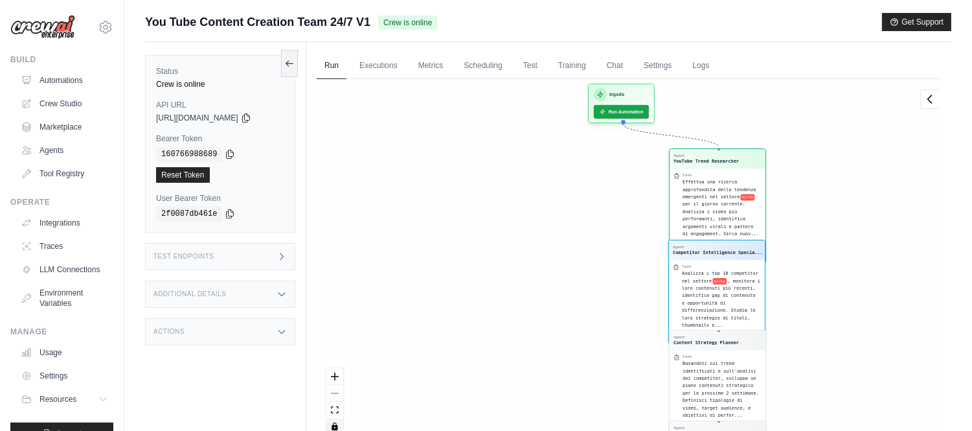
click at [625, 117] on div "Agent YouTube Trend Researcher Task Effettua una ricerca approfondita delle ten…" at bounding box center [629, 262] width 624 height 366
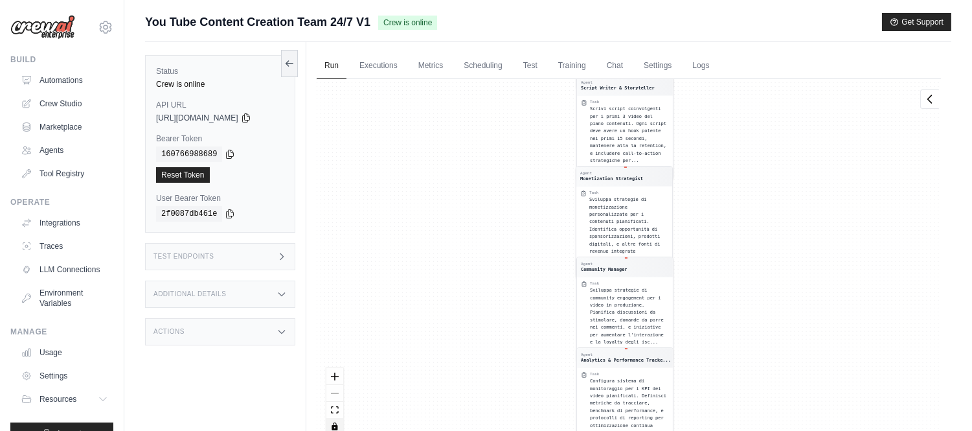
click at [334, 426] on icon "toggle interactivity" at bounding box center [334, 426] width 6 height 8
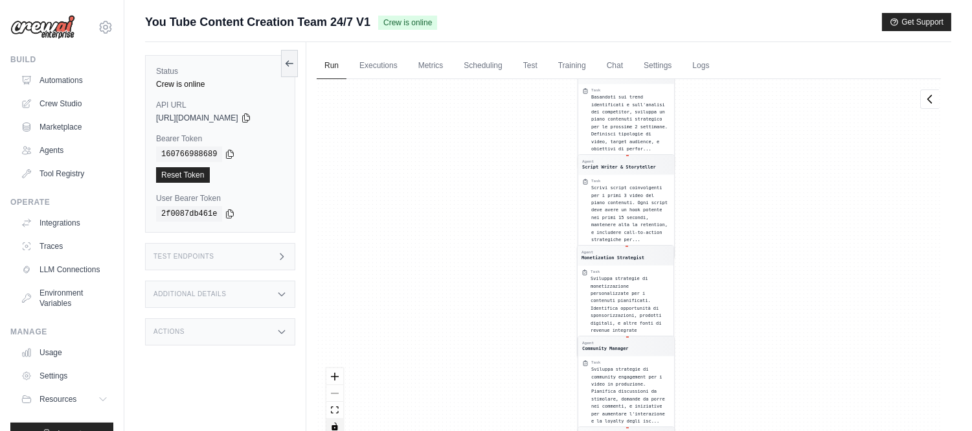
drag, startPoint x: 541, startPoint y: 151, endPoint x: 581, endPoint y: 456, distance: 307.5
click at [581, 430] on html "iannicelliamando@gmail.com Settings Build Automations Crew Studio Resources *" at bounding box center [486, 243] width 972 height 486
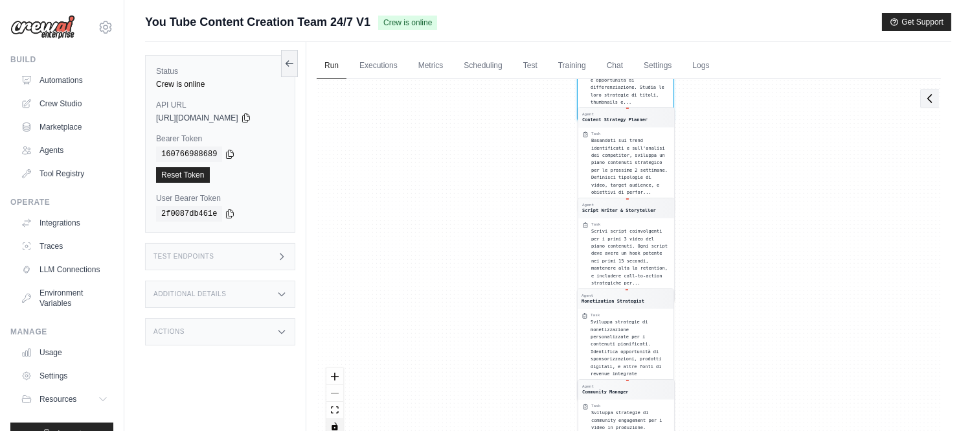
click at [930, 97] on icon at bounding box center [929, 98] width 13 height 13
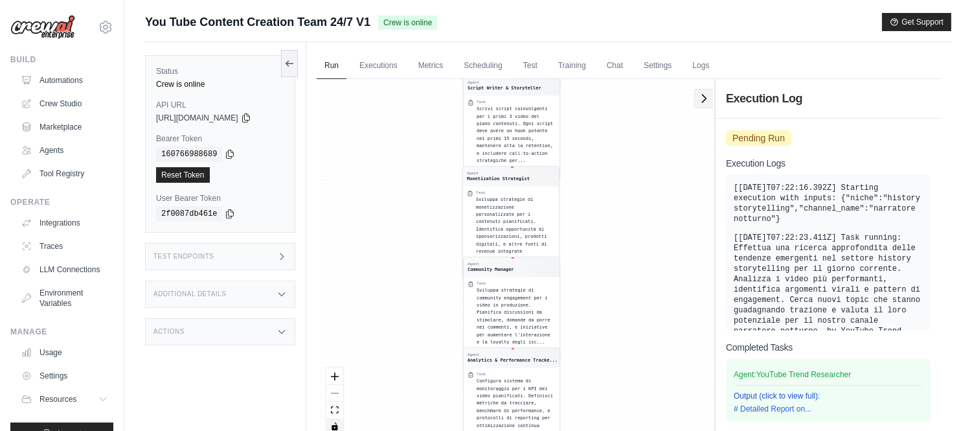
click at [704, 107] on button at bounding box center [703, 98] width 19 height 19
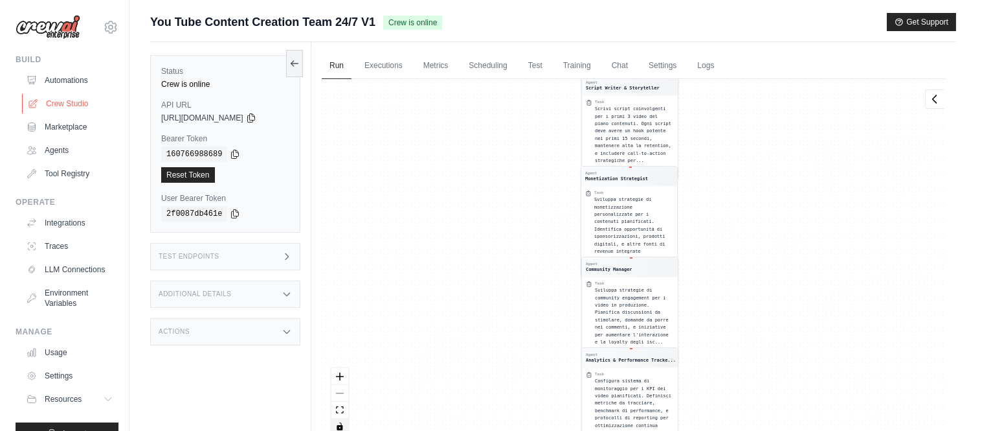
scroll to position [269, 0]
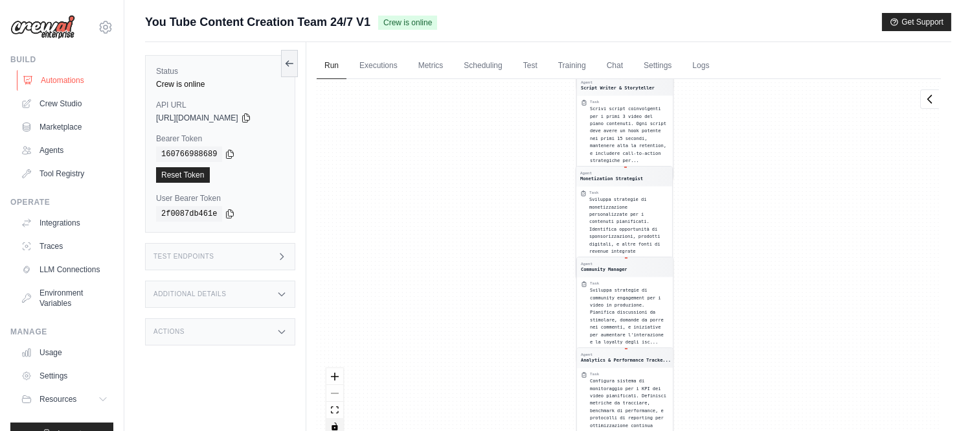
click at [83, 85] on link "Automations" at bounding box center [66, 80] width 98 height 21
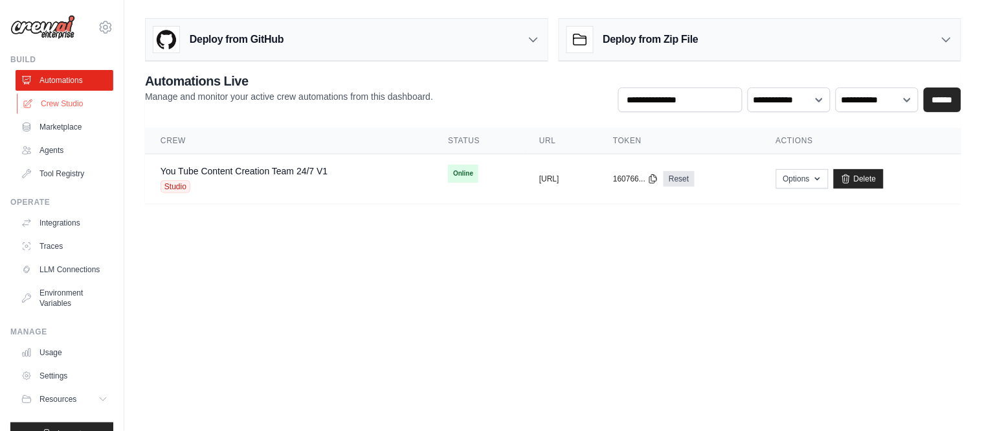
click at [41, 102] on link "Crew Studio" at bounding box center [66, 103] width 98 height 21
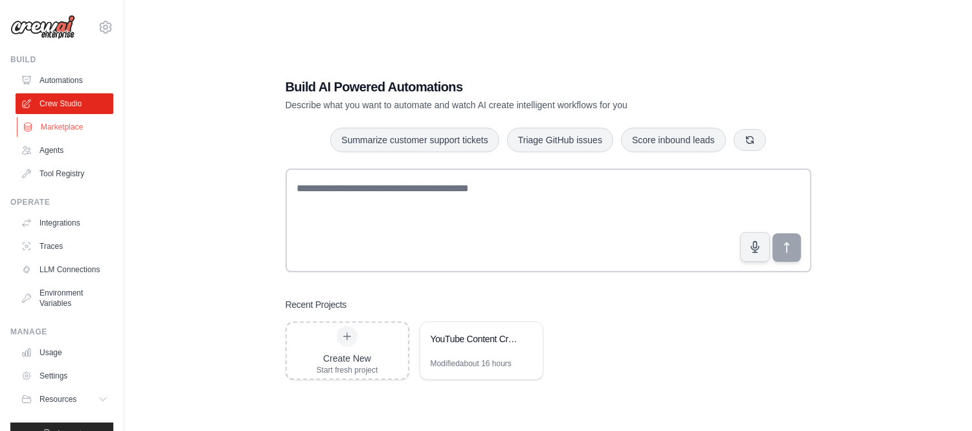
click at [65, 125] on link "Marketplace" at bounding box center [66, 127] width 98 height 21
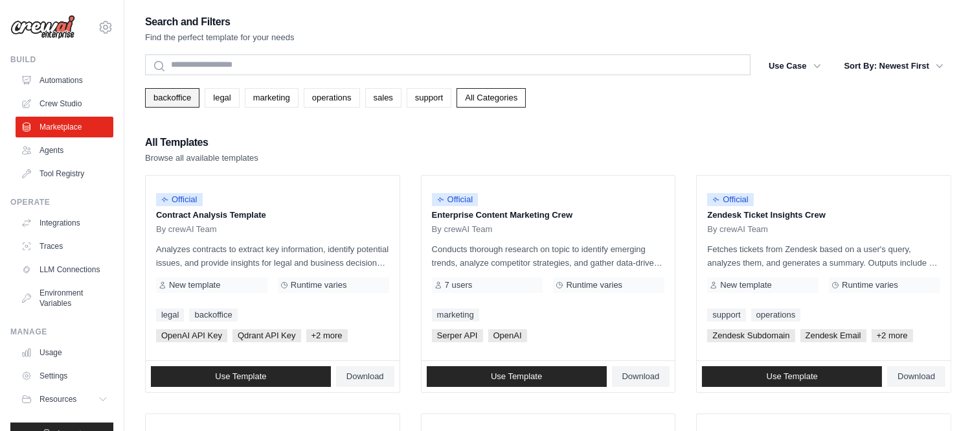
click at [171, 93] on link "backoffice" at bounding box center [172, 97] width 54 height 19
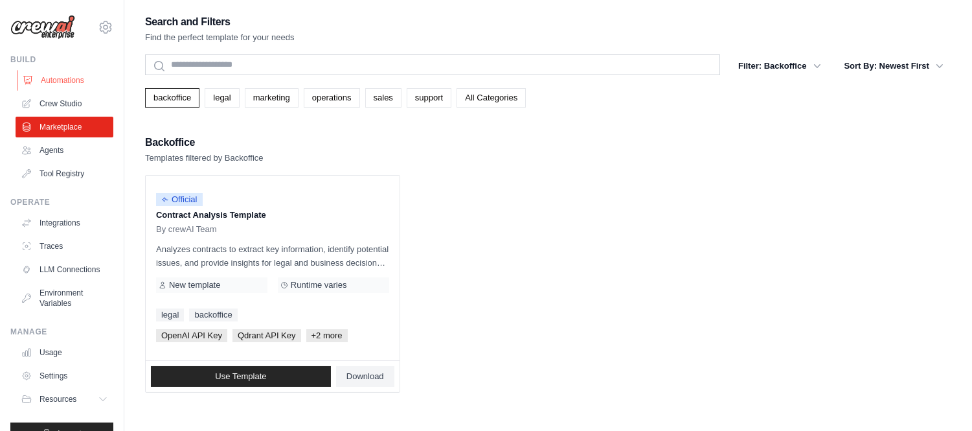
click at [65, 83] on link "Automations" at bounding box center [66, 80] width 98 height 21
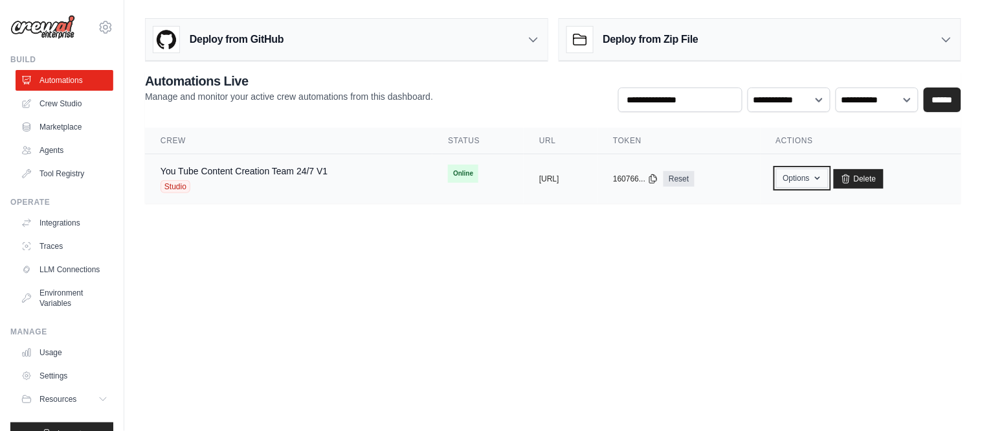
click at [823, 178] on icon "button" at bounding box center [818, 178] width 10 height 10
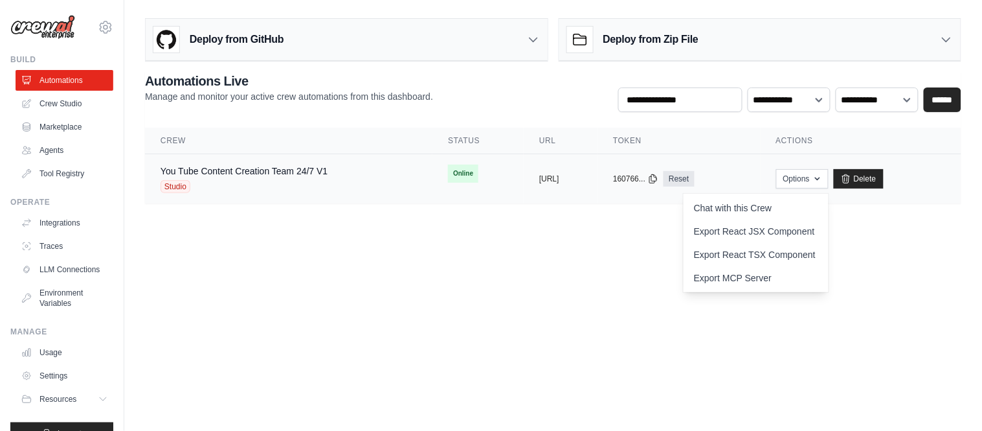
click at [379, 192] on td "You Tube Content Creation Team 24/7 V1 Studio" at bounding box center [288, 179] width 287 height 50
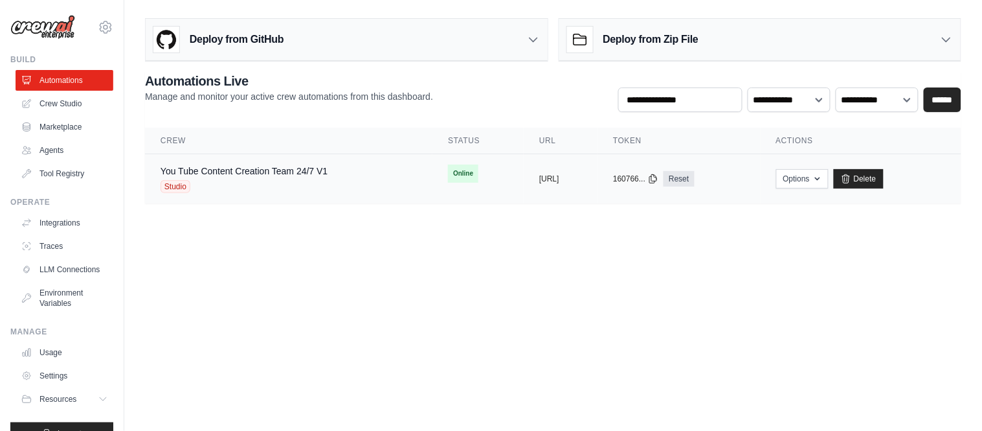
click at [379, 192] on td "You Tube Content Creation Team 24/7 V1 Studio" at bounding box center [288, 179] width 287 height 50
click at [57, 25] on img at bounding box center [42, 27] width 65 height 25
click at [98, 23] on icon at bounding box center [106, 27] width 16 height 16
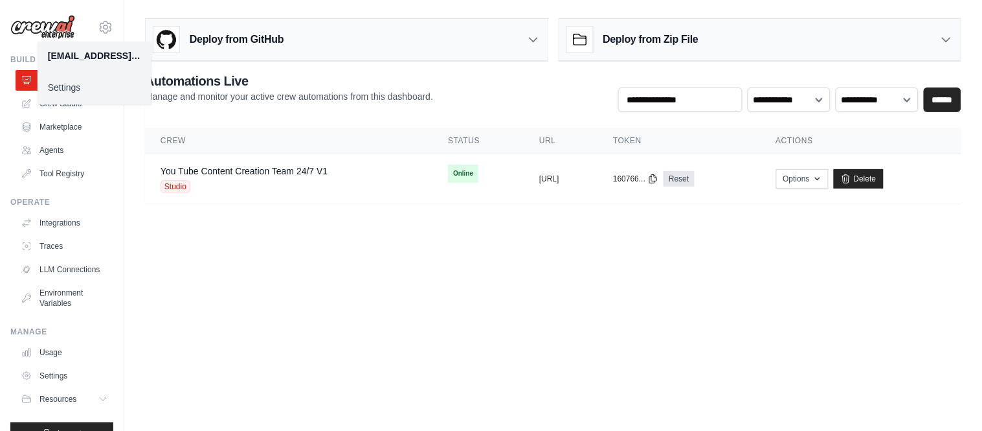
click at [42, 25] on img at bounding box center [42, 27] width 65 height 25
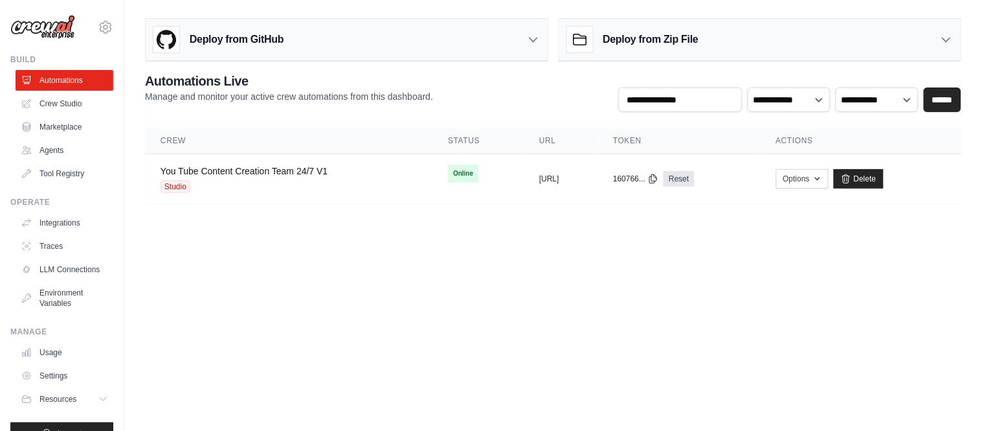
click at [386, 50] on div "Deploy from GitHub" at bounding box center [347, 40] width 402 height 42
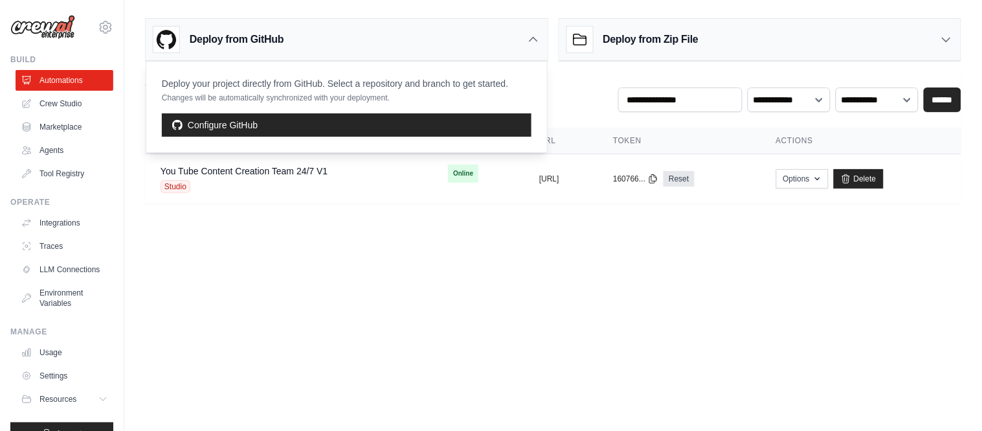
click at [941, 33] on icon at bounding box center [946, 39] width 13 height 13
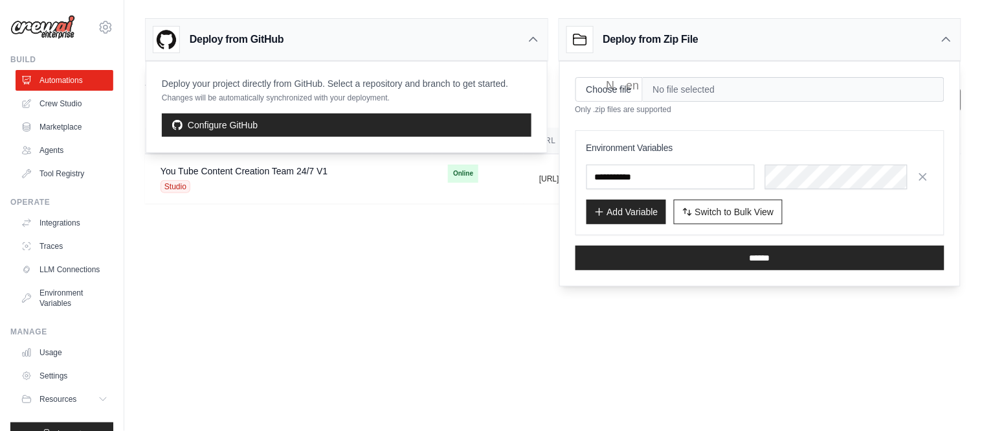
click at [941, 33] on icon at bounding box center [946, 39] width 13 height 13
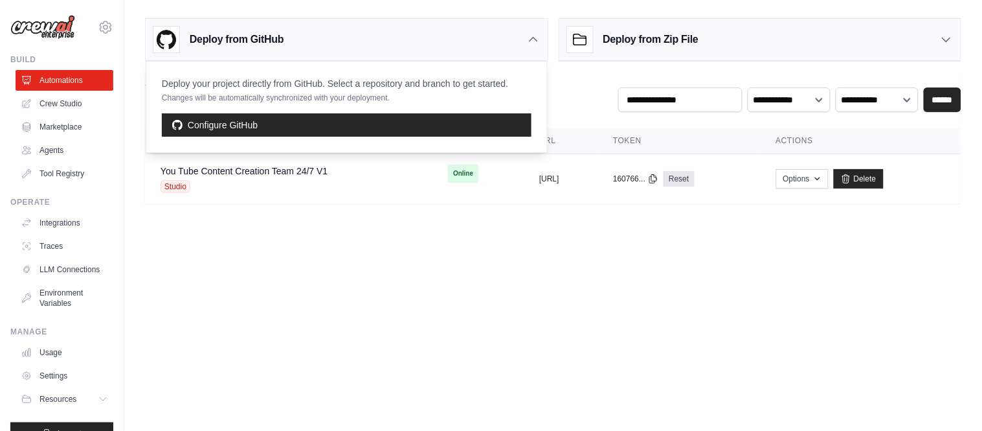
click at [527, 290] on body "iannicelliamando@gmail.com Settings Build Automations Crew Studio" at bounding box center [491, 215] width 982 height 431
click at [356, 307] on body "iannicelliamando@gmail.com Settings Build Automations Crew Studio" at bounding box center [491, 215] width 982 height 431
click at [527, 39] on icon at bounding box center [533, 39] width 13 height 13
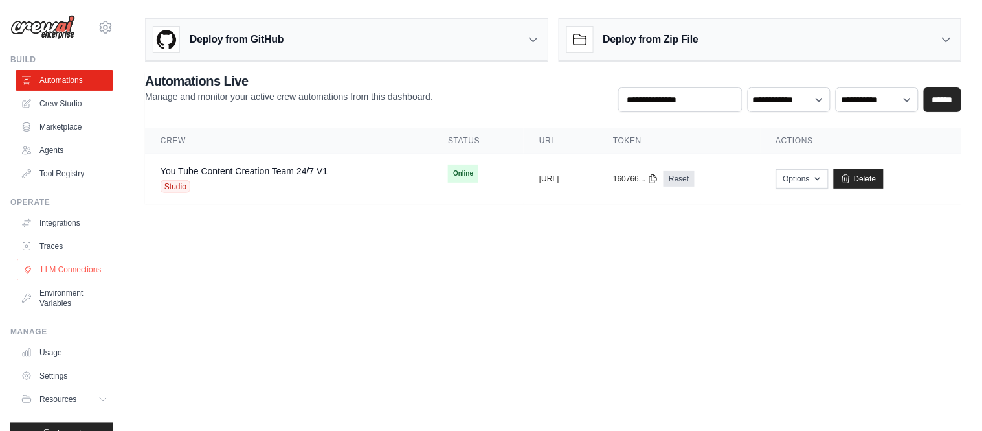
click at [44, 280] on link "LLM Connections" at bounding box center [66, 269] width 98 height 21
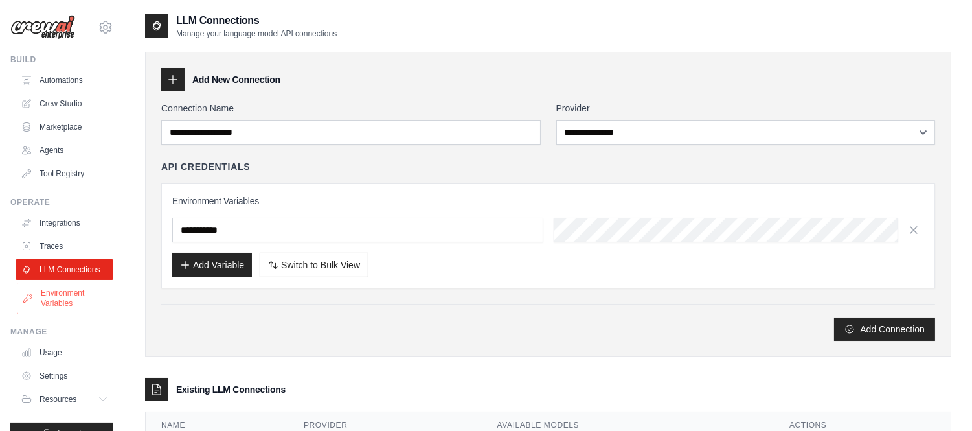
click at [52, 308] on link "Environment Variables" at bounding box center [66, 297] width 98 height 31
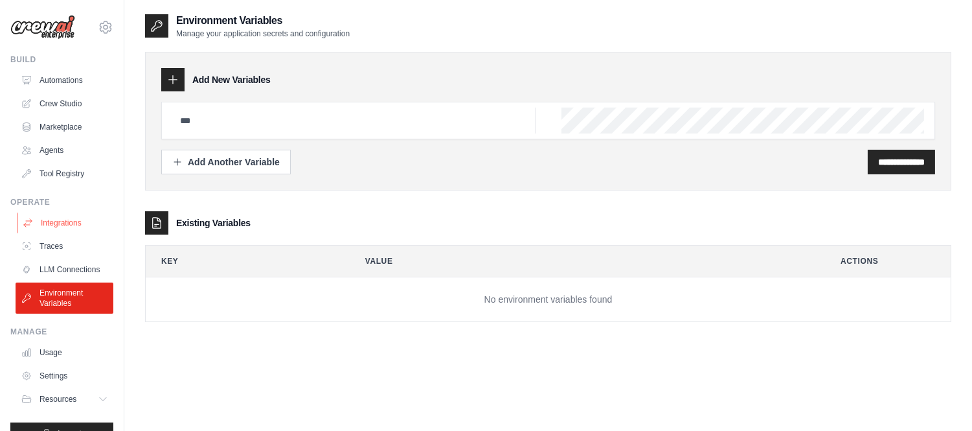
click at [43, 214] on link "Integrations" at bounding box center [66, 222] width 98 height 21
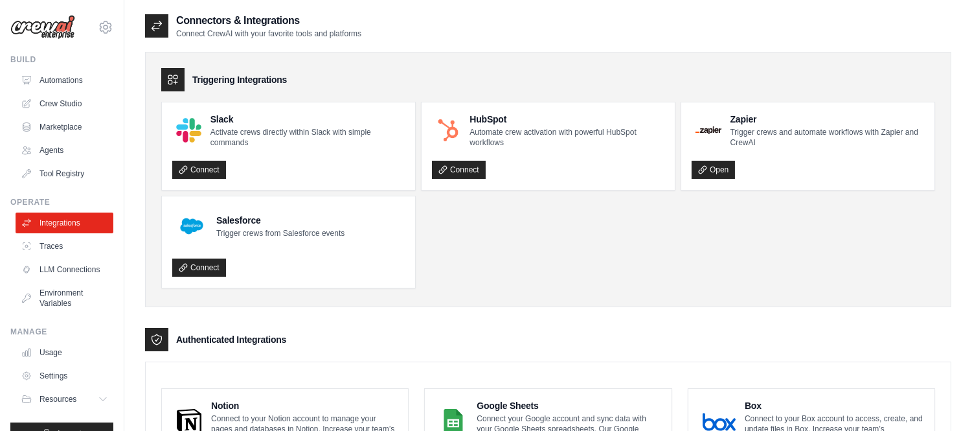
drag, startPoint x: 655, startPoint y: 315, endPoint x: 666, endPoint y: 227, distance: 88.7
click at [552, 199] on ul "Slack Activate crews directly within Slack with simple commands Connect HubSpot…" at bounding box center [548, 195] width 774 height 186
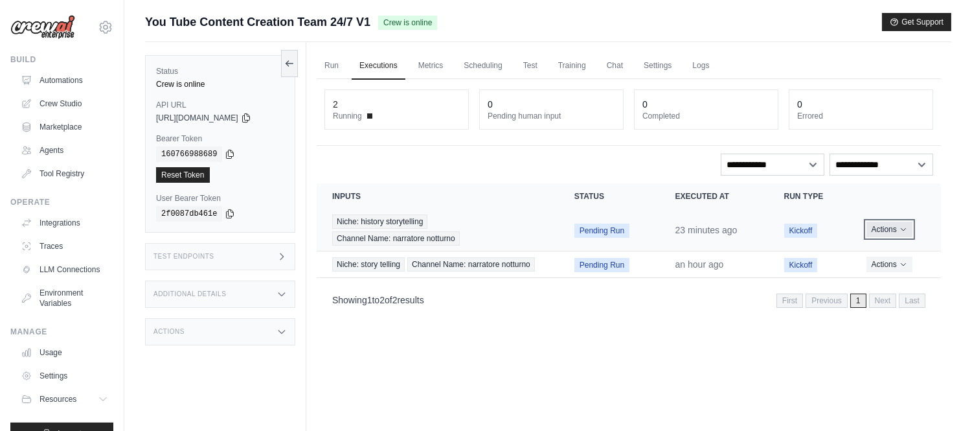
click at [902, 229] on icon "Actions for execution" at bounding box center [903, 229] width 8 height 8
click at [890, 256] on link "View Details" at bounding box center [883, 253] width 83 height 21
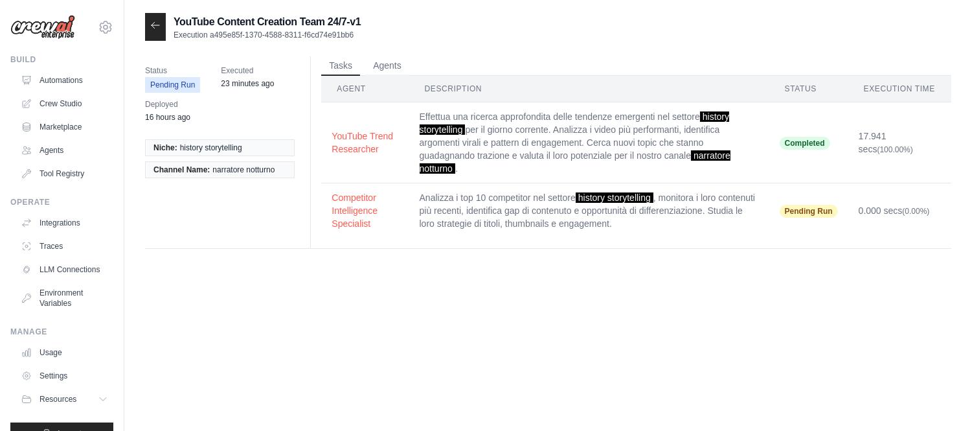
click at [822, 138] on span "Completed" at bounding box center [804, 143] width 50 height 13
click at [639, 146] on td "Effettua una ricerca approfondita delle tendenze emergenti nel settore history …" at bounding box center [589, 142] width 360 height 81
click at [363, 144] on button "YouTube Trend Researcher" at bounding box center [364, 142] width 67 height 26
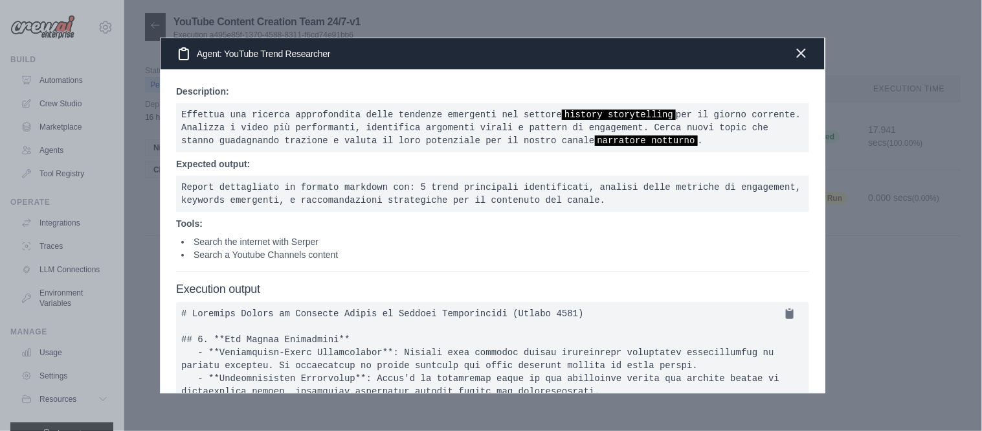
click at [805, 50] on icon "button" at bounding box center [802, 53] width 16 height 16
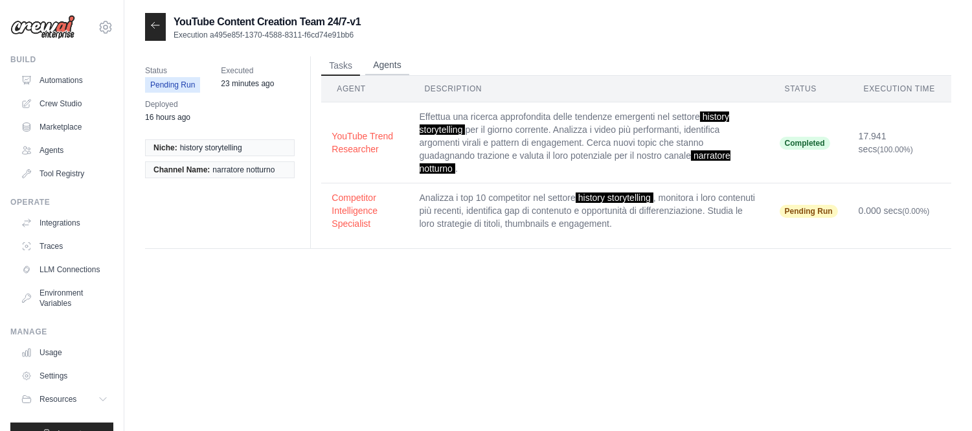
click at [395, 72] on button "Agents" at bounding box center [387, 65] width 44 height 19
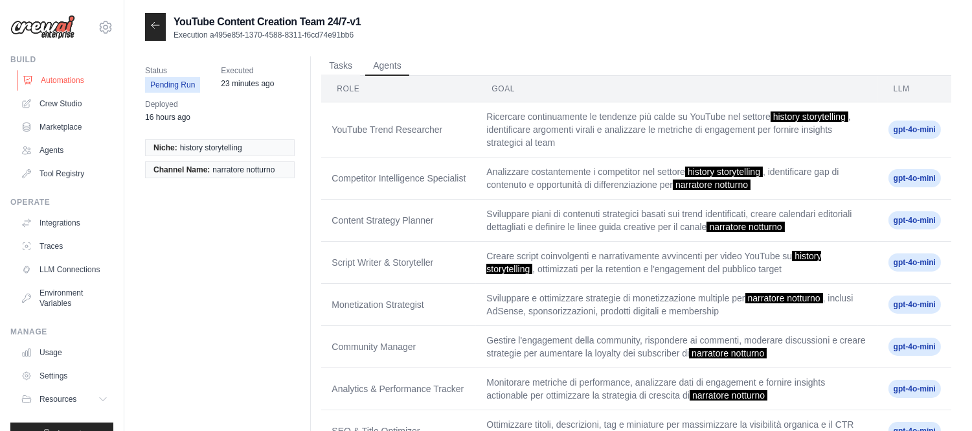
click at [46, 87] on link "Automations" at bounding box center [66, 80] width 98 height 21
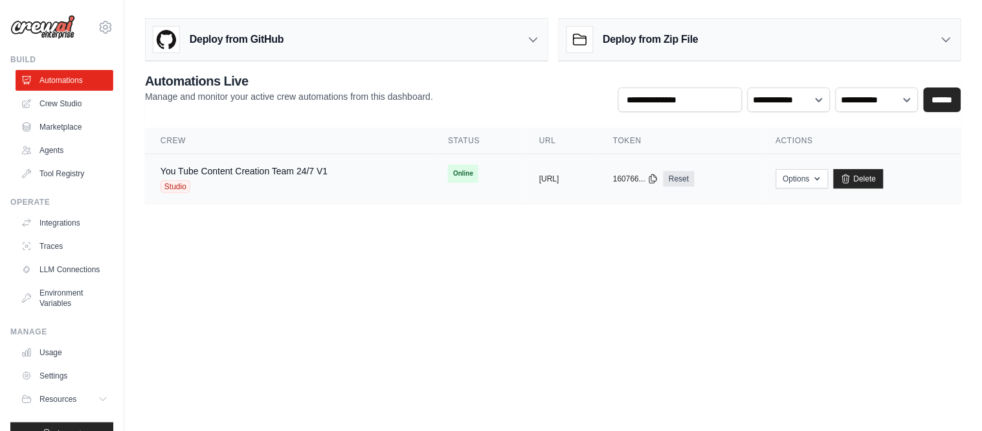
click at [287, 180] on div "Studio" at bounding box center [244, 186] width 167 height 13
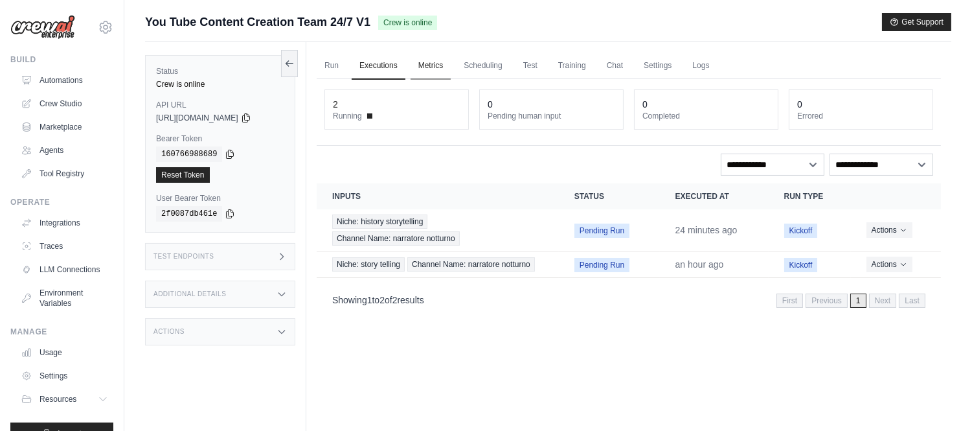
click at [438, 69] on link "Metrics" at bounding box center [430, 65] width 41 height 27
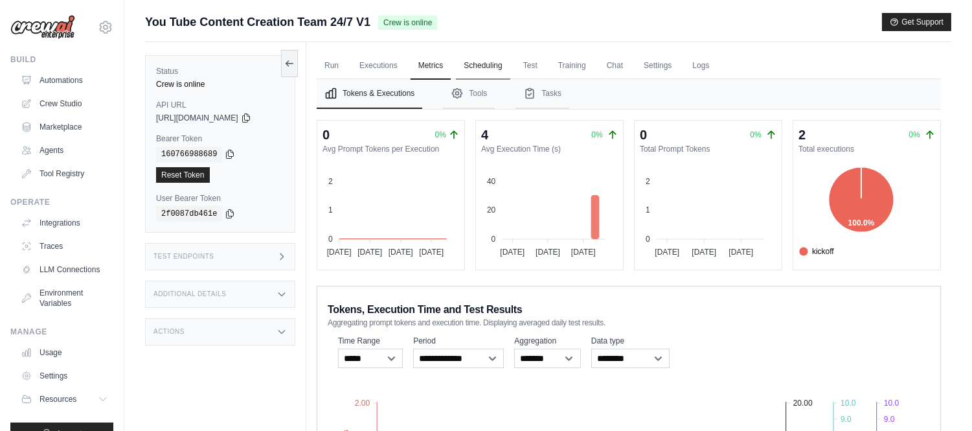
click at [482, 69] on link "Scheduling" at bounding box center [483, 65] width 54 height 27
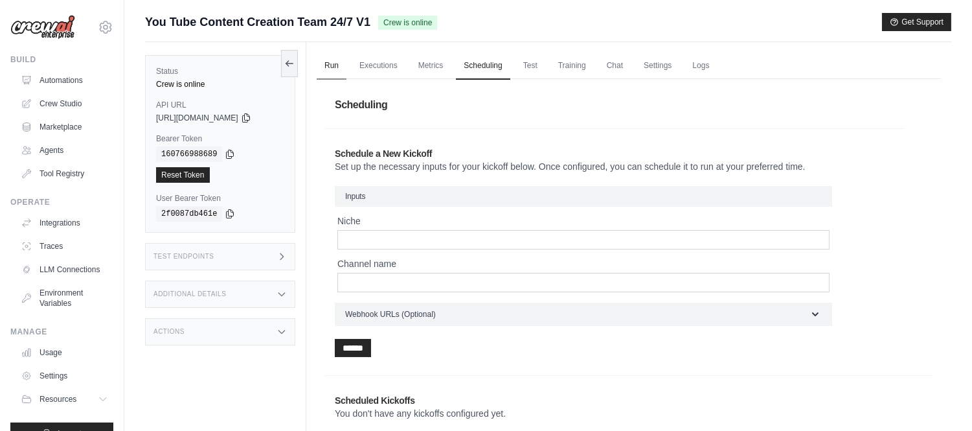
click at [327, 65] on link "Run" at bounding box center [332, 65] width 30 height 27
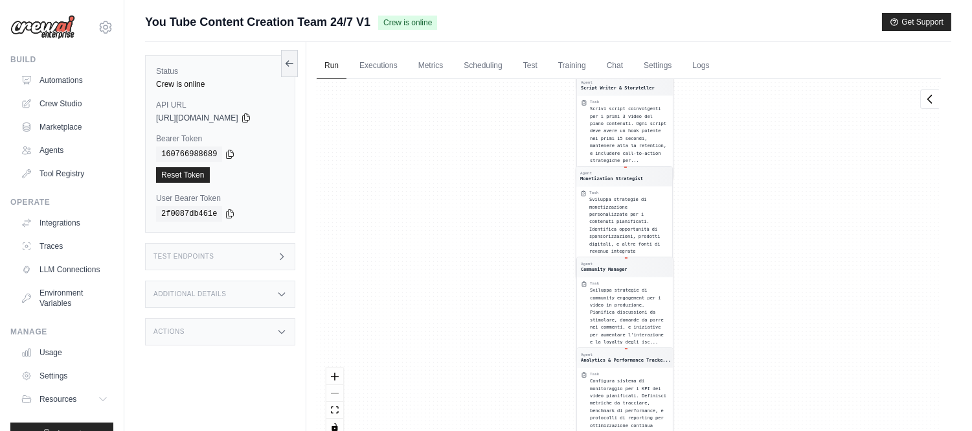
drag, startPoint x: 813, startPoint y: 163, endPoint x: 811, endPoint y: 369, distance: 205.9
click at [812, 369] on div "Agent YouTube Trend Researcher Task Effettua una ricerca approfondita delle ten…" at bounding box center [629, 262] width 624 height 366
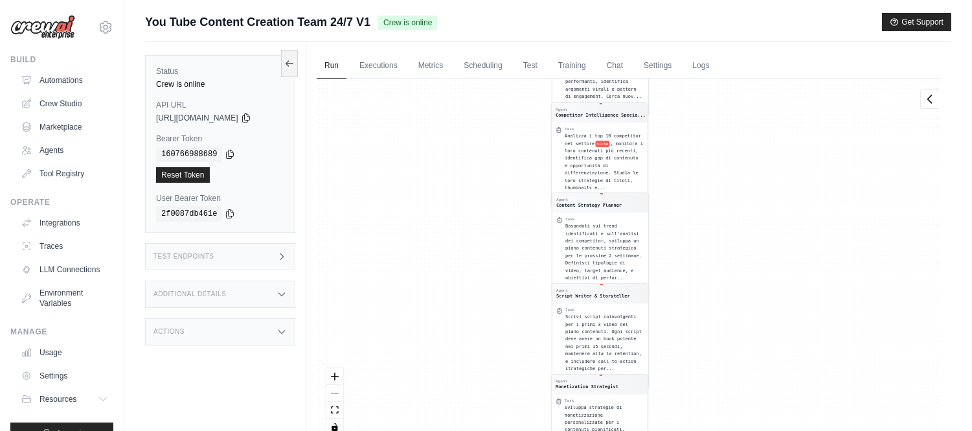
drag, startPoint x: 835, startPoint y: 157, endPoint x: 802, endPoint y: 106, distance: 60.7
click at [812, 126] on div "Agent YouTube Trend Researcher Task Effettua una ricerca approfondita delle ten…" at bounding box center [629, 262] width 624 height 366
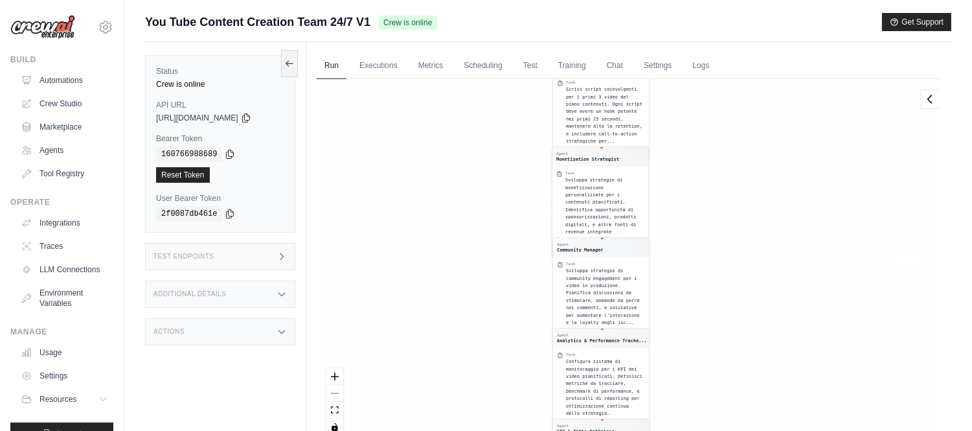
drag, startPoint x: 816, startPoint y: 301, endPoint x: 816, endPoint y: 107, distance: 194.2
click at [816, 107] on div "Agent YouTube Trend Researcher Task Effettua una ricerca approfondita delle ten…" at bounding box center [629, 262] width 624 height 366
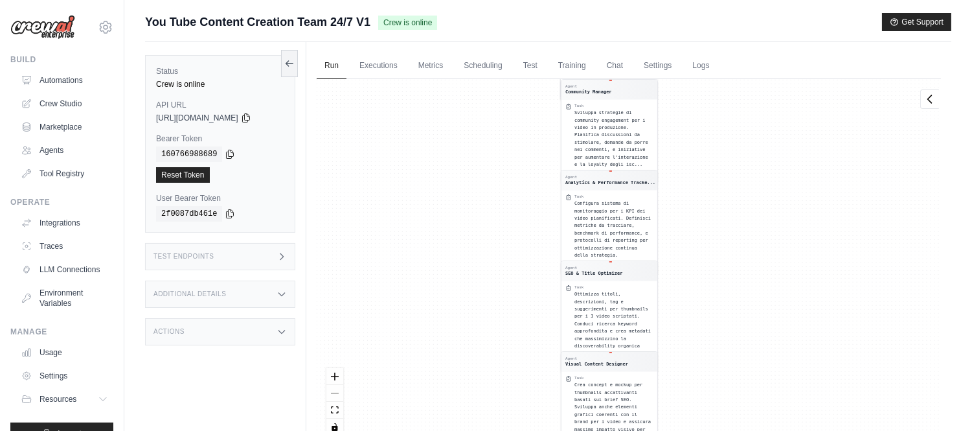
drag, startPoint x: 810, startPoint y: 296, endPoint x: 818, endPoint y: 126, distance: 169.8
click at [818, 126] on div "Agent YouTube Trend Researcher Task Effettua una ricerca approfondita delle ten…" at bounding box center [629, 262] width 624 height 366
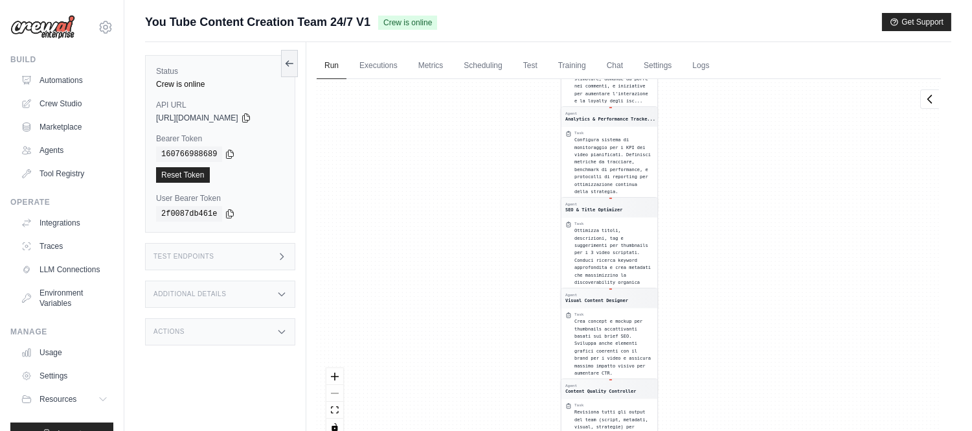
drag, startPoint x: 789, startPoint y: 281, endPoint x: 822, endPoint y: 140, distance: 144.5
click at [822, 140] on div "Agent YouTube Trend Researcher Task Effettua una ricerca approfondita delle ten…" at bounding box center [629, 262] width 624 height 366
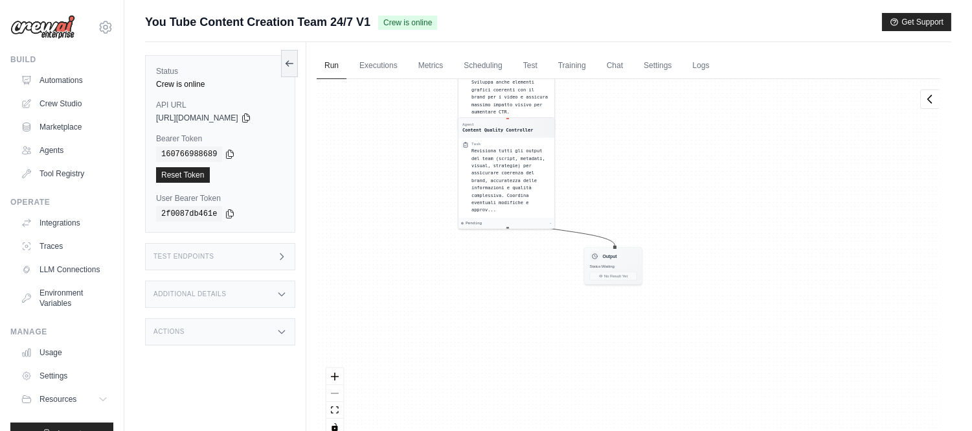
drag, startPoint x: 813, startPoint y: 350, endPoint x: 672, endPoint y: 222, distance: 190.7
click at [672, 222] on div "Agent YouTube Trend Researcher Task Effettua una ricerca approfondita delle ten…" at bounding box center [629, 262] width 624 height 366
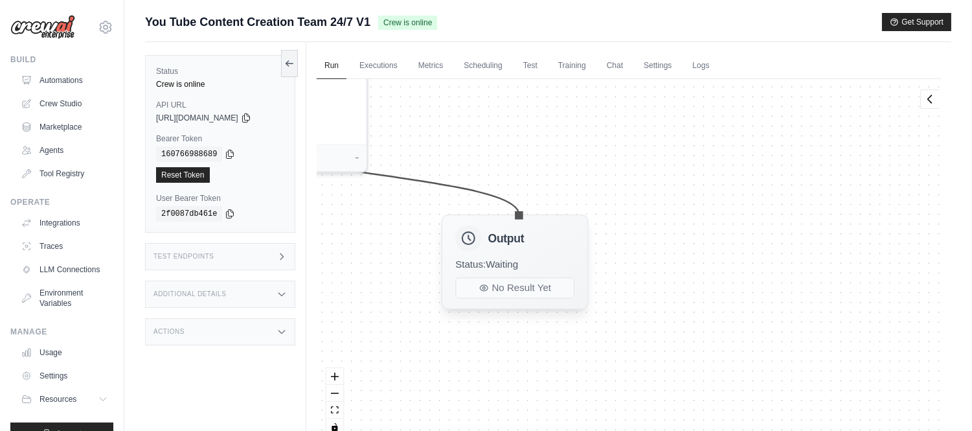
click at [489, 264] on span "Status: Waiting" at bounding box center [486, 264] width 63 height 12
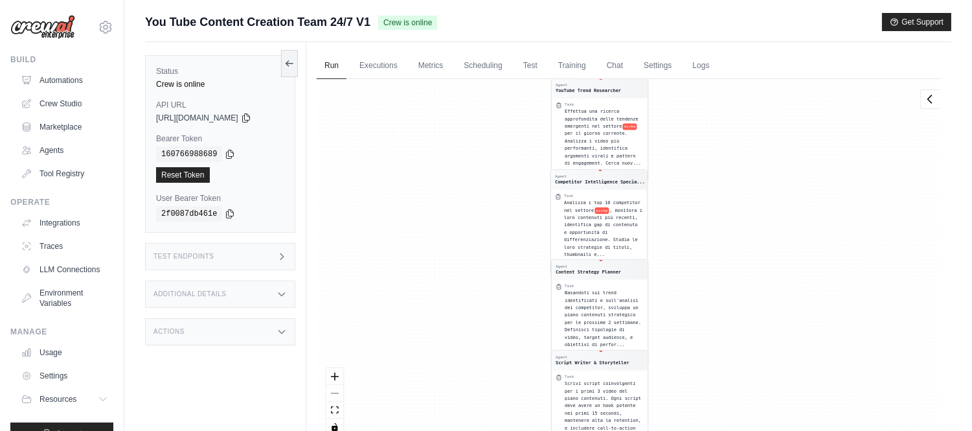
drag, startPoint x: 765, startPoint y: 133, endPoint x: 740, endPoint y: 408, distance: 275.7
click at [740, 408] on div "Agent YouTube Trend Researcher Task Effettua una ricerca approfondita delle ten…" at bounding box center [629, 262] width 624 height 366
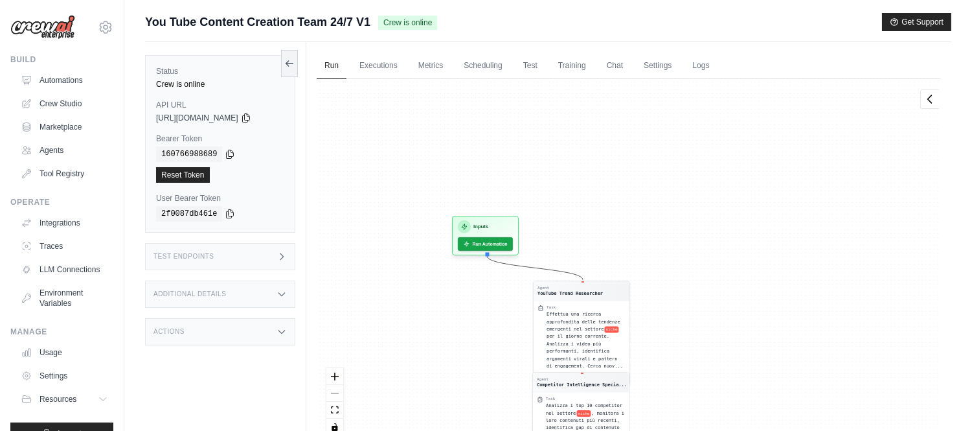
drag, startPoint x: 748, startPoint y: 164, endPoint x: 722, endPoint y: 372, distance: 210.1
click at [723, 382] on div "Agent YouTube Trend Researcher Task Effettua una ricerca approfondita delle ten…" at bounding box center [629, 262] width 624 height 366
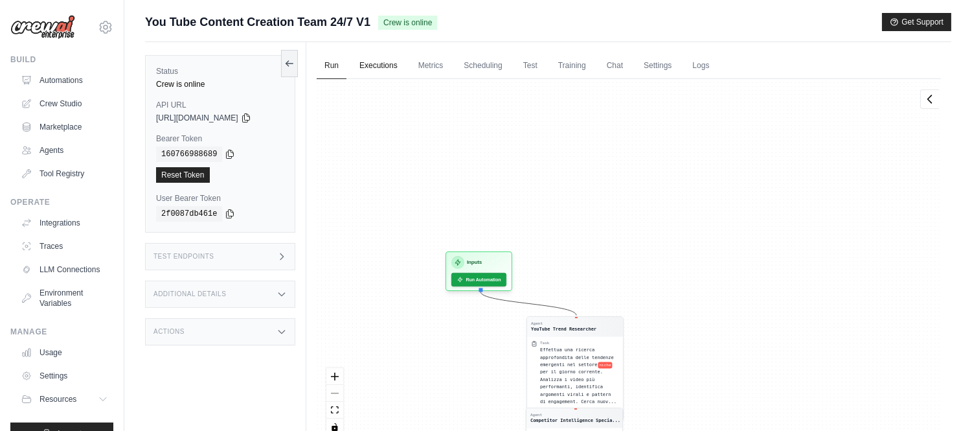
click at [398, 69] on link "Executions" at bounding box center [379, 65] width 54 height 27
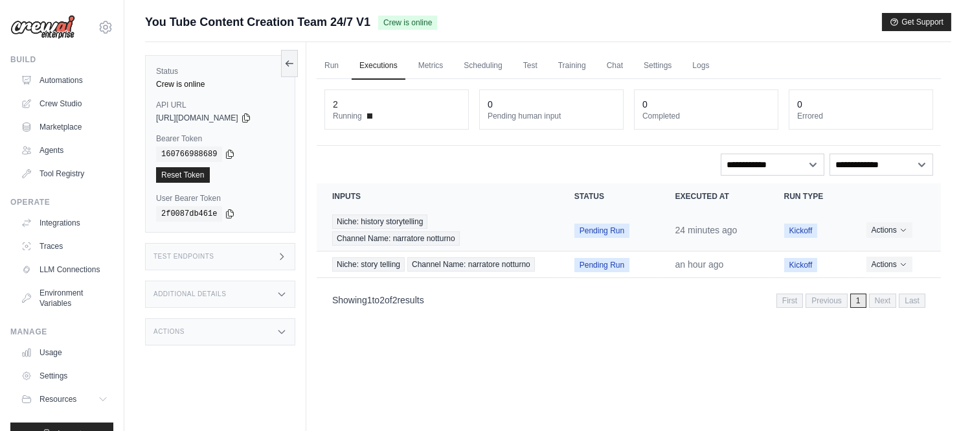
click at [496, 212] on td "Niche: history storytelling Channel Name: narratore notturno" at bounding box center [438, 230] width 242 height 42
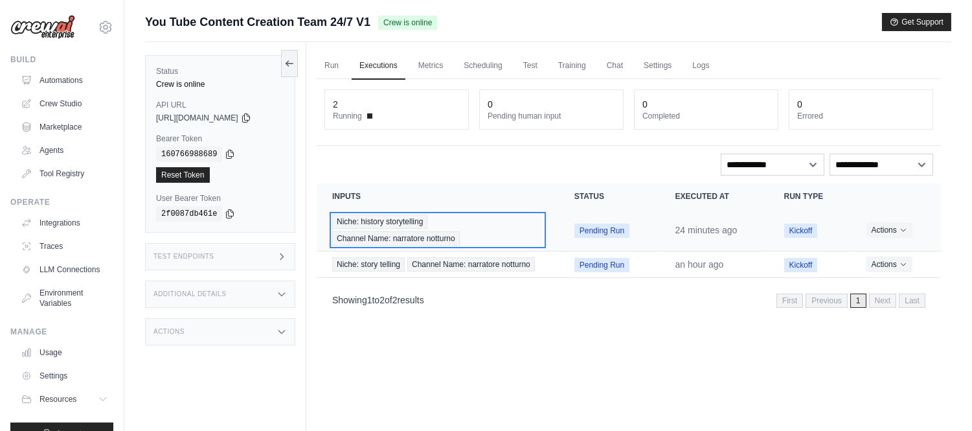
click at [442, 229] on div "Niche: history storytelling Channel Name: narratore notturno" at bounding box center [437, 229] width 211 height 31
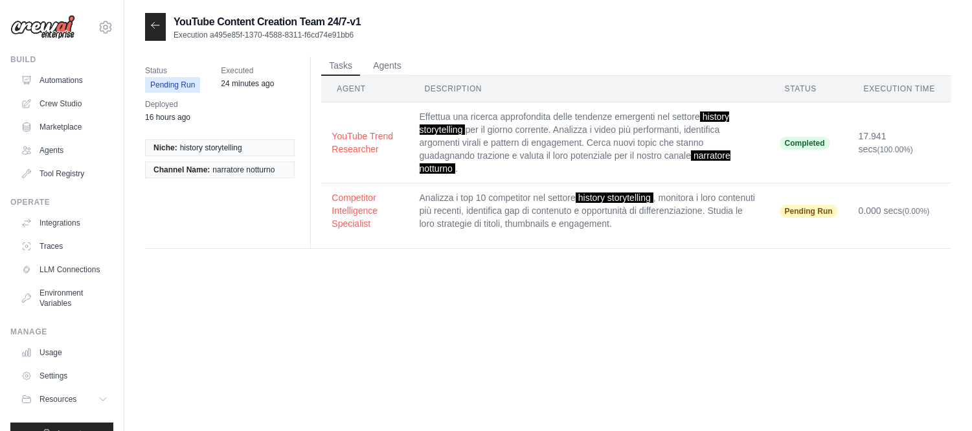
click at [471, 199] on td "Analizza i top 10 competitor nel settore history storytelling , monitora i loro…" at bounding box center [589, 210] width 360 height 55
click at [436, 220] on td "Analizza i top 10 competitor nel settore history storytelling , monitora i loro…" at bounding box center [589, 210] width 360 height 55
click at [344, 210] on button "Competitor Intelligence Specialist" at bounding box center [364, 209] width 67 height 39
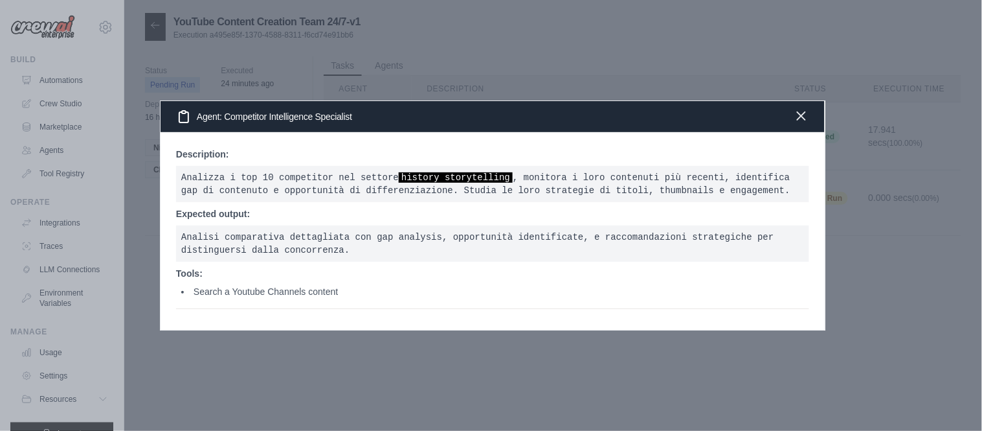
click at [802, 120] on icon "button" at bounding box center [802, 116] width 16 height 16
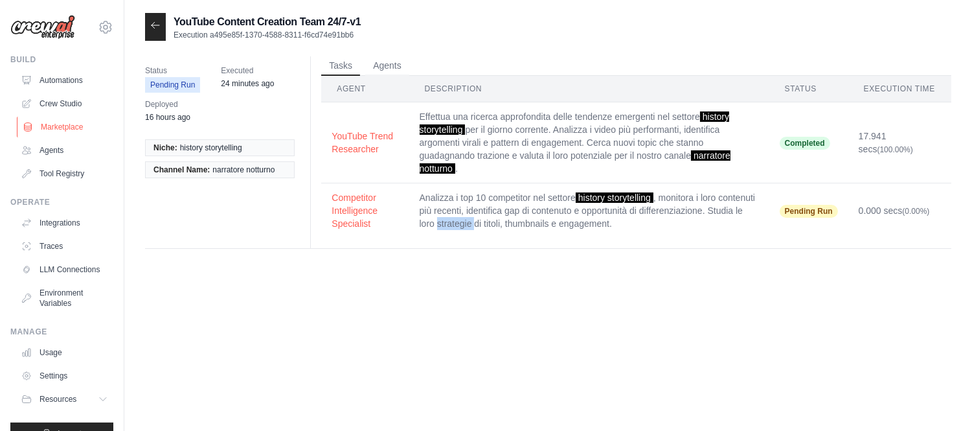
click at [52, 133] on link "Marketplace" at bounding box center [66, 127] width 98 height 21
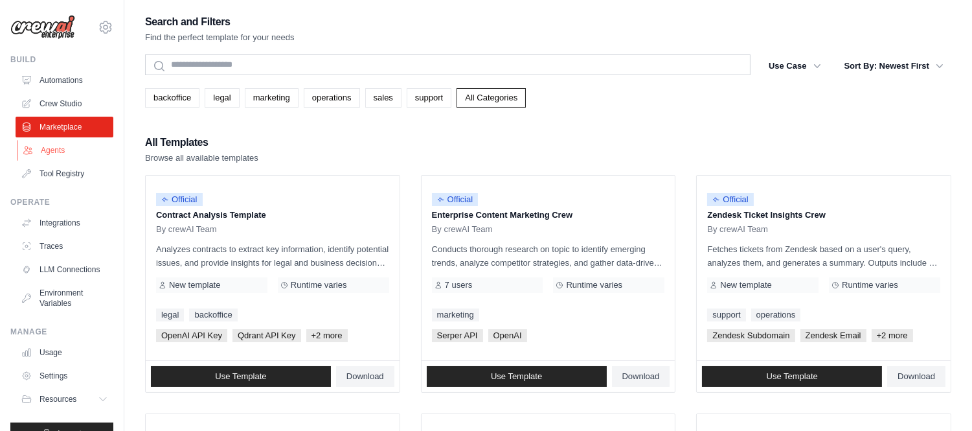
click at [49, 148] on link "Agents" at bounding box center [66, 150] width 98 height 21
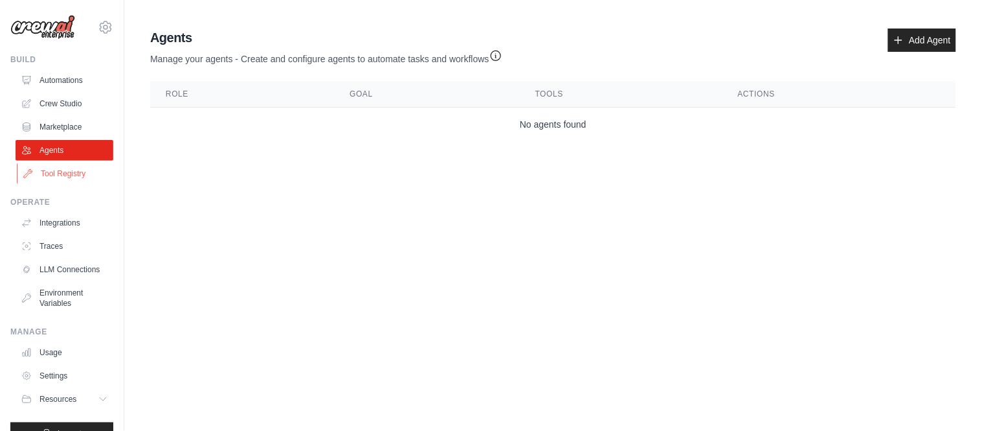
click at [61, 175] on link "Tool Registry" at bounding box center [66, 173] width 98 height 21
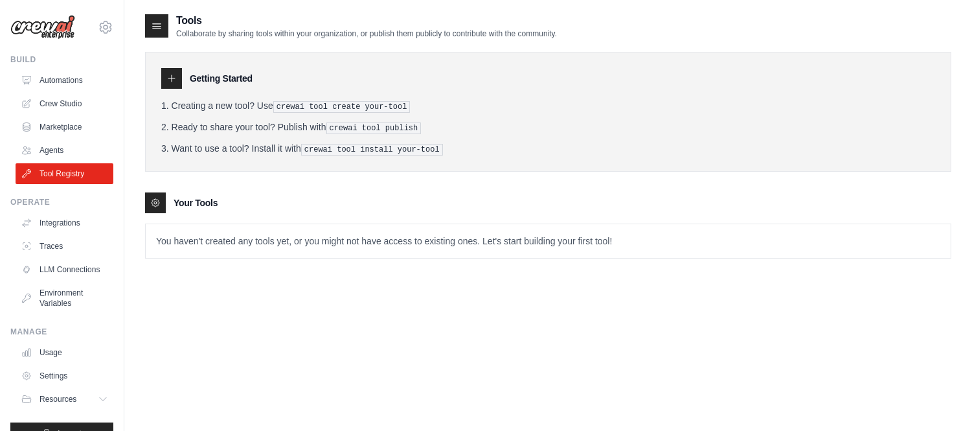
click at [57, 69] on div "Build Automations Crew Studio Marketplace Agents" at bounding box center [61, 118] width 103 height 129
click at [58, 85] on link "Automations" at bounding box center [66, 80] width 98 height 21
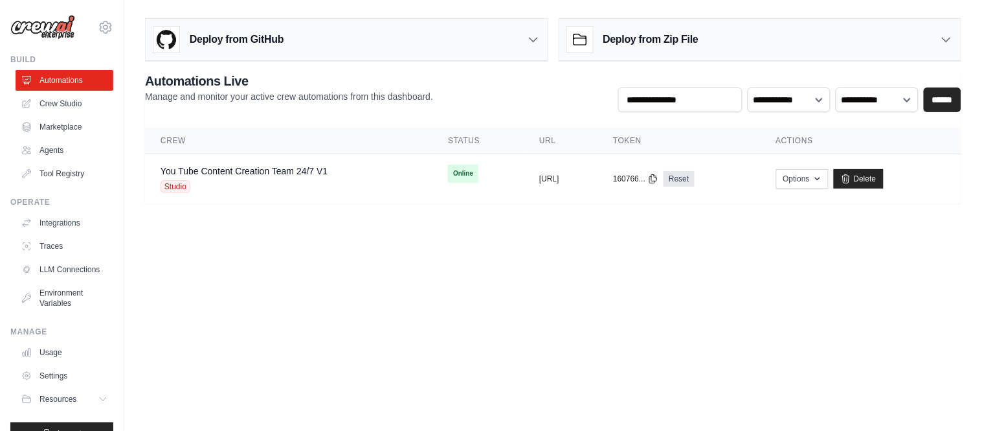
scroll to position [34, 0]
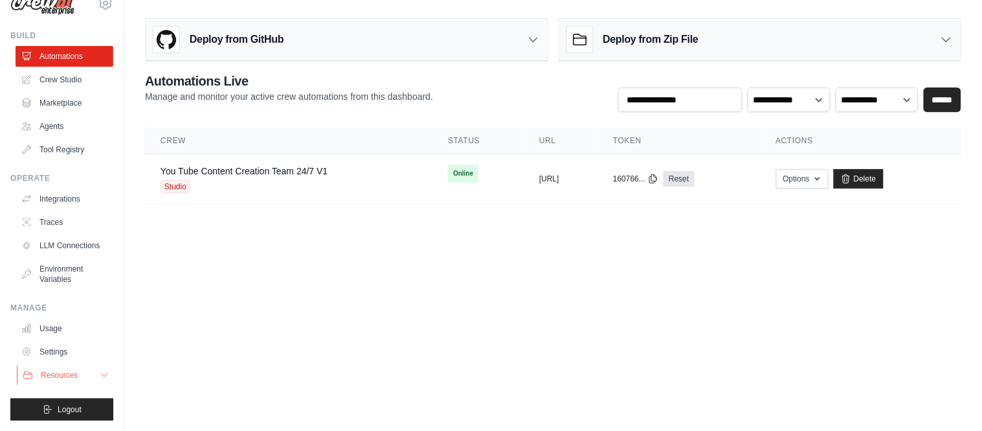
click at [99, 370] on icon at bounding box center [104, 375] width 10 height 10
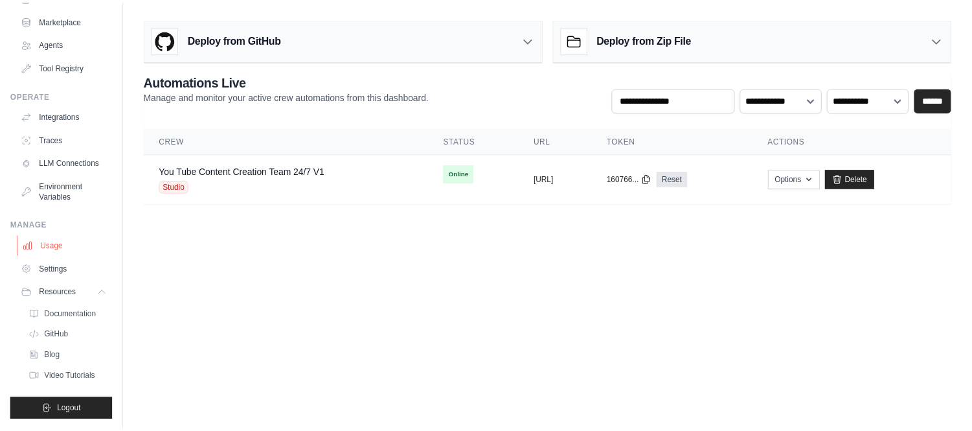
scroll to position [0, 0]
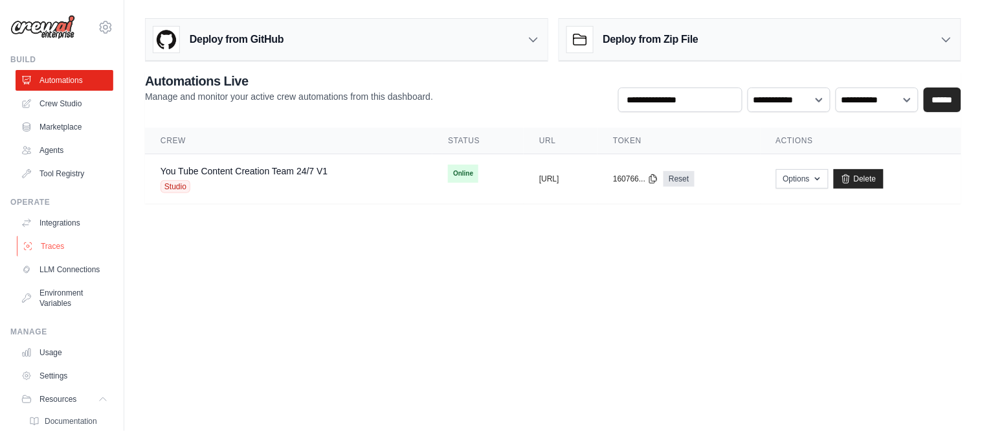
click at [54, 241] on link "Traces" at bounding box center [66, 246] width 98 height 21
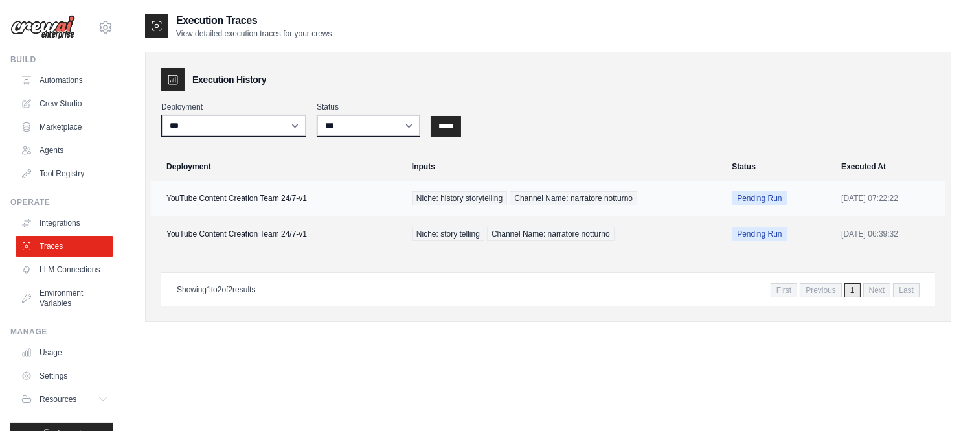
click at [381, 193] on td "YouTube Content Creation Team 24/7-v1" at bounding box center [277, 199] width 253 height 36
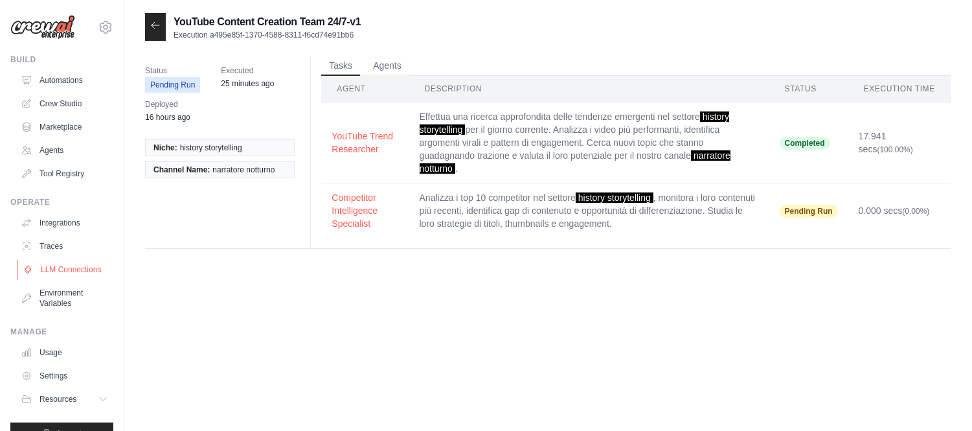
click at [62, 279] on link "LLM Connections" at bounding box center [66, 269] width 98 height 21
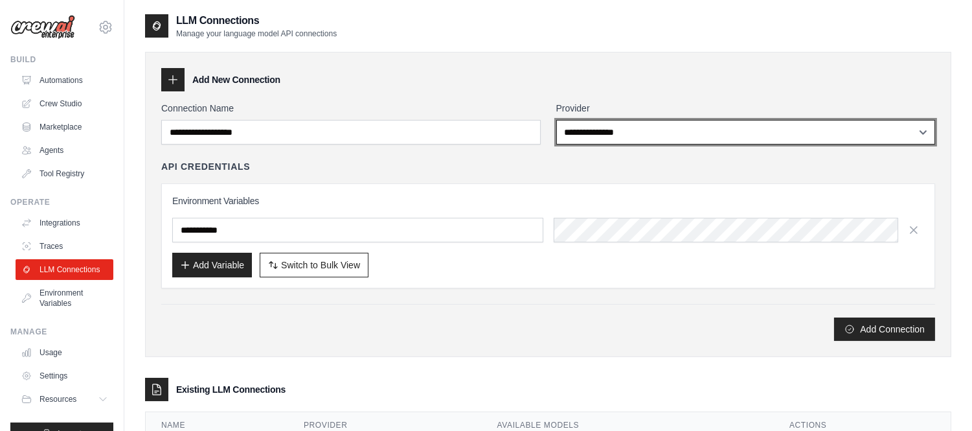
click at [678, 136] on select "**********" at bounding box center [745, 132] width 379 height 25
select select "******"
click at [556, 120] on select "**********" at bounding box center [745, 132] width 379 height 25
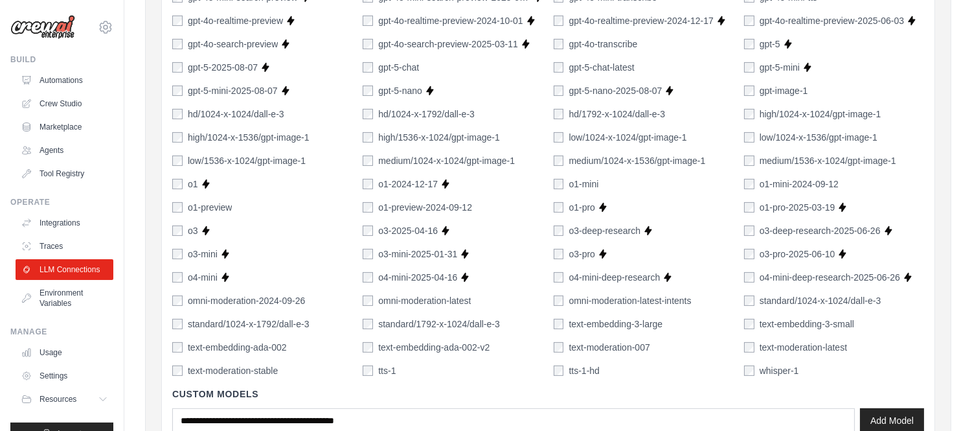
scroll to position [961, 0]
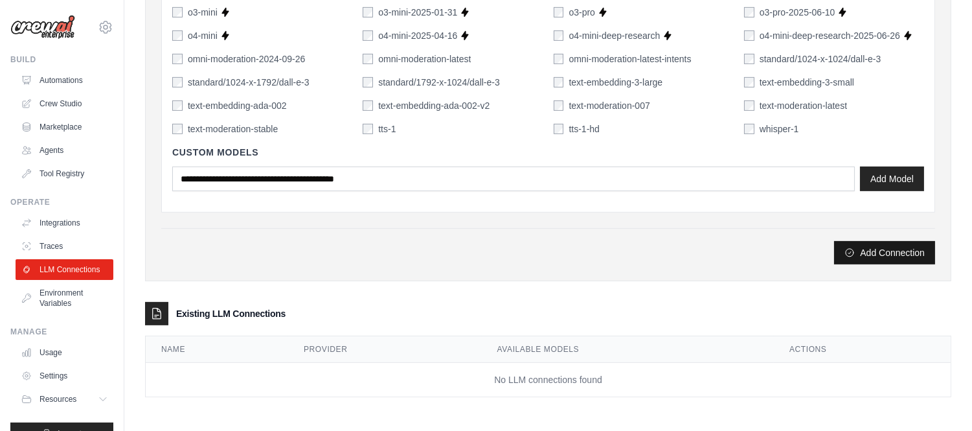
click at [892, 251] on button "Add Connection" at bounding box center [884, 252] width 101 height 23
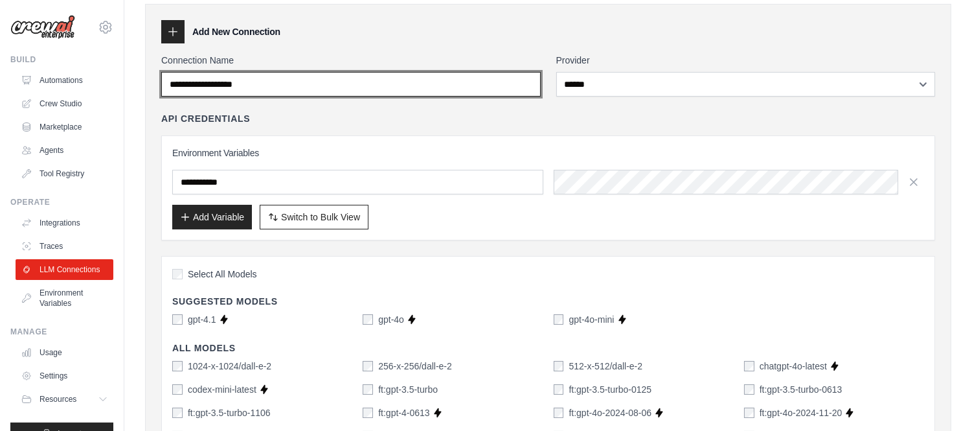
scroll to position [0, 0]
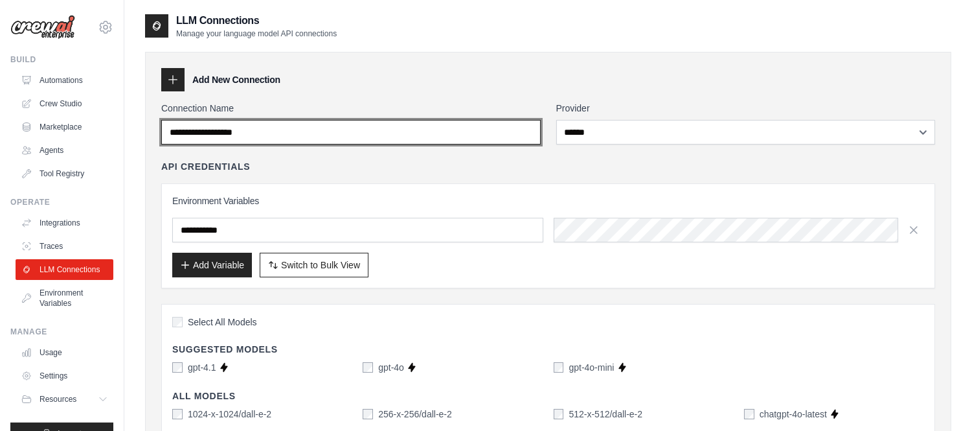
click at [418, 139] on input "Connection Name" at bounding box center [350, 132] width 379 height 25
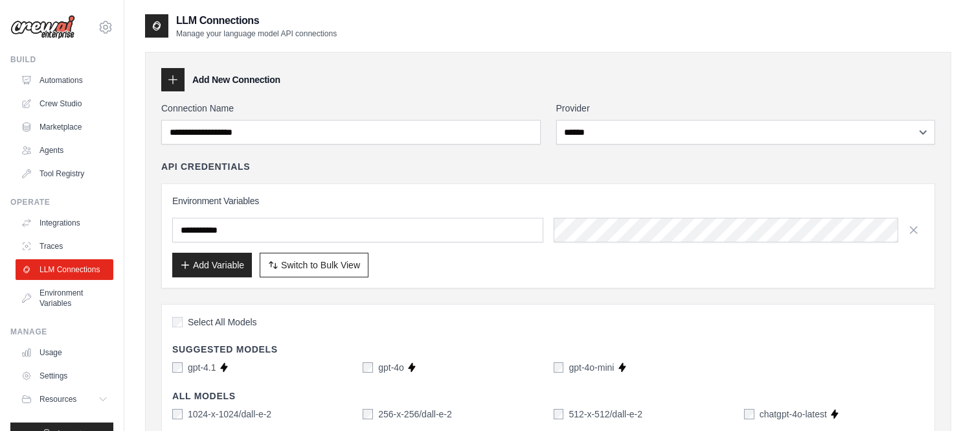
click at [238, 270] on button "Add Variable" at bounding box center [212, 264] width 80 height 25
click at [204, 266] on button "Add Variable" at bounding box center [212, 264] width 80 height 25
click at [394, 230] on input "text" at bounding box center [357, 230] width 371 height 25
click at [280, 242] on input "text" at bounding box center [357, 230] width 371 height 25
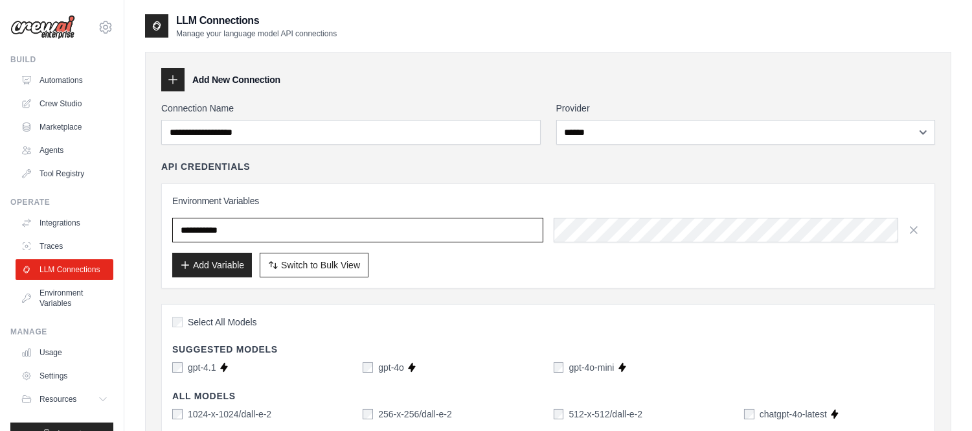
click at [289, 231] on input "text" at bounding box center [357, 230] width 371 height 25
click at [291, 230] on input "text" at bounding box center [357, 230] width 371 height 25
click at [292, 229] on input "text" at bounding box center [357, 230] width 371 height 25
click at [342, 227] on input "text" at bounding box center [357, 230] width 371 height 25
type input "*"
